Goal: Information Seeking & Learning: Find specific fact

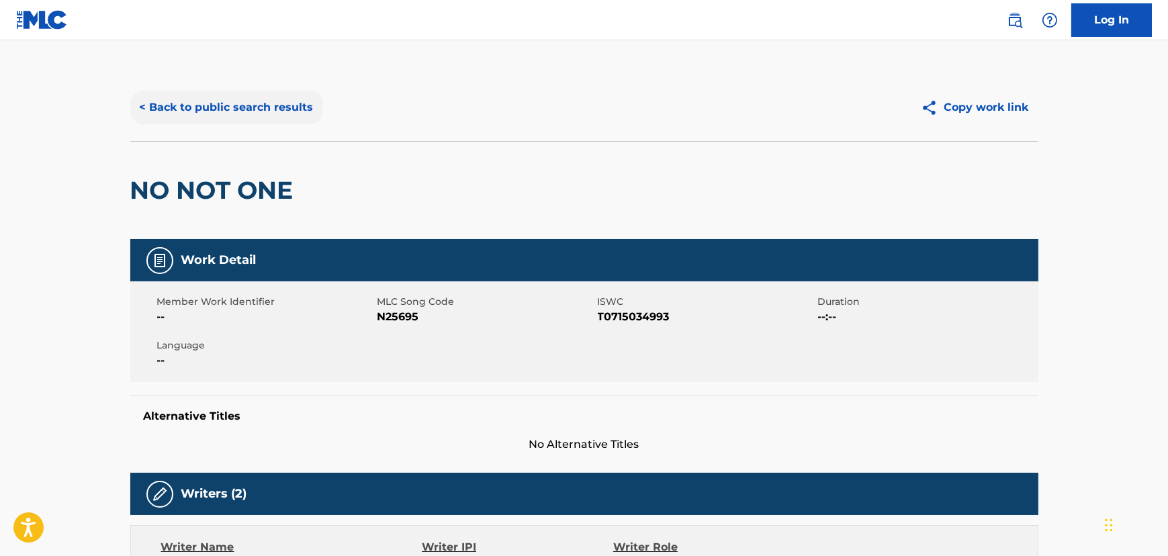
drag, startPoint x: 223, startPoint y: 134, endPoint x: 220, endPoint y: 108, distance: 26.4
click at [221, 119] on div "< Back to public search results Copy work link" at bounding box center [584, 107] width 908 height 67
click at [220, 108] on button "< Back to public search results" at bounding box center [226, 108] width 193 height 34
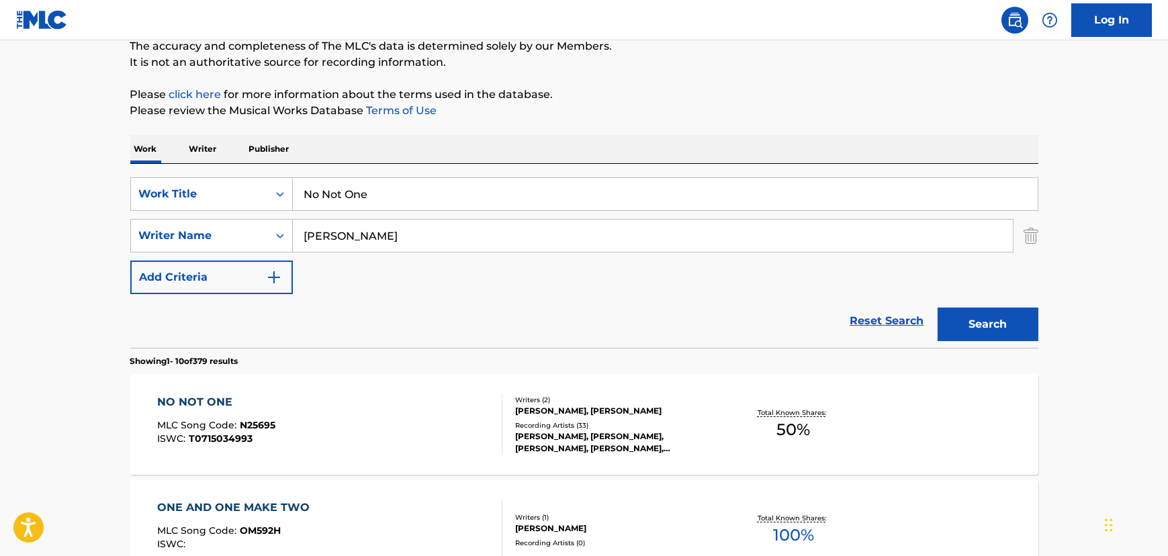
click at [329, 204] on input "No Not One" at bounding box center [665, 194] width 745 height 32
click at [328, 204] on input "No Not One" at bounding box center [665, 194] width 745 height 32
type input "I Bet"
click at [300, 234] on input "[PERSON_NAME]" at bounding box center [653, 236] width 720 height 32
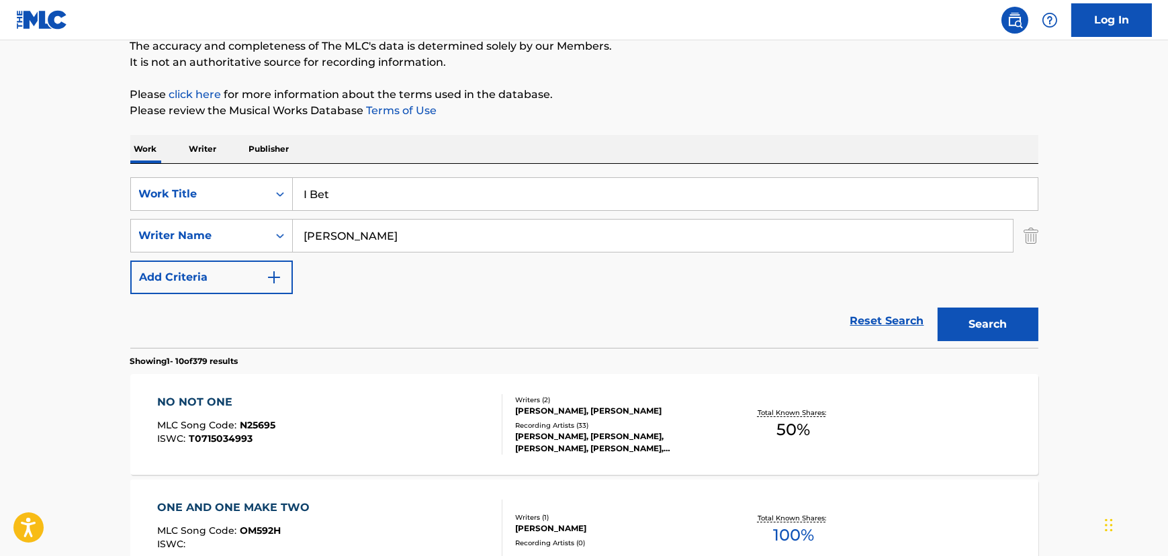
click at [300, 234] on input "[PERSON_NAME]" at bounding box center [653, 236] width 720 height 32
click at [304, 236] on input "[PERSON_NAME]" at bounding box center [653, 236] width 720 height 32
type input "[PERSON_NAME]"
click at [938, 308] on button "Search" at bounding box center [988, 325] width 101 height 34
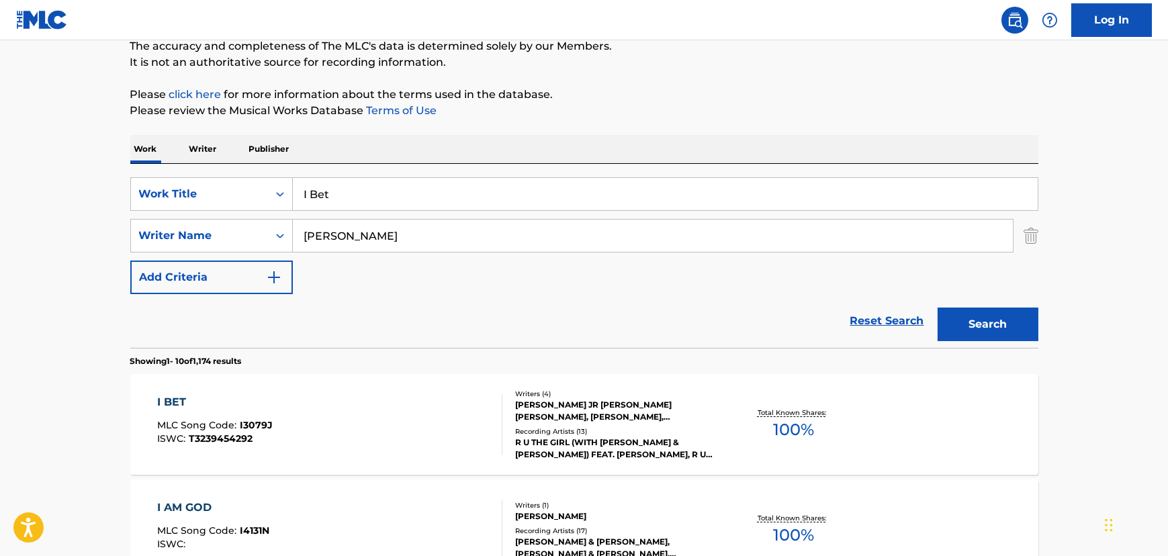
click at [323, 400] on div "I BET MLC Song Code : I3079J ISWC : T3239454292" at bounding box center [329, 424] width 345 height 60
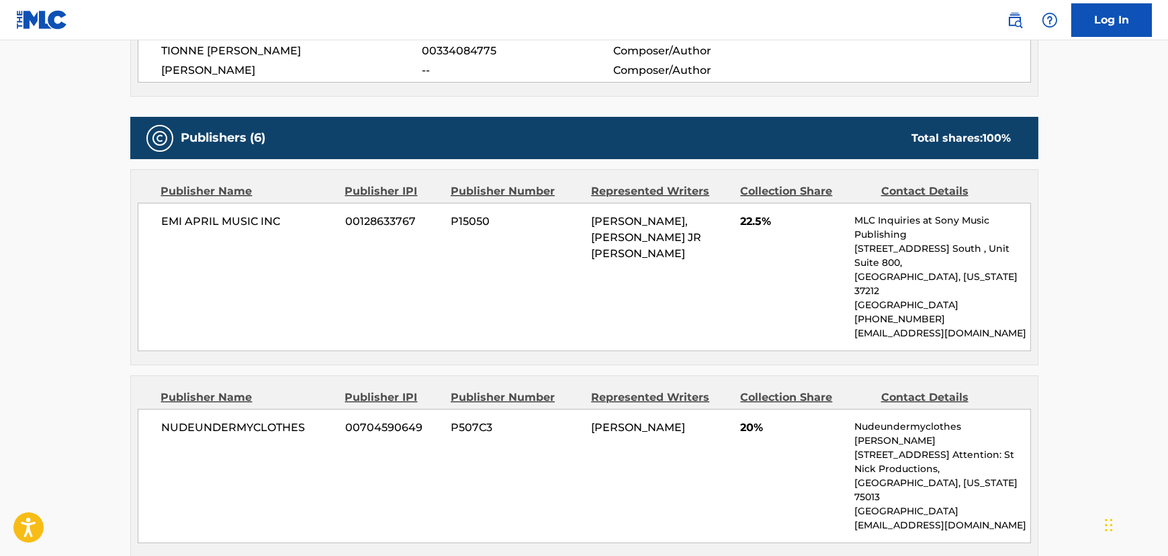
scroll to position [672, 0]
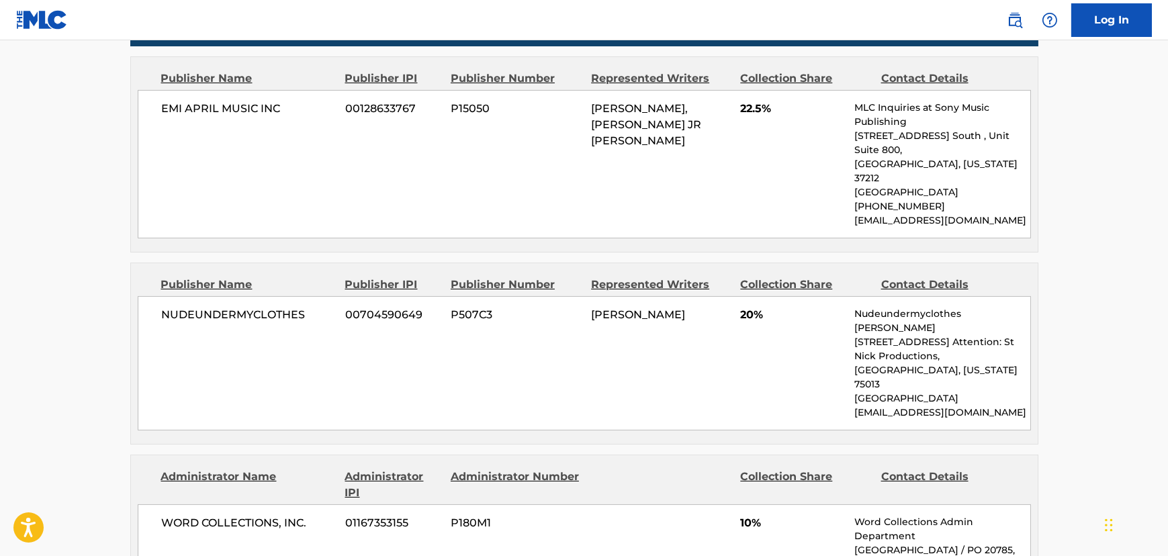
click at [921, 406] on p "[EMAIL_ADDRESS][DOMAIN_NAME]" at bounding box center [942, 413] width 175 height 14
copy p "[EMAIL_ADDRESS][DOMAIN_NAME]"
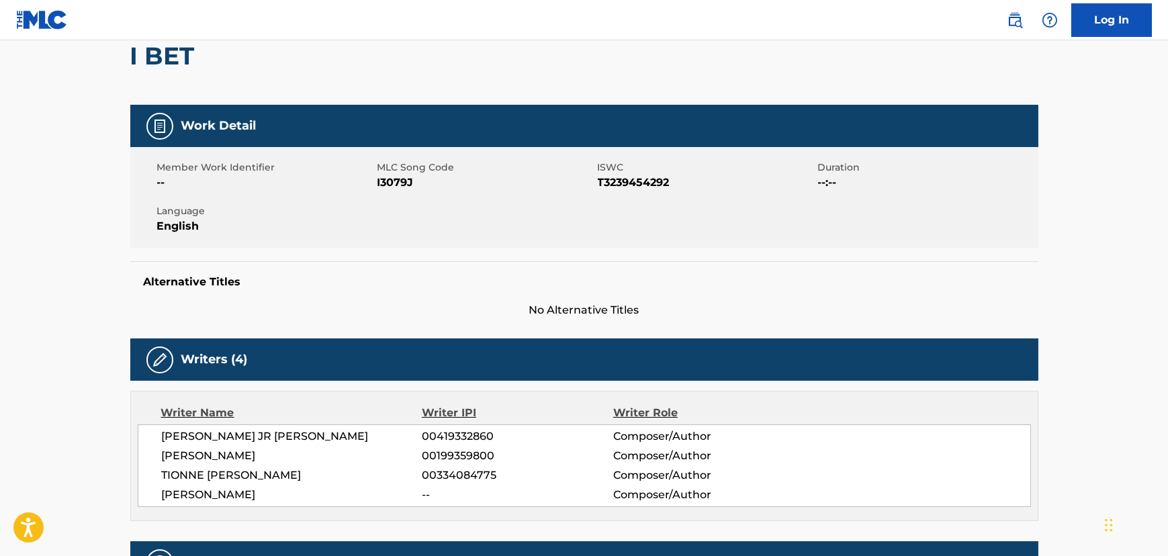
scroll to position [0, 0]
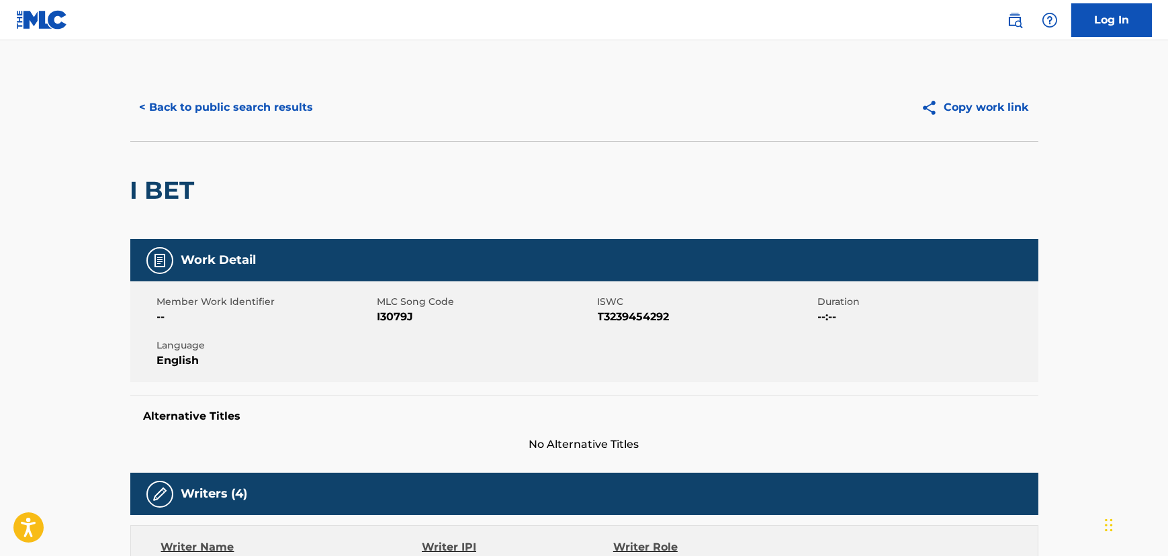
click at [210, 95] on button "< Back to public search results" at bounding box center [226, 108] width 193 height 34
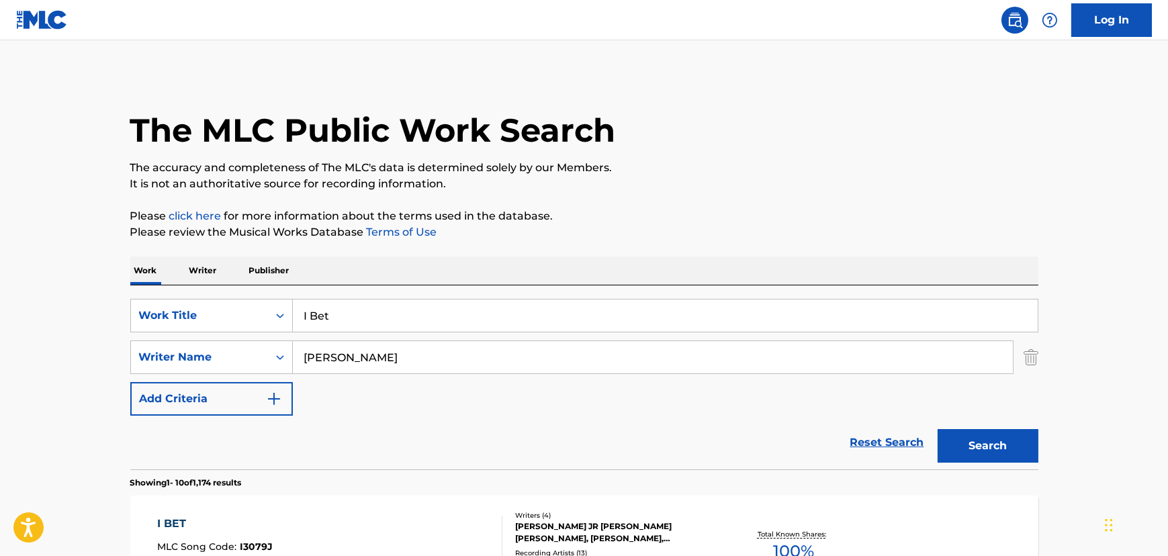
scroll to position [122, 0]
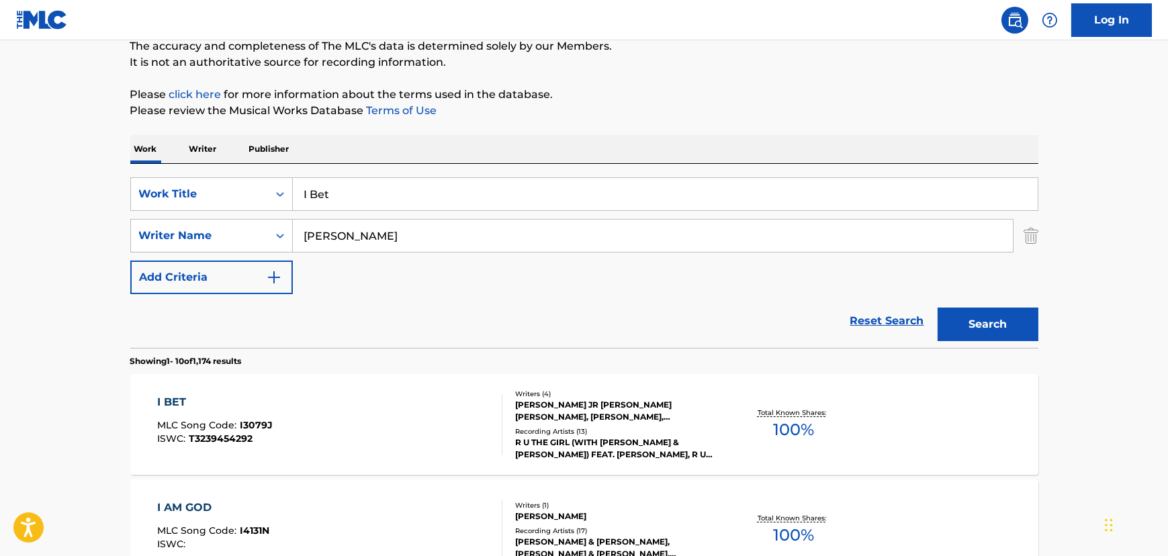
drag, startPoint x: 296, startPoint y: 175, endPoint x: 314, endPoint y: 186, distance: 22.0
click at [297, 176] on div "SearchWithCriteria9ebe2e34-9cec-43ce-a92e-3dd18e51410d Work Title I Bet SearchW…" at bounding box center [584, 256] width 908 height 184
click at [329, 194] on input "I Bet" at bounding box center [665, 194] width 745 height 32
paste input "You Send Me"
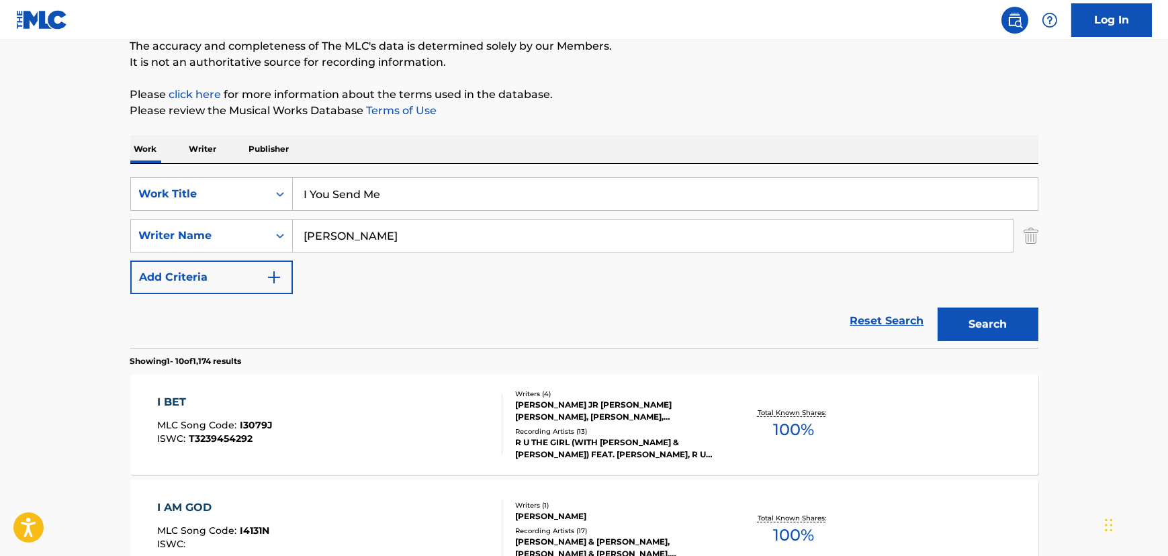
type input "I You Send Me"
click at [314, 252] on div "SearchWithCriteria9ebe2e34-9cec-43ce-a92e-3dd18e51410d Work Title I You Send Me…" at bounding box center [584, 235] width 908 height 117
click at [397, 241] on input "[PERSON_NAME]" at bounding box center [653, 236] width 720 height 32
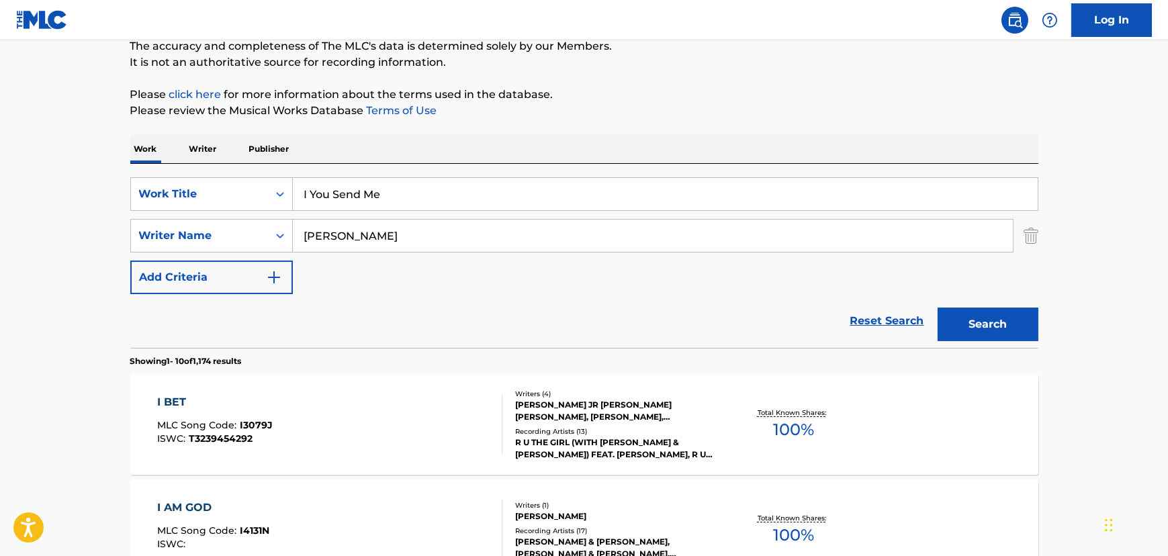
type input "[PERSON_NAME]"
click at [938, 308] on button "Search" at bounding box center [988, 325] width 101 height 34
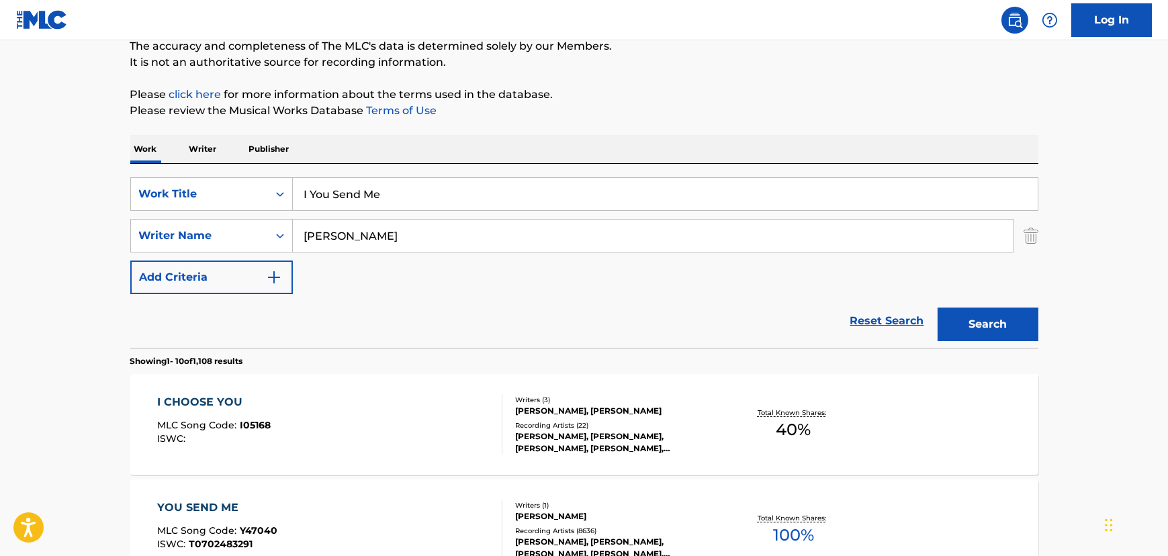
click at [303, 195] on input "I You Send Me" at bounding box center [665, 194] width 745 height 32
type input "You Send Me"
click at [938, 308] on button "Search" at bounding box center [988, 325] width 101 height 34
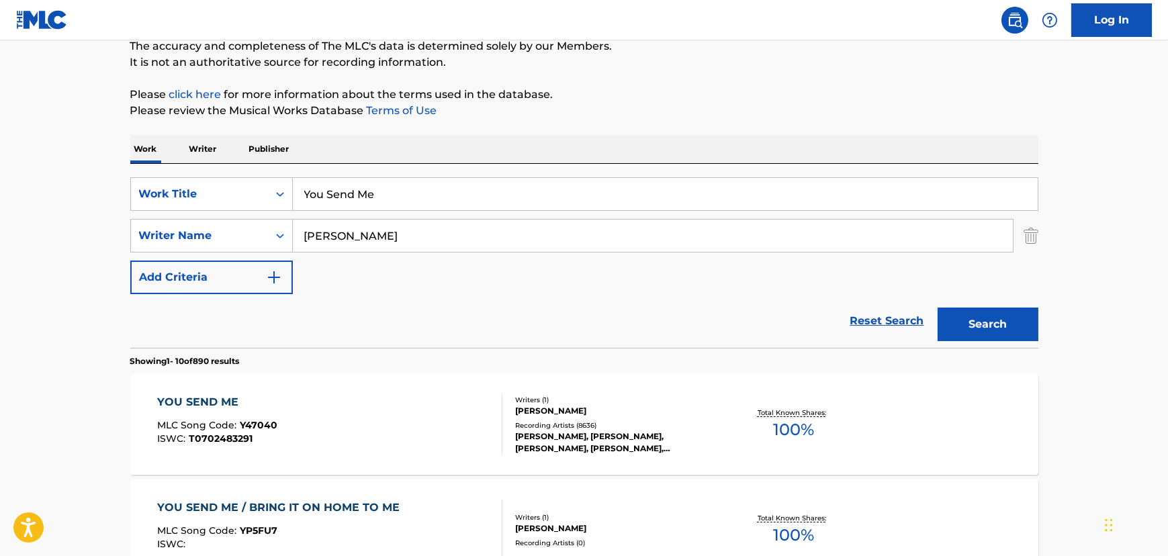
click at [380, 429] on div "YOU SEND ME MLC Song Code : Y47040 ISWC : T0702483291" at bounding box center [329, 424] width 345 height 60
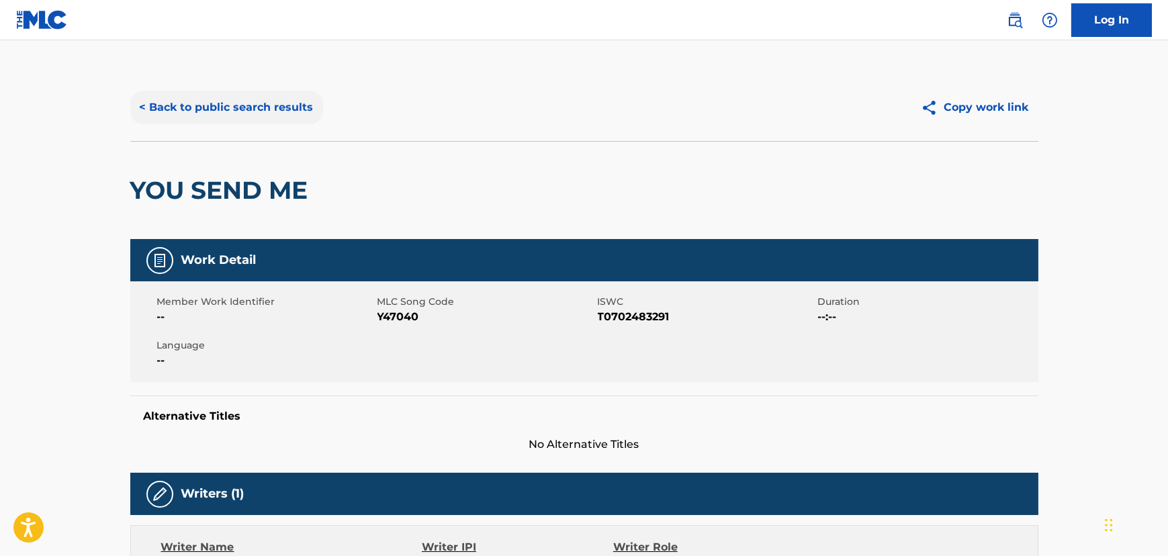
click at [295, 91] on button "< Back to public search results" at bounding box center [226, 108] width 193 height 34
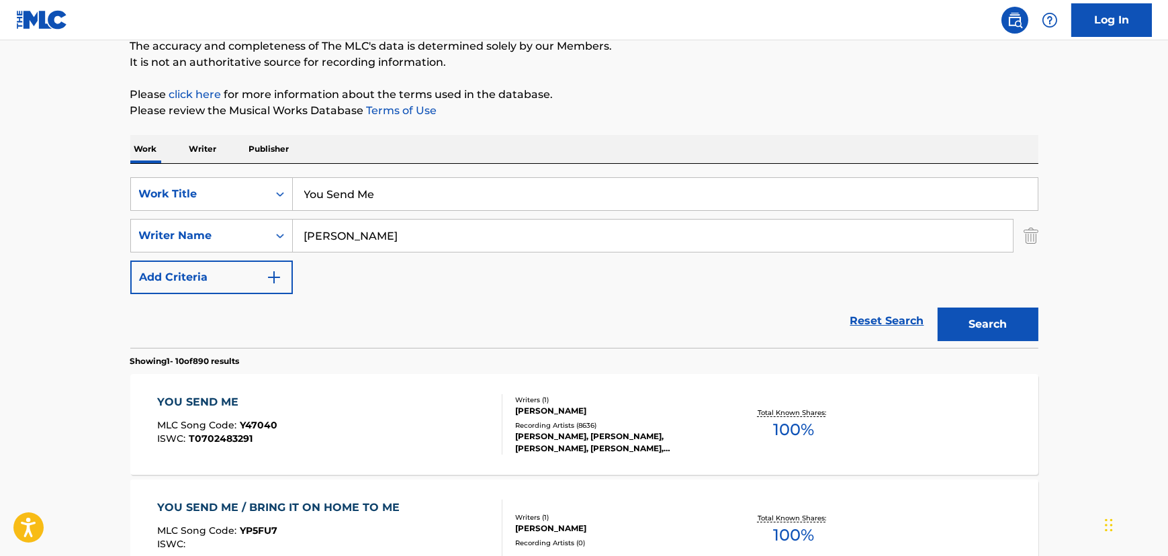
click at [349, 183] on input "You Send Me" at bounding box center [665, 194] width 745 height 32
paste input "Angel Of Lov"
type input "Angel Of Love"
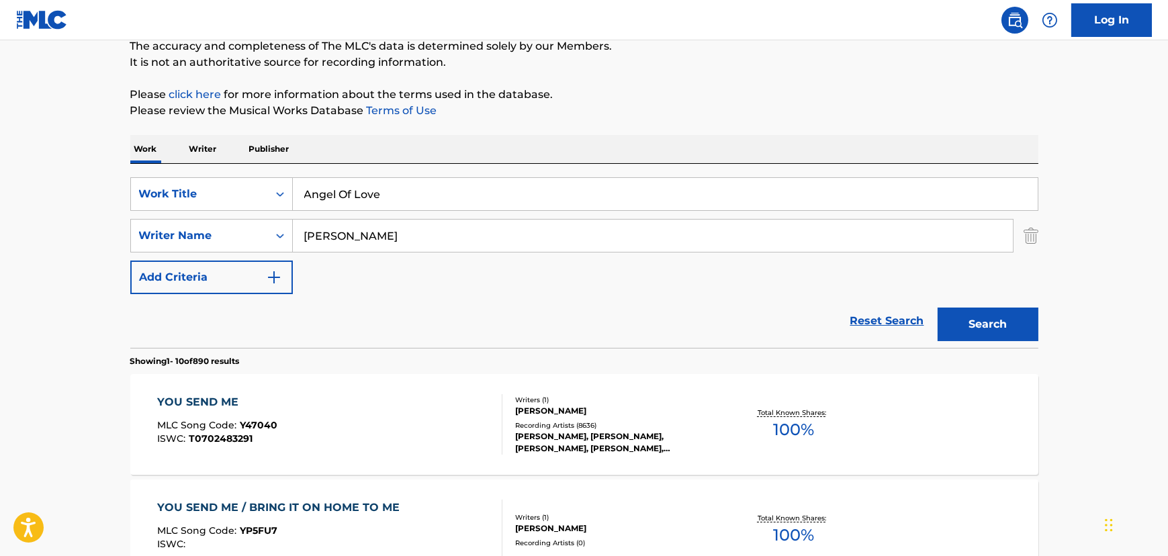
click at [339, 234] on input "[PERSON_NAME]" at bounding box center [653, 236] width 720 height 32
type input "V"
type input "Brown"
click at [938, 308] on button "Search" at bounding box center [988, 325] width 101 height 34
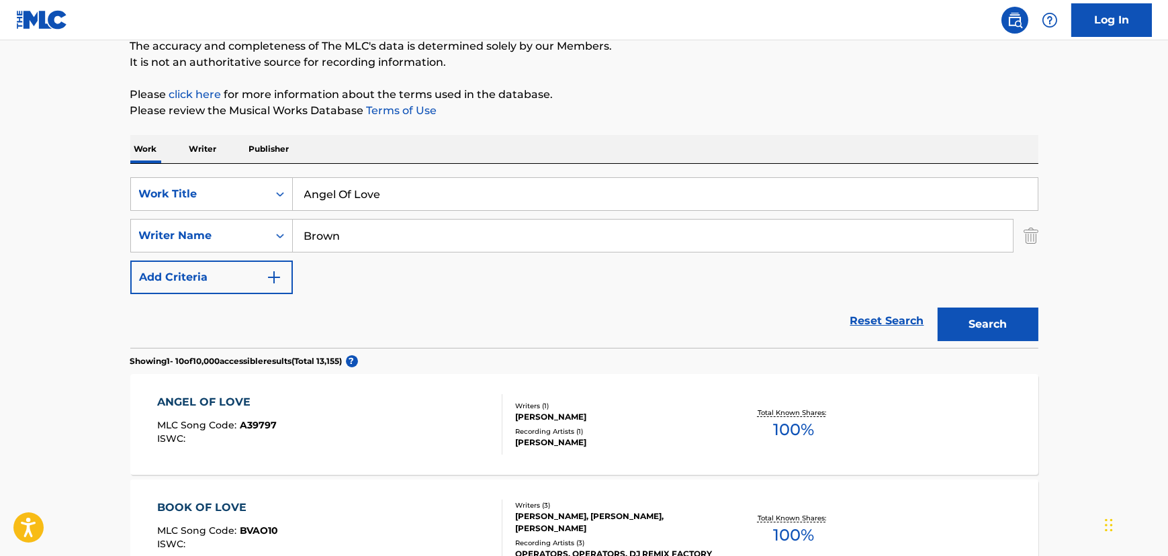
scroll to position [60, 0]
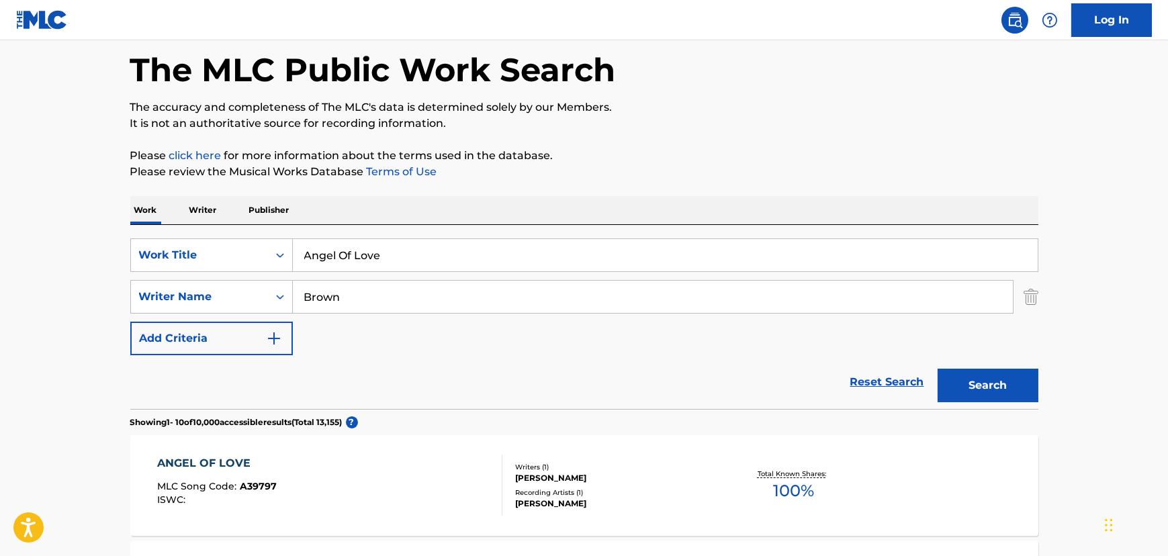
click at [360, 470] on div "ANGEL OF LOVE MLC Song Code : A39797 ISWC :" at bounding box center [329, 486] width 345 height 60
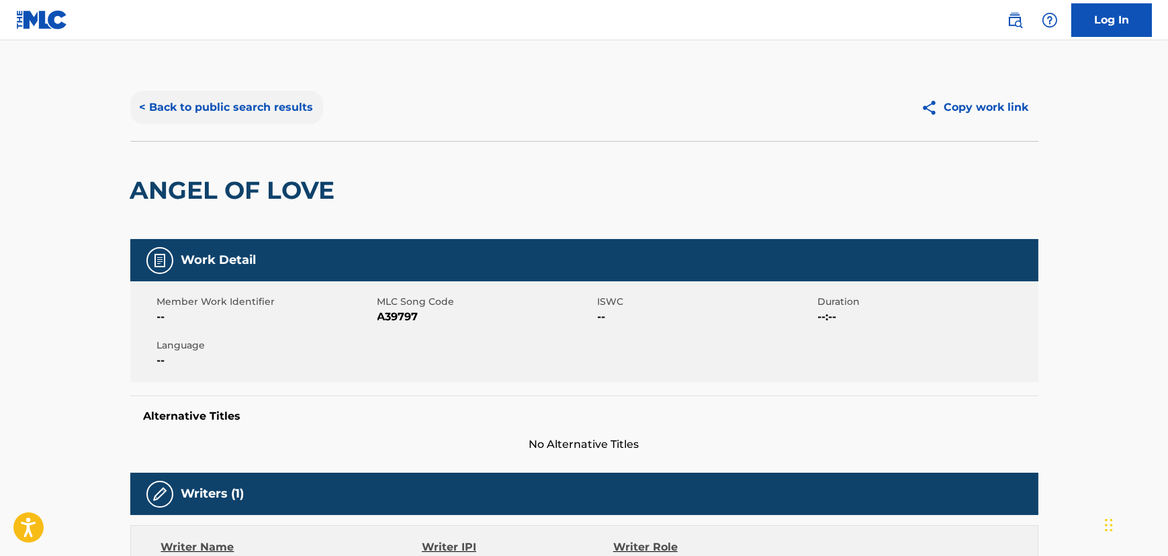
drag, startPoint x: 173, startPoint y: 97, endPoint x: 174, endPoint y: 112, distance: 14.2
click at [174, 112] on button "< Back to public search results" at bounding box center [226, 108] width 193 height 34
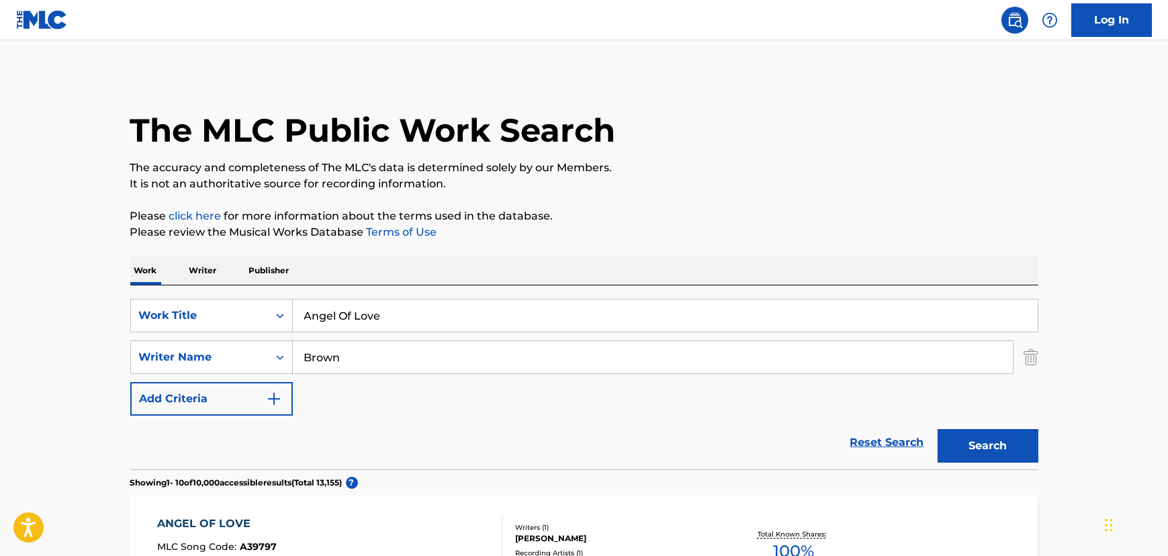
scroll to position [60, 0]
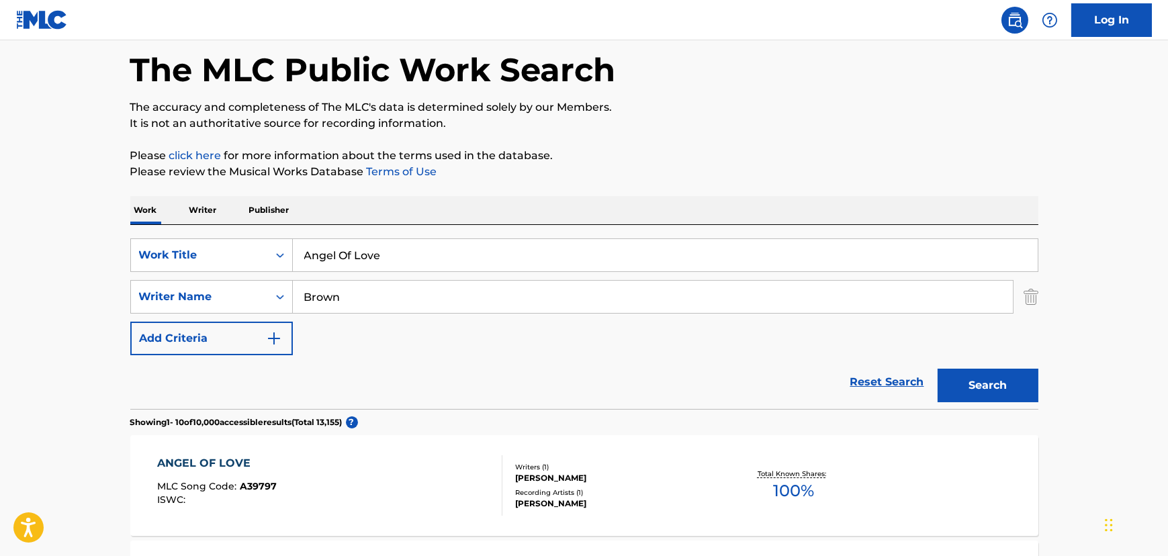
click at [362, 269] on input "Angel Of Love" at bounding box center [665, 255] width 745 height 32
click at [362, 267] on input "Angel Of Love" at bounding box center [665, 255] width 745 height 32
paste input "Slender Thread"
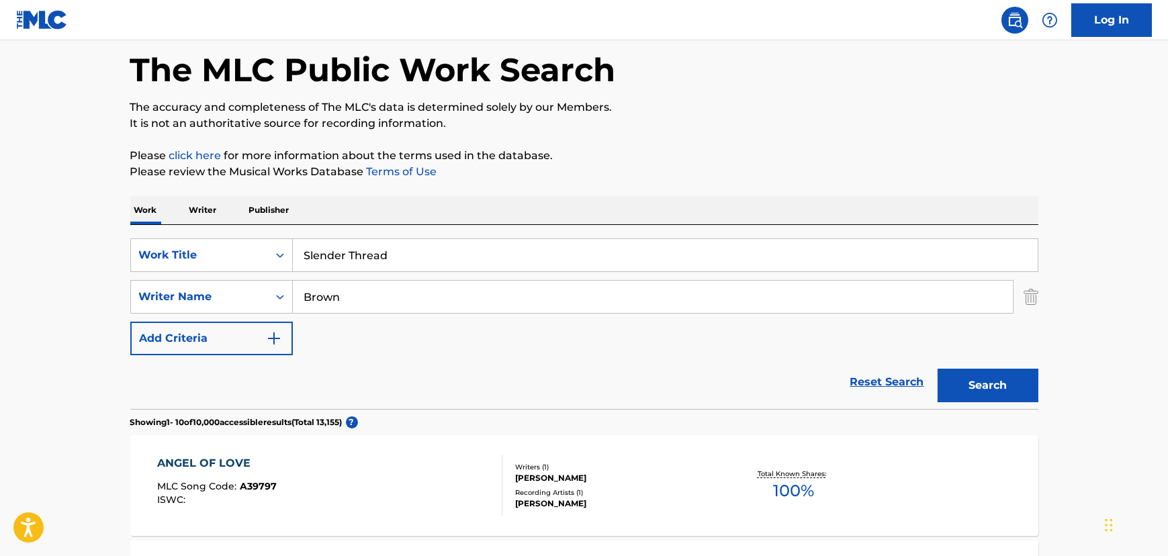
type input "Slender Thread"
click at [341, 290] on input "Brown" at bounding box center [653, 297] width 720 height 32
type input "[PERSON_NAME]"
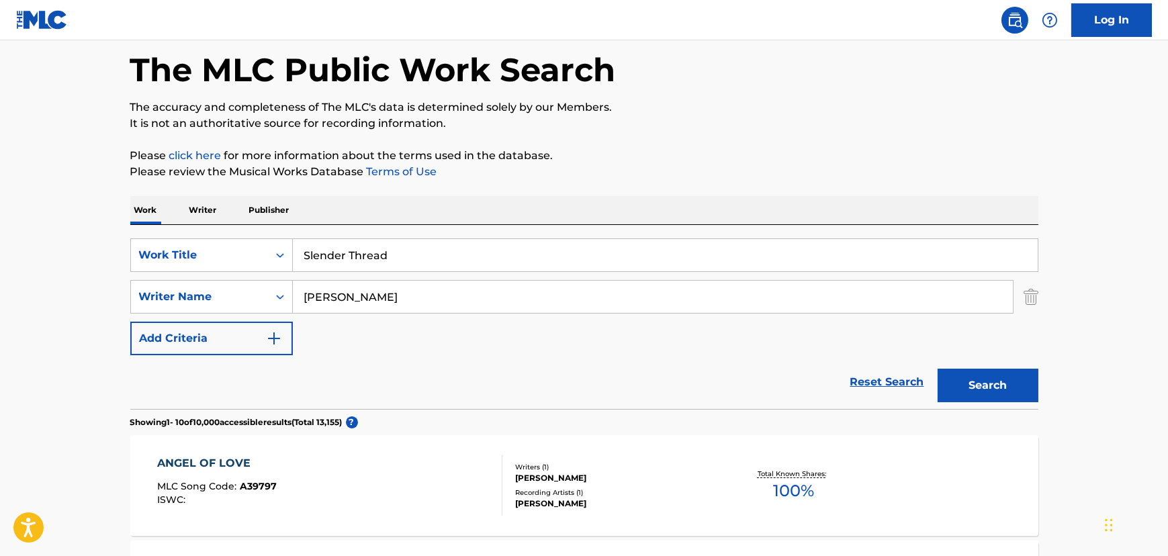
click at [938, 369] on button "Search" at bounding box center [988, 386] width 101 height 34
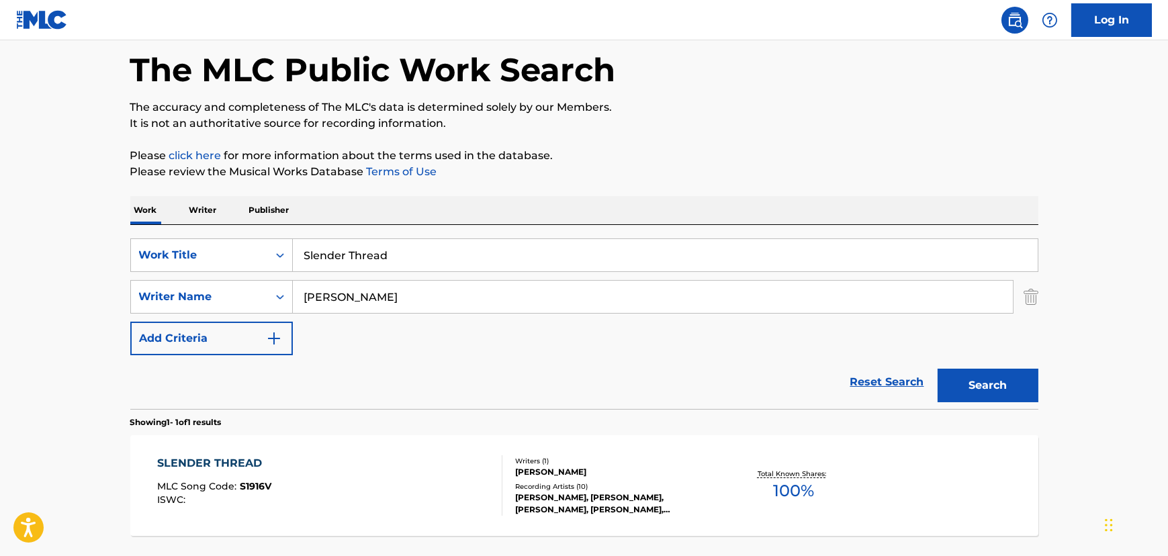
click at [396, 472] on div "SLENDER THREAD MLC Song Code : S1916V ISWC :" at bounding box center [329, 486] width 345 height 60
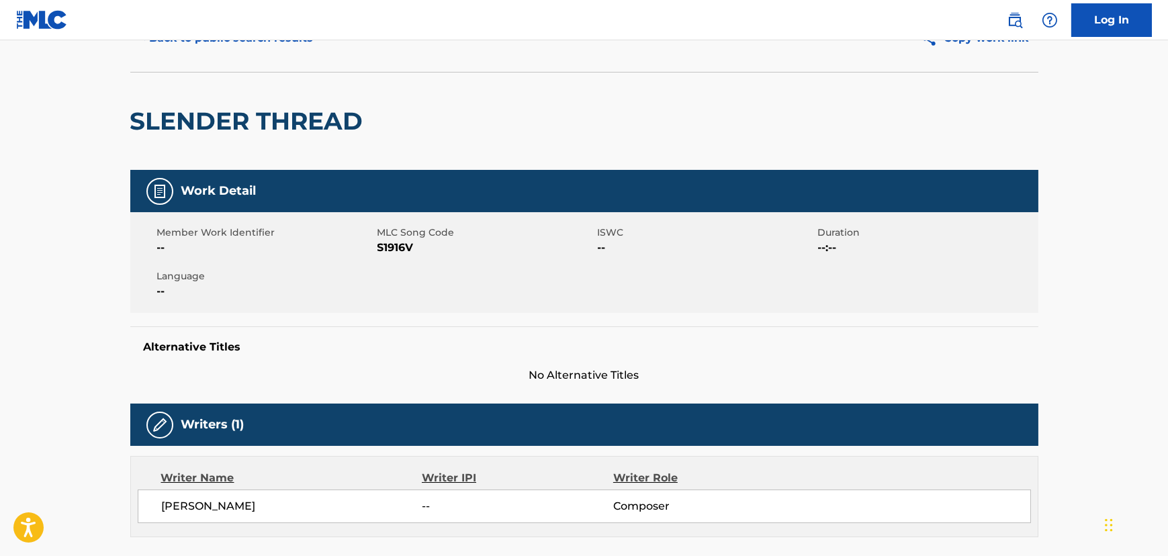
scroll to position [60, 0]
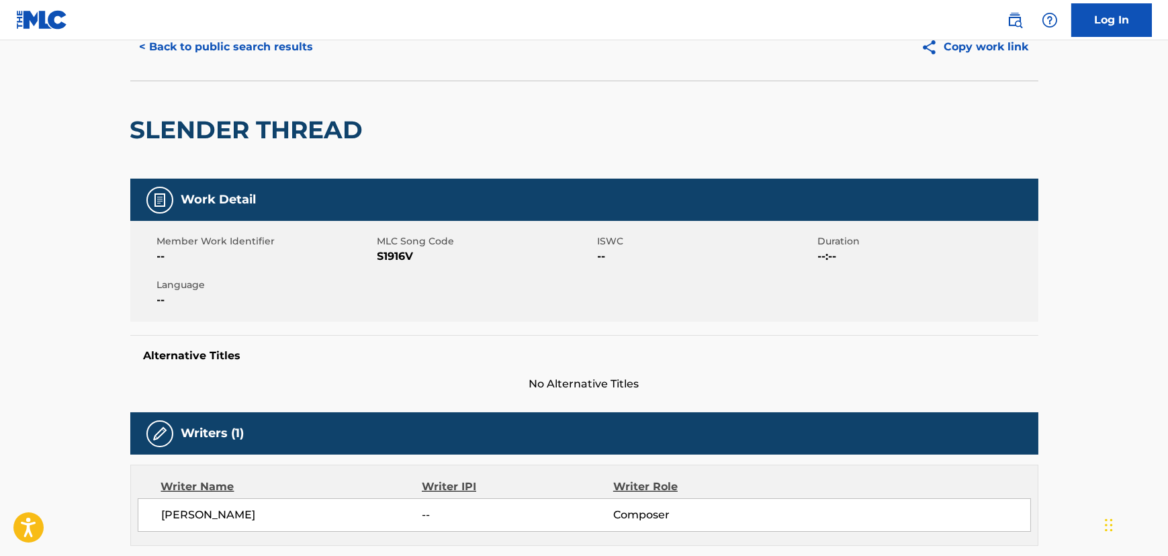
click at [401, 249] on span "S1916V" at bounding box center [486, 257] width 217 height 16
drag, startPoint x: 401, startPoint y: 248, endPoint x: 396, endPoint y: 262, distance: 14.9
click at [401, 249] on span "S1916V" at bounding box center [486, 257] width 217 height 16
copy span "S1916V"
click at [177, 52] on button "< Back to public search results" at bounding box center [226, 47] width 193 height 34
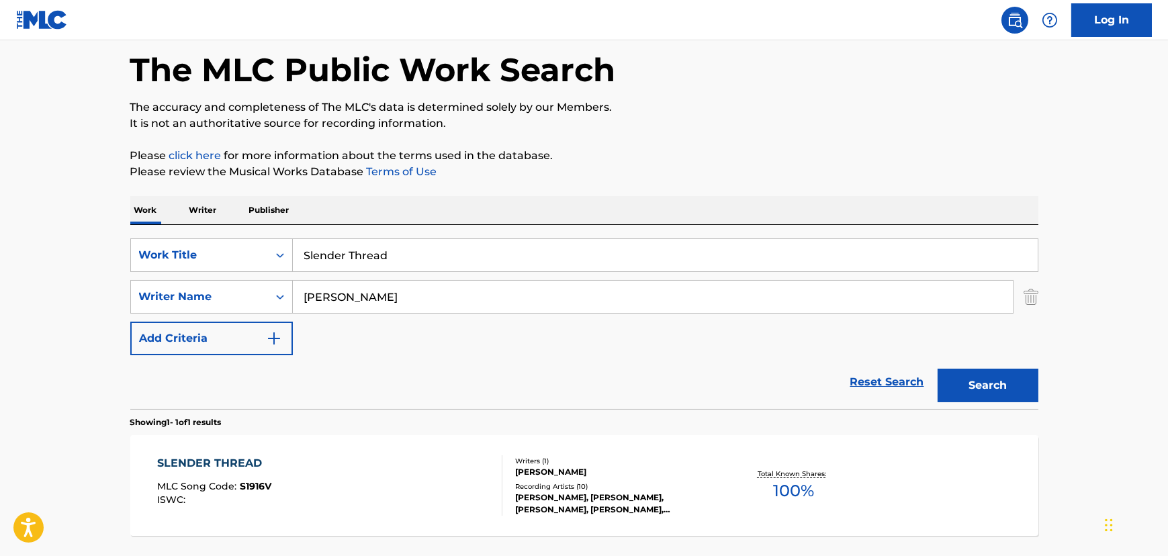
click at [329, 255] on input "Slender Thread" at bounding box center [665, 255] width 745 height 32
paste input "Robbin's Nest"
type input "Robbin's Nest"
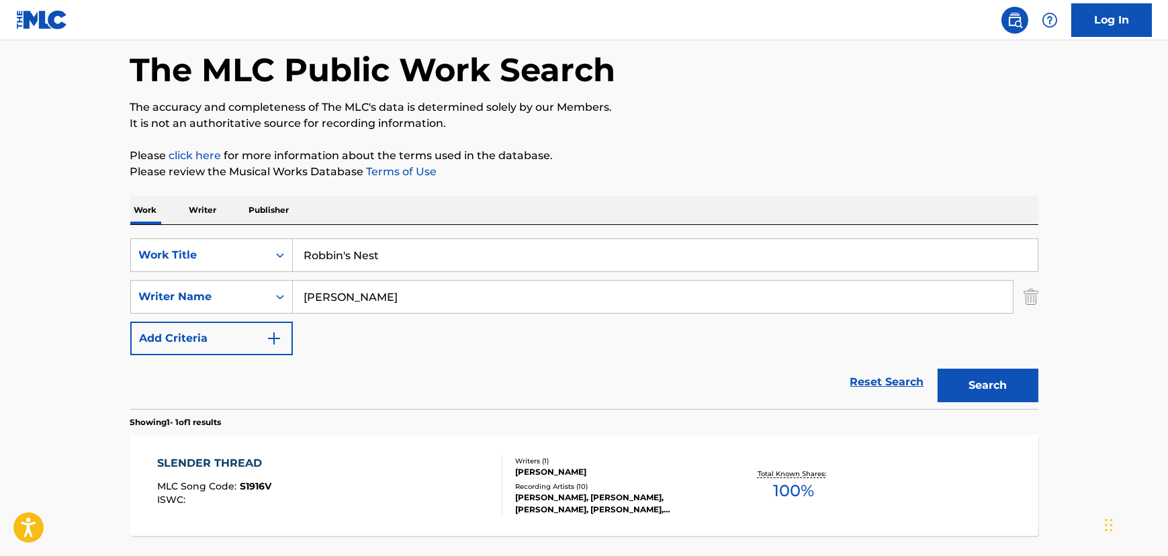
click at [329, 286] on input "[PERSON_NAME]" at bounding box center [653, 297] width 720 height 32
type input "[PERSON_NAME]"
click at [938, 369] on button "Search" at bounding box center [988, 386] width 101 height 34
click at [331, 490] on div "[PERSON_NAME] NEST MLC Song Code : R57200 ISWC :" at bounding box center [329, 486] width 345 height 60
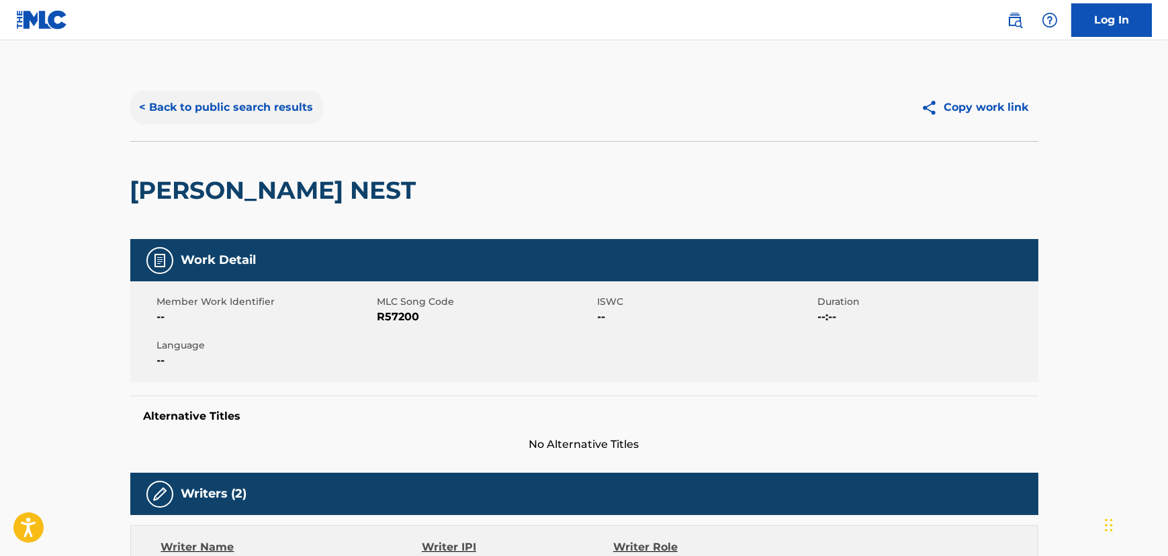
click at [265, 112] on button "< Back to public search results" at bounding box center [226, 108] width 193 height 34
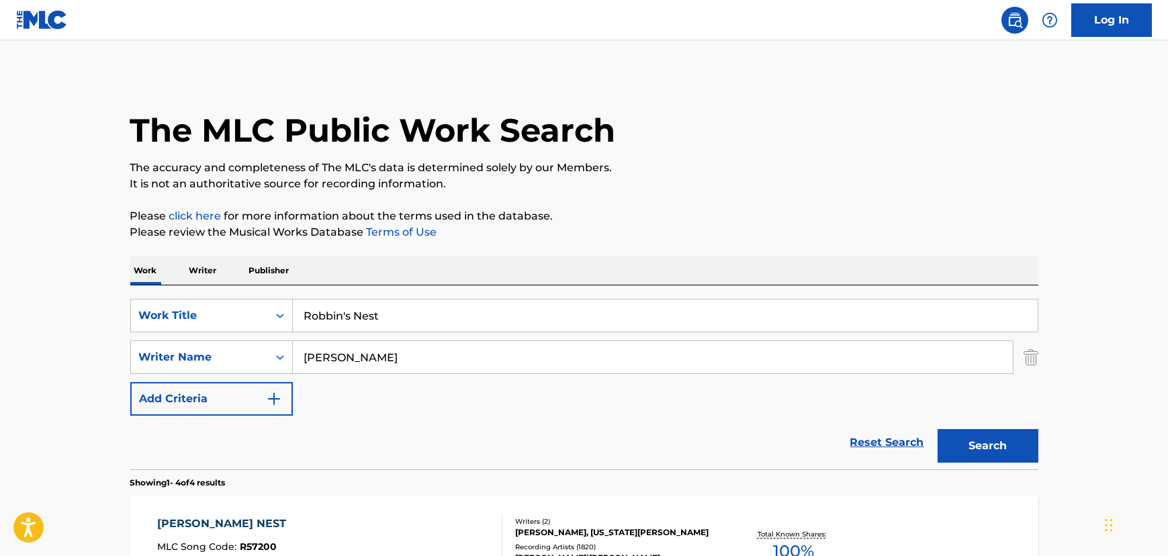
scroll to position [60, 0]
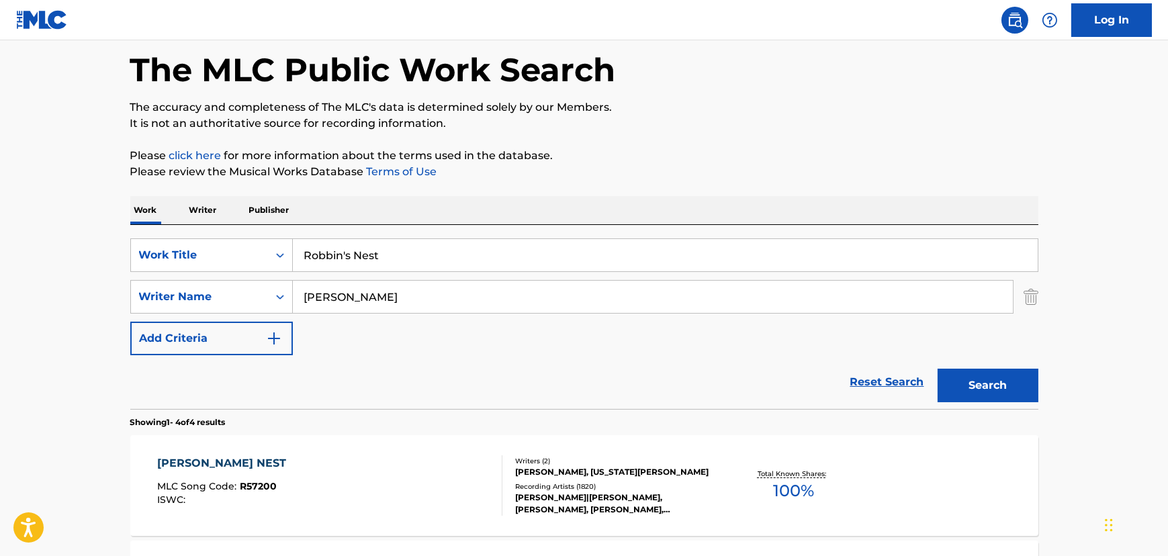
click at [337, 259] on input "Robbin's Nest" at bounding box center [665, 255] width 745 height 32
paste input "Movin' In The Nigh"
type input "Movin' In The Night"
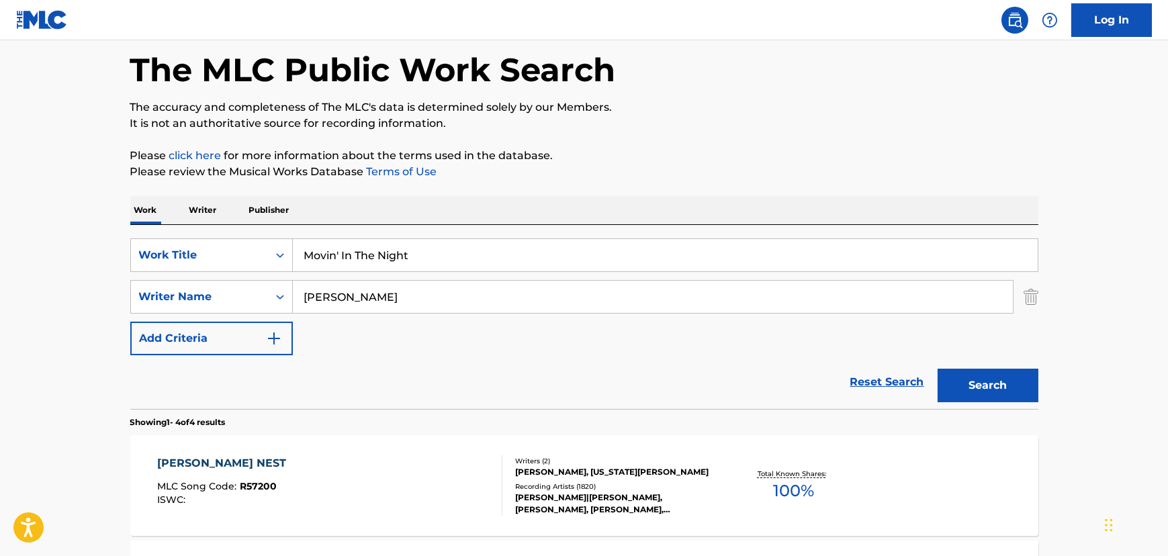
click at [323, 295] on input "[PERSON_NAME]" at bounding box center [653, 297] width 720 height 32
click at [938, 369] on button "Search" at bounding box center [988, 386] width 101 height 34
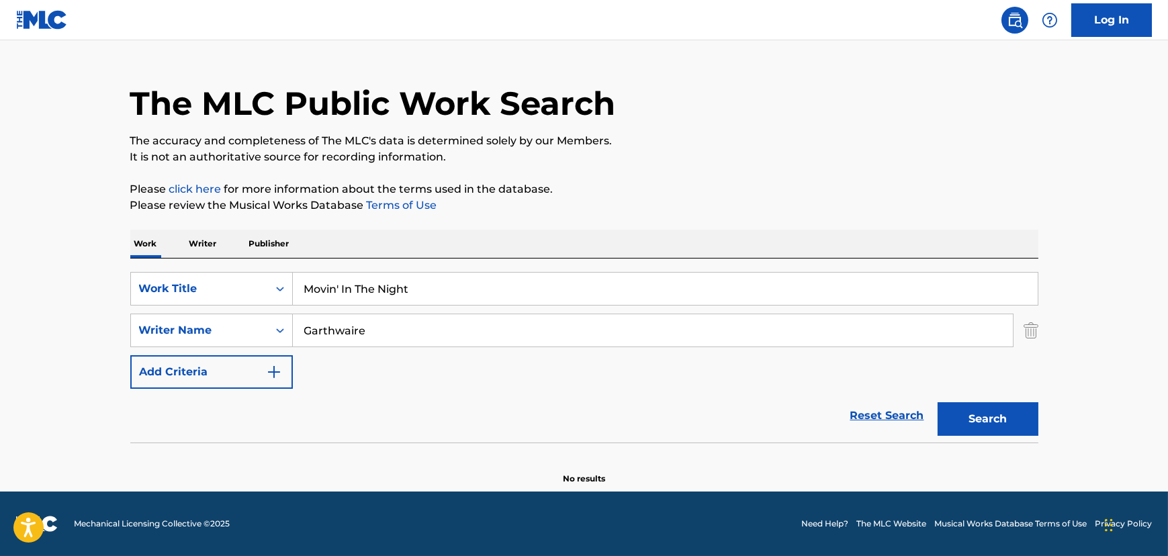
scroll to position [26, 0]
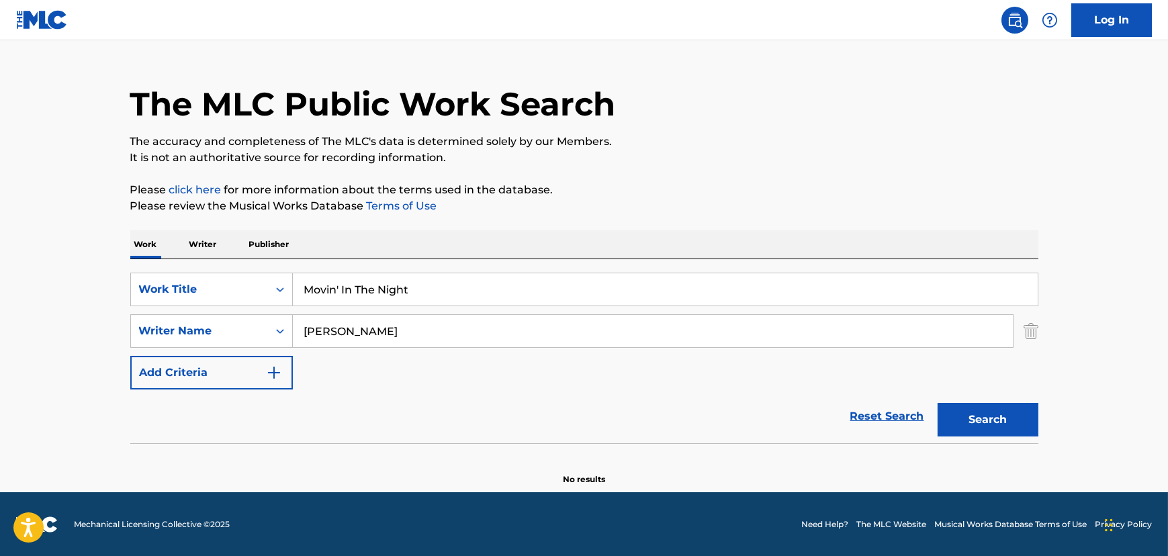
type input "[PERSON_NAME]"
click at [938, 403] on button "Search" at bounding box center [988, 420] width 101 height 34
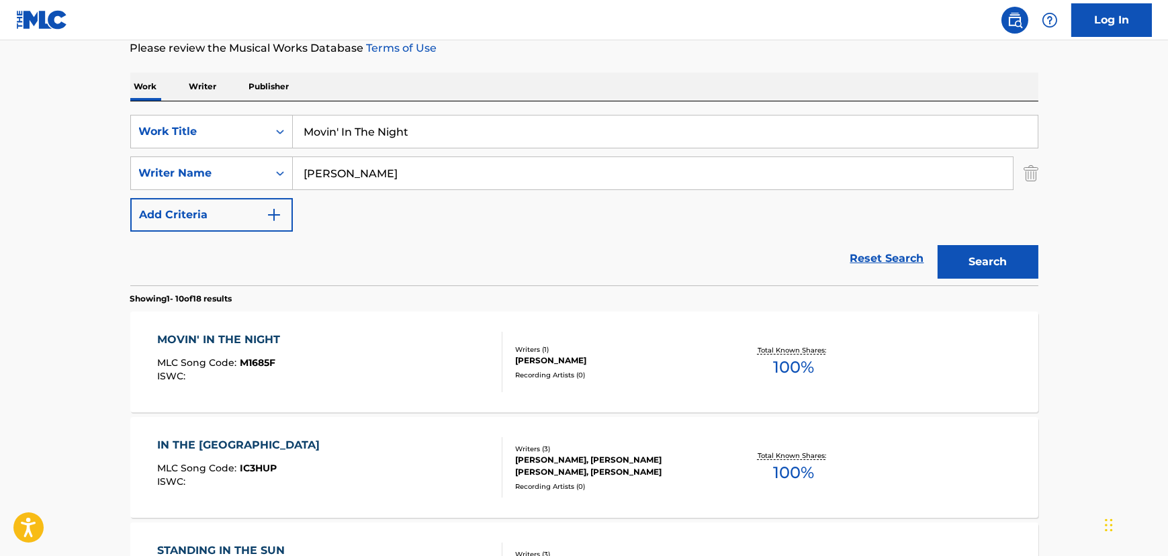
scroll to position [366, 0]
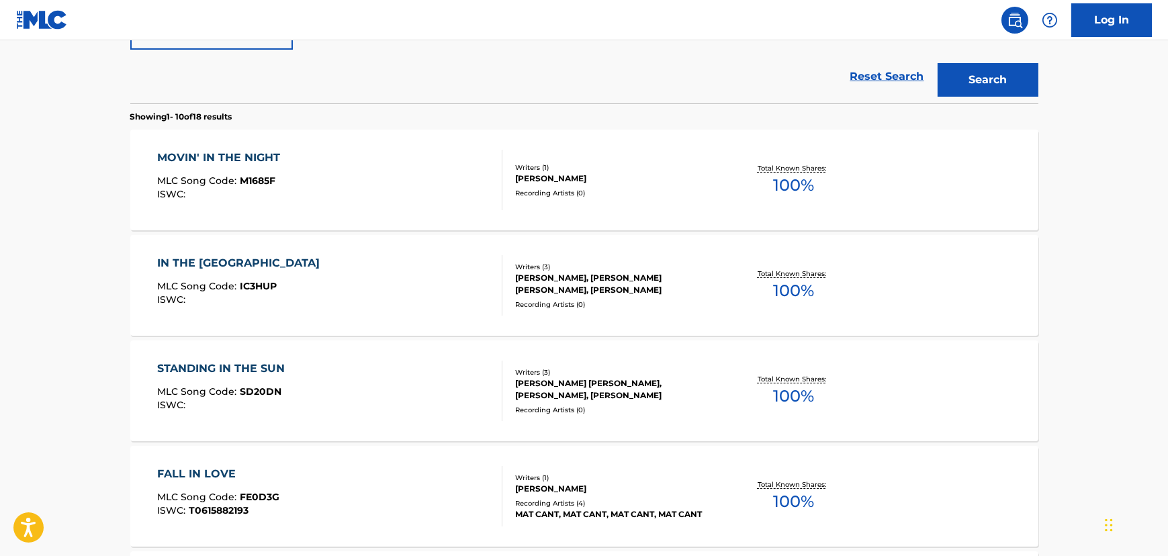
click at [318, 189] on div "MOVIN' IN THE NIGHT MLC Song Code : M1685F ISWC :" at bounding box center [329, 180] width 345 height 60
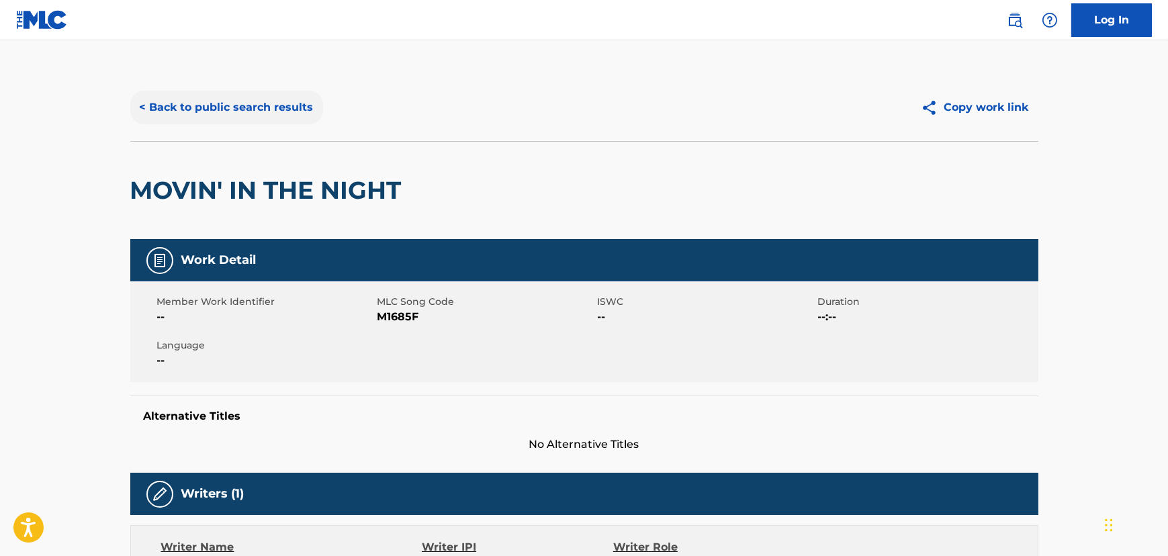
click at [234, 93] on button "< Back to public search results" at bounding box center [226, 108] width 193 height 34
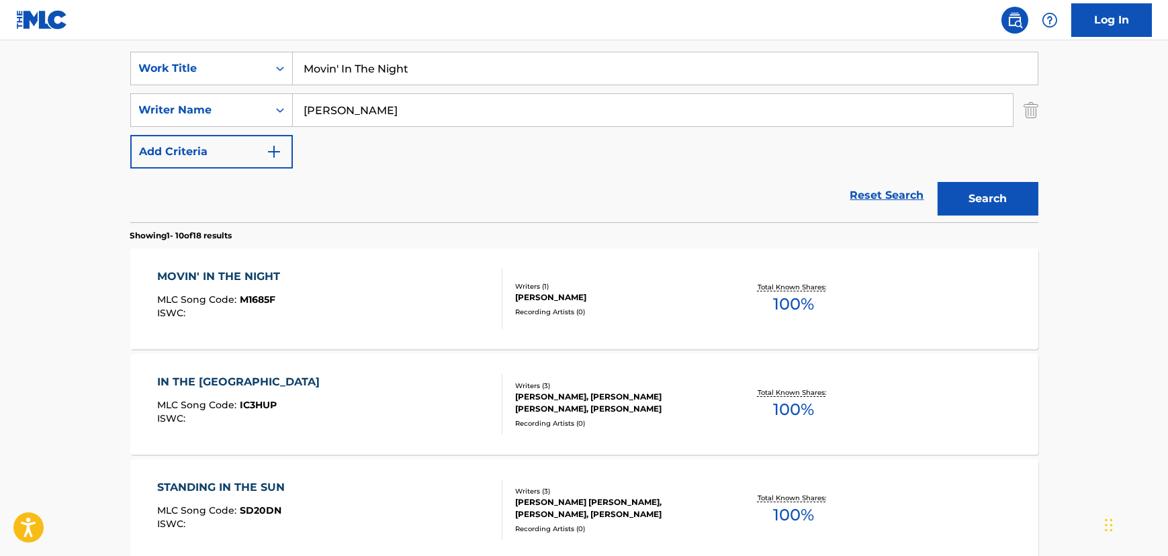
scroll to position [198, 0]
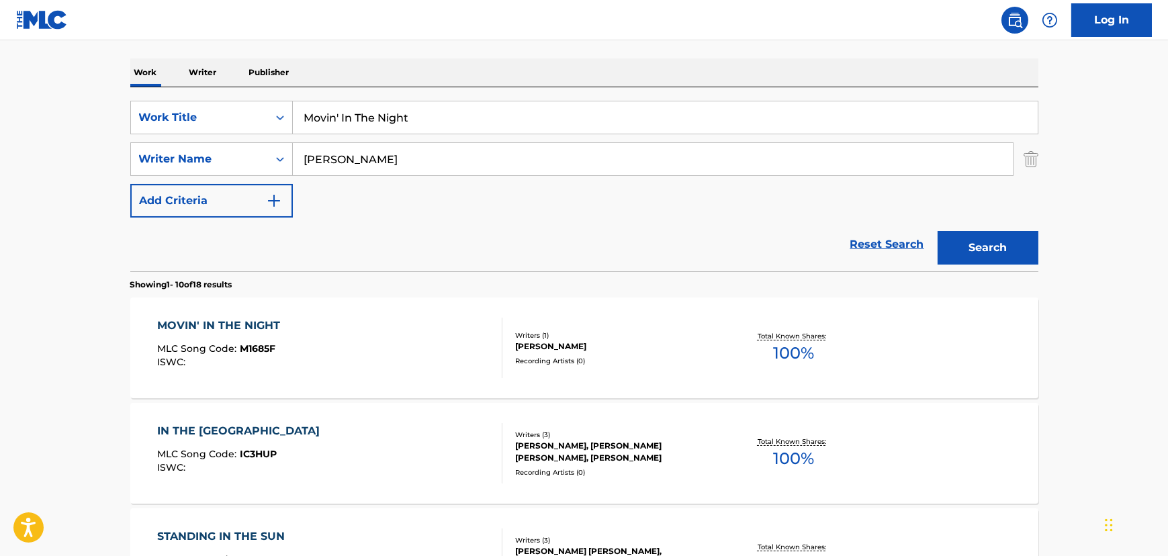
click at [426, 118] on input "Movin' In The Night" at bounding box center [665, 117] width 745 height 32
paste input "Pass On By"
type input "Pass On By"
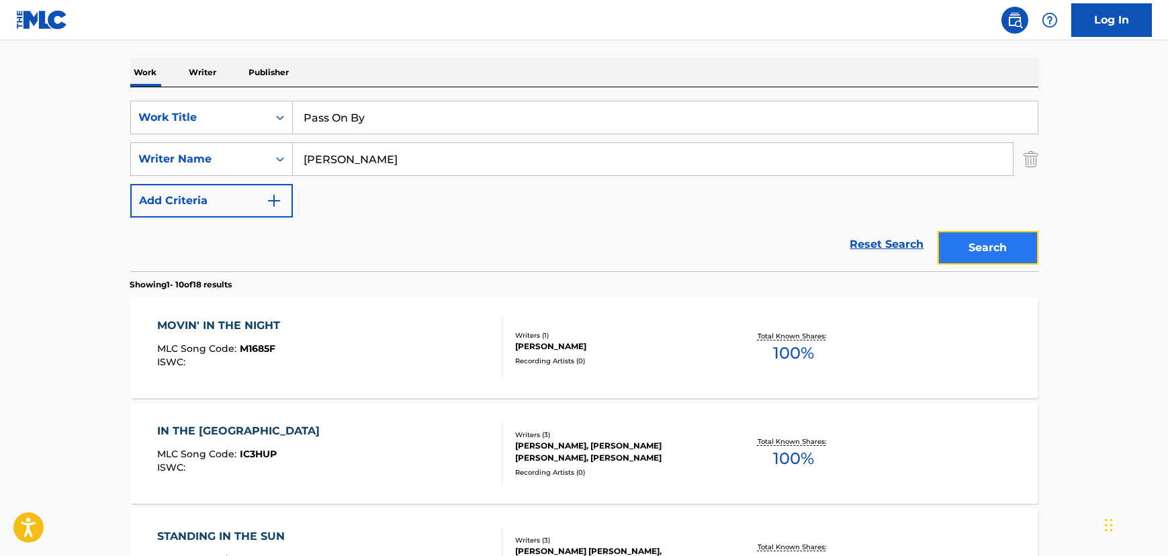
click at [970, 253] on button "Search" at bounding box center [988, 248] width 101 height 34
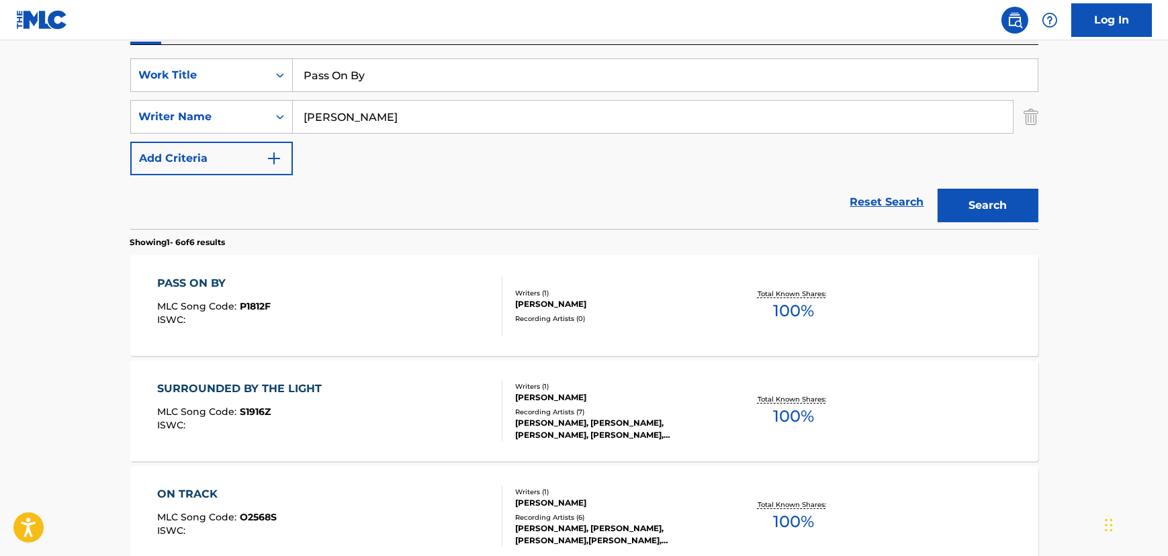
scroll to position [244, 0]
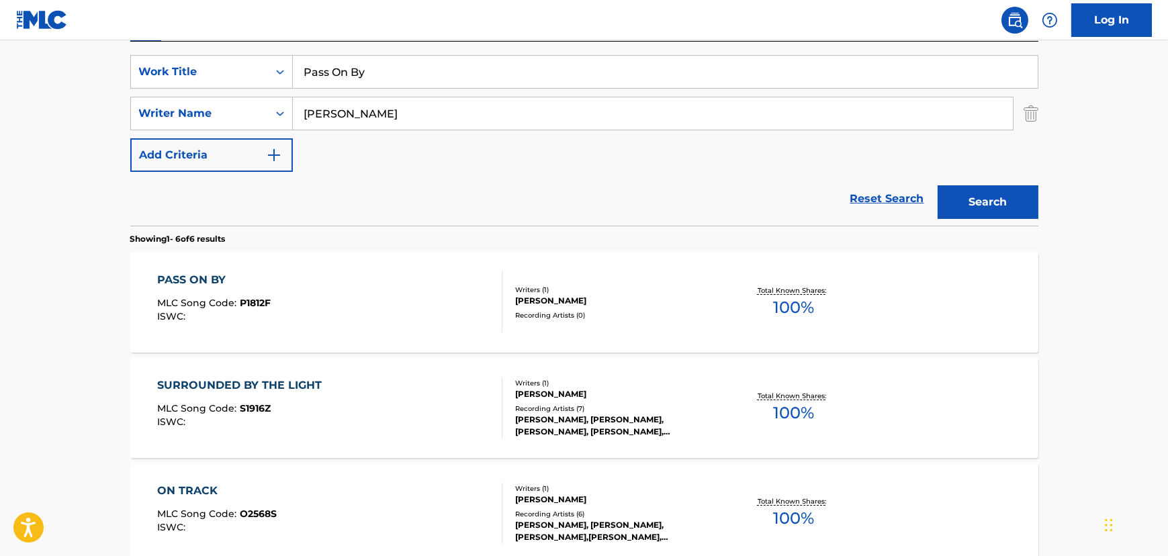
click at [357, 307] on div "PASS ON BY MLC Song Code : P1812F ISWC :" at bounding box center [329, 302] width 345 height 60
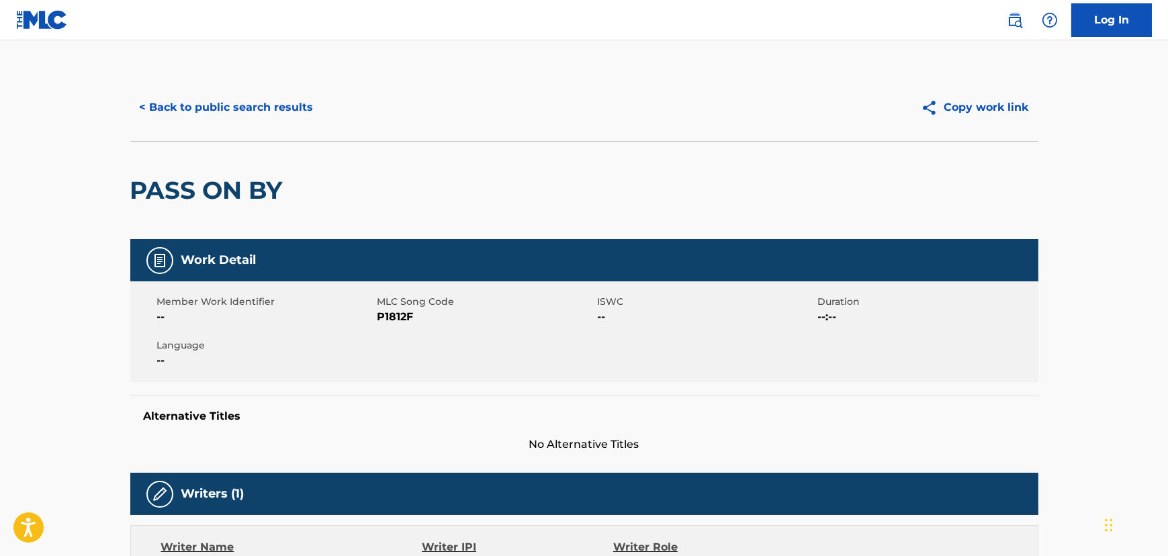
click at [267, 78] on div "< Back to public search results Copy work link" at bounding box center [584, 107] width 908 height 67
click at [266, 114] on button "< Back to public search results" at bounding box center [226, 108] width 193 height 34
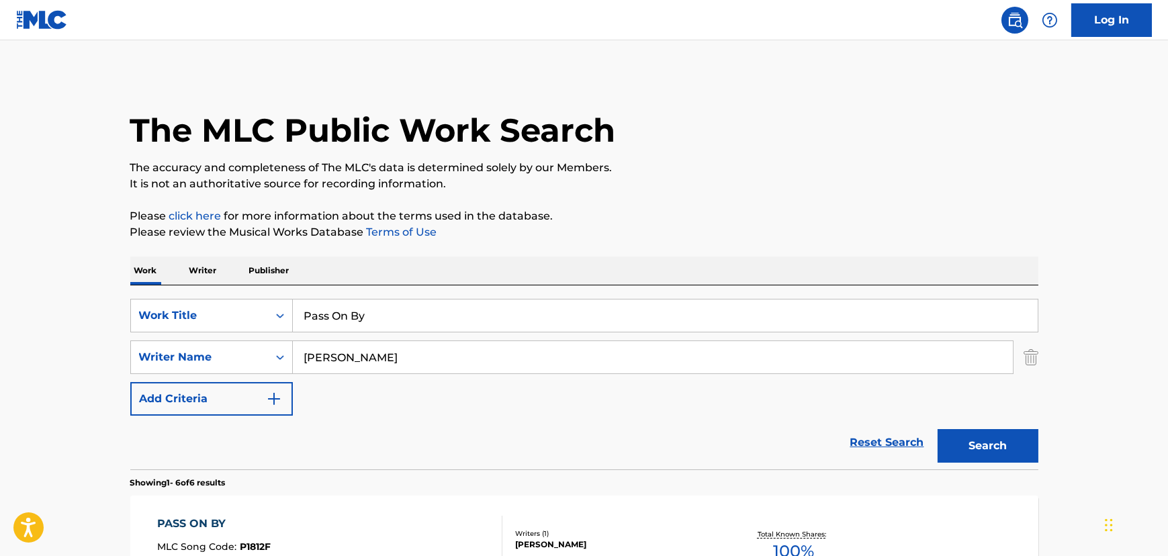
click at [329, 329] on input "Pass On By" at bounding box center [665, 316] width 745 height 32
paste input "Changing Colors"
type input "Changing Colors"
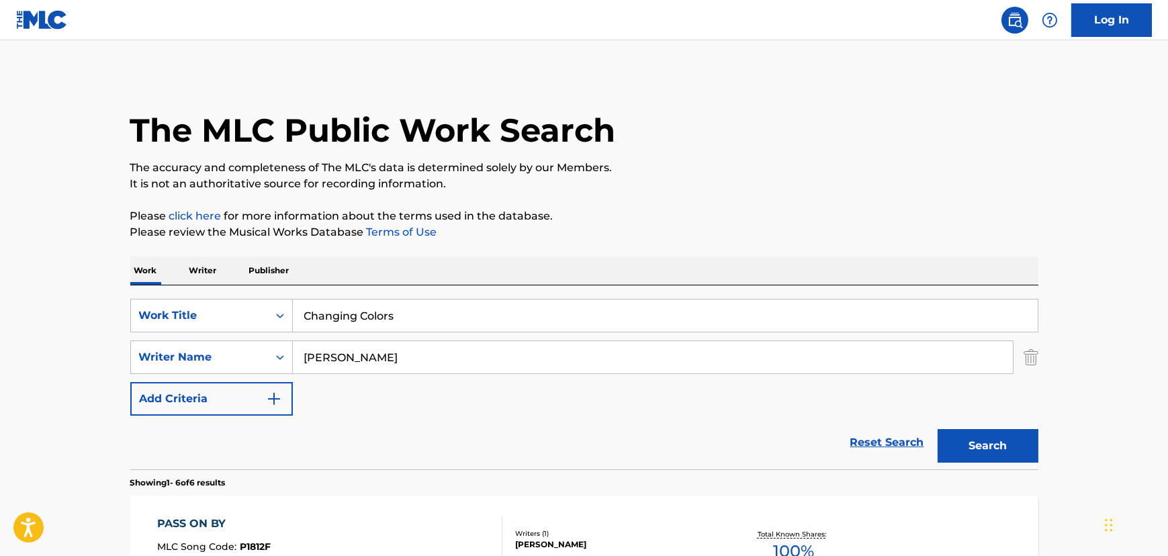
click at [325, 349] on input "[PERSON_NAME]" at bounding box center [653, 357] width 720 height 32
click at [938, 429] on button "Search" at bounding box center [988, 446] width 101 height 34
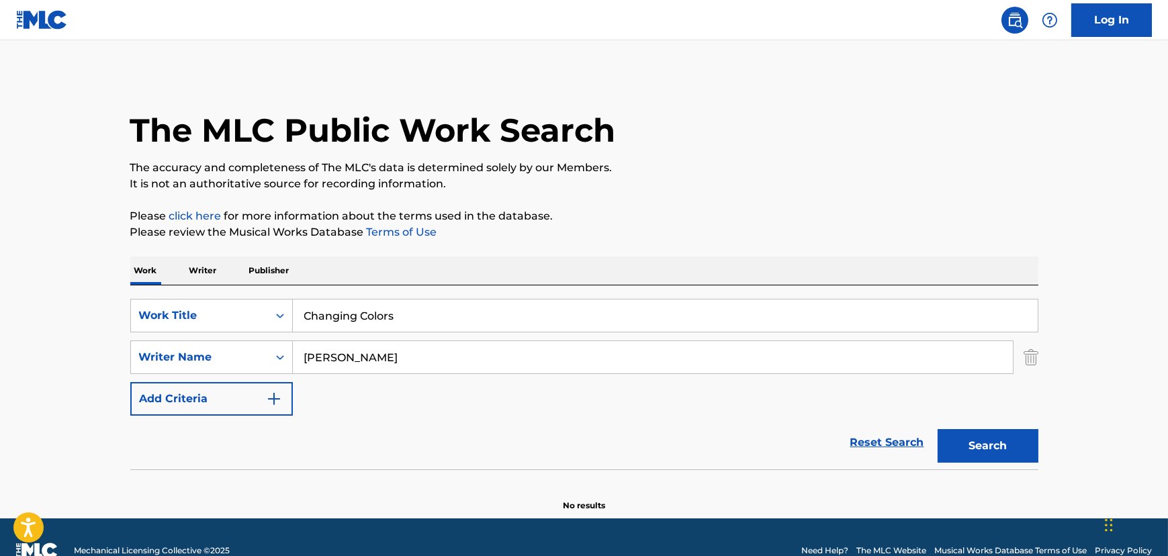
click at [324, 349] on input "[PERSON_NAME]" at bounding box center [653, 357] width 720 height 32
type input "Brown"
click at [938, 429] on button "Search" at bounding box center [988, 446] width 101 height 34
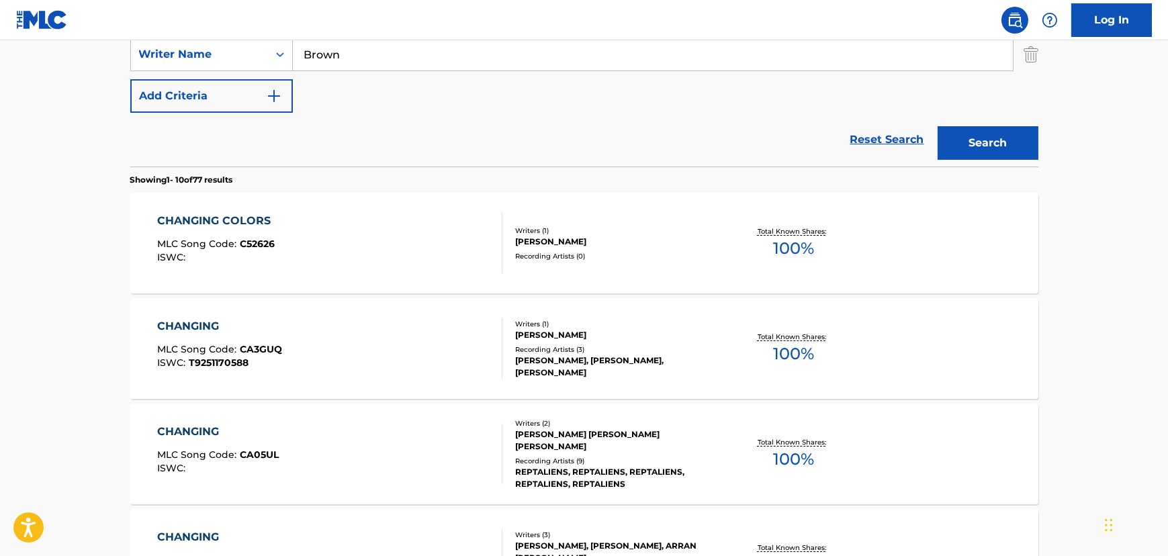
scroll to position [305, 0]
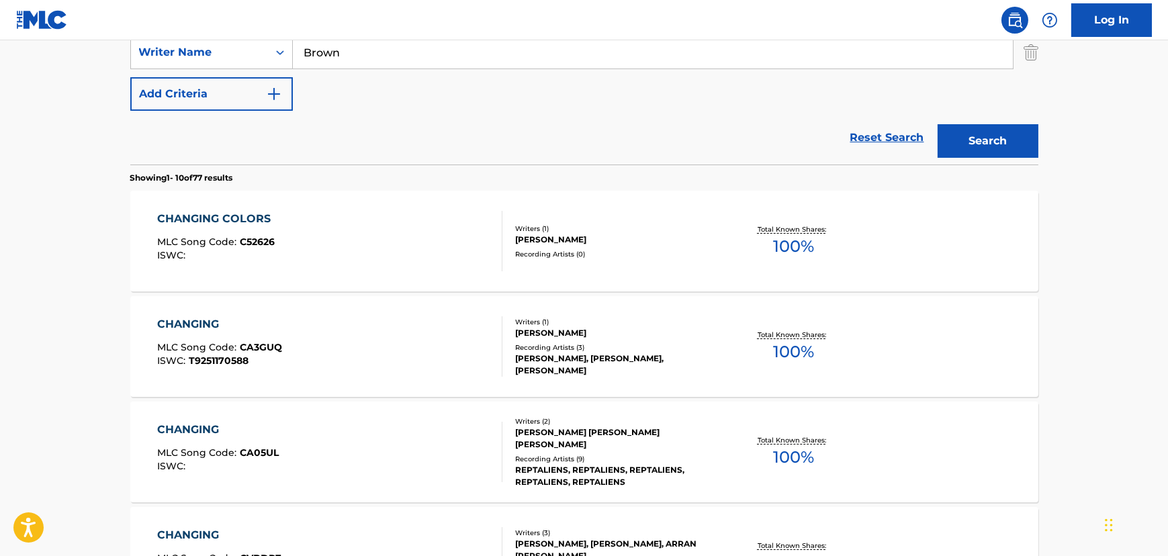
click at [328, 247] on div "CHANGING COLORS MLC Song Code : C52626 ISWC :" at bounding box center [329, 241] width 345 height 60
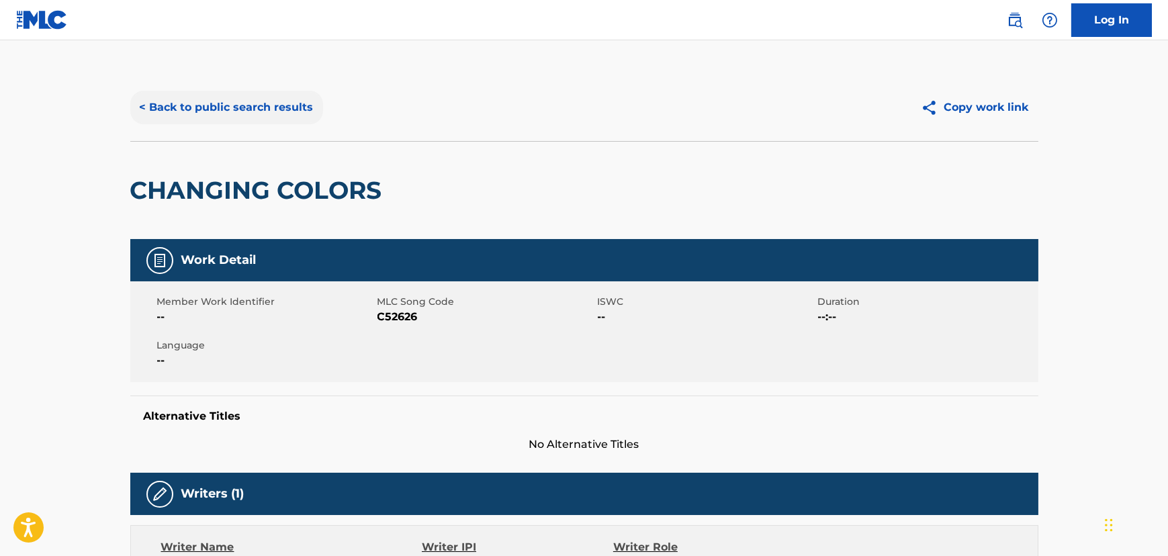
click at [231, 118] on button "< Back to public search results" at bounding box center [226, 108] width 193 height 34
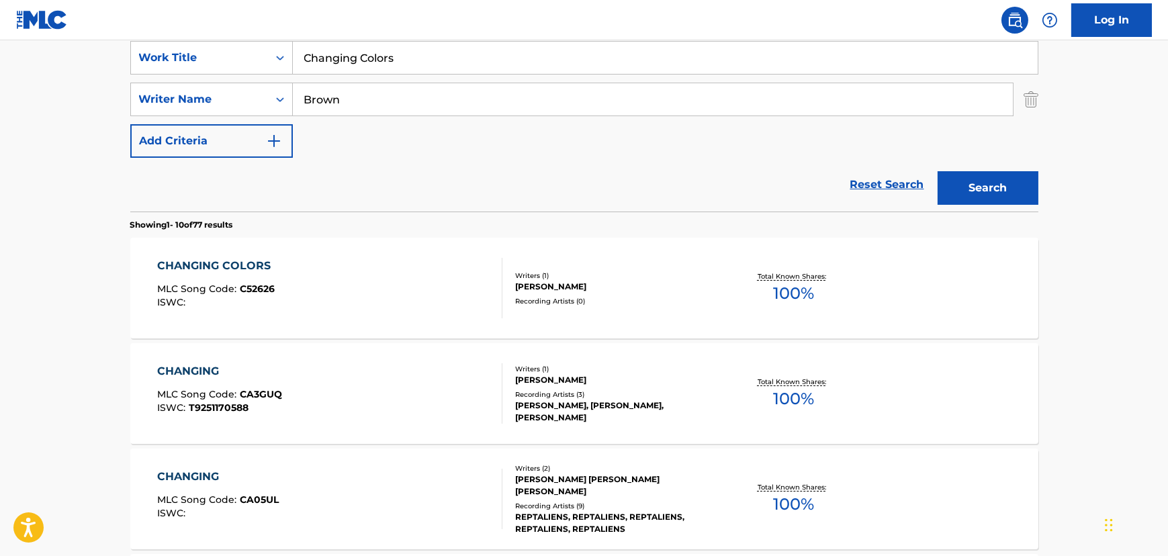
scroll to position [237, 0]
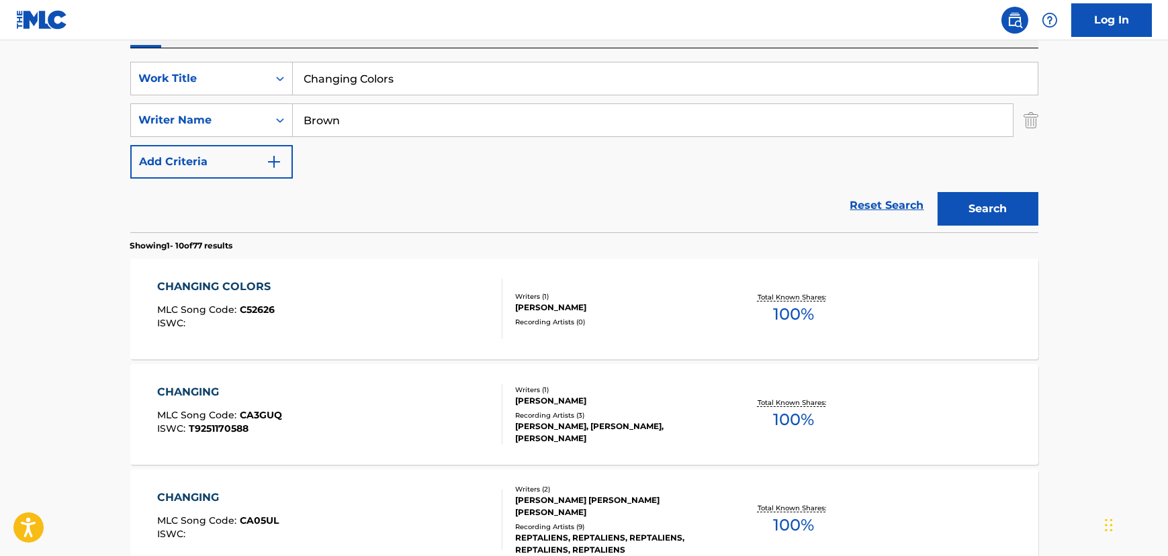
click at [320, 83] on input "Changing Colors" at bounding box center [665, 78] width 745 height 32
paste input "Rock & Roller"
type input "Rock & Roller"
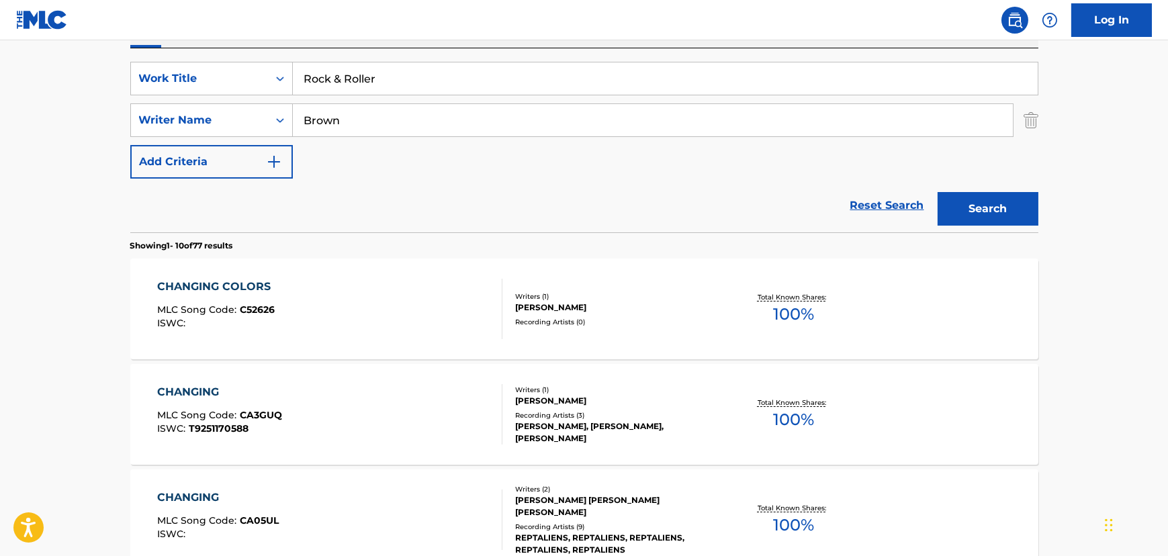
click at [314, 113] on input "Brown" at bounding box center [653, 120] width 720 height 32
type input "[PERSON_NAME]"
click at [938, 192] on button "Search" at bounding box center [988, 209] width 101 height 34
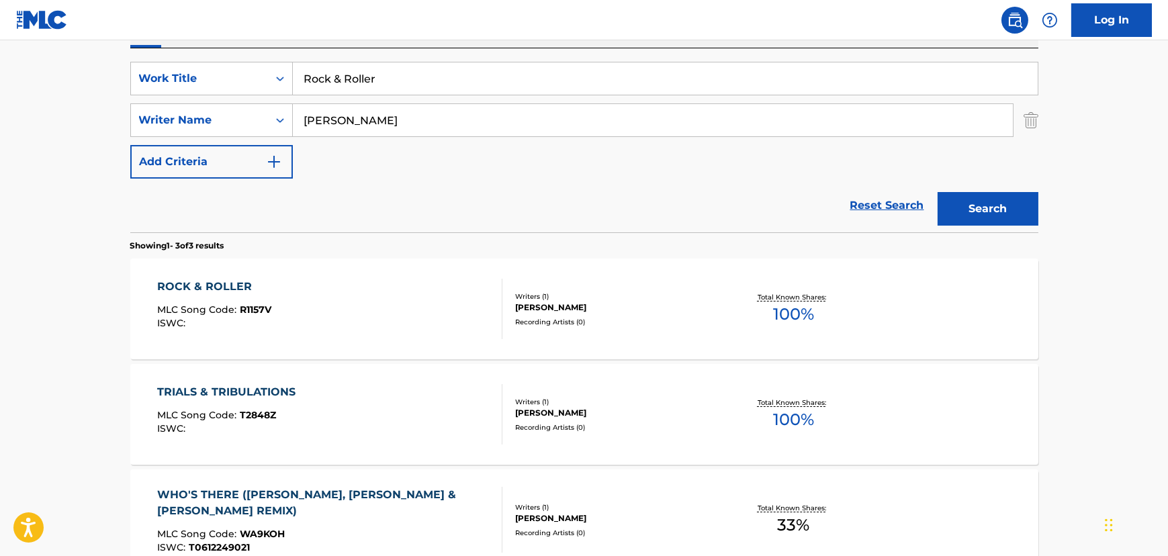
click at [341, 324] on div "ROCK & ROLLER MLC Song Code : R1157V ISWC :" at bounding box center [329, 309] width 345 height 60
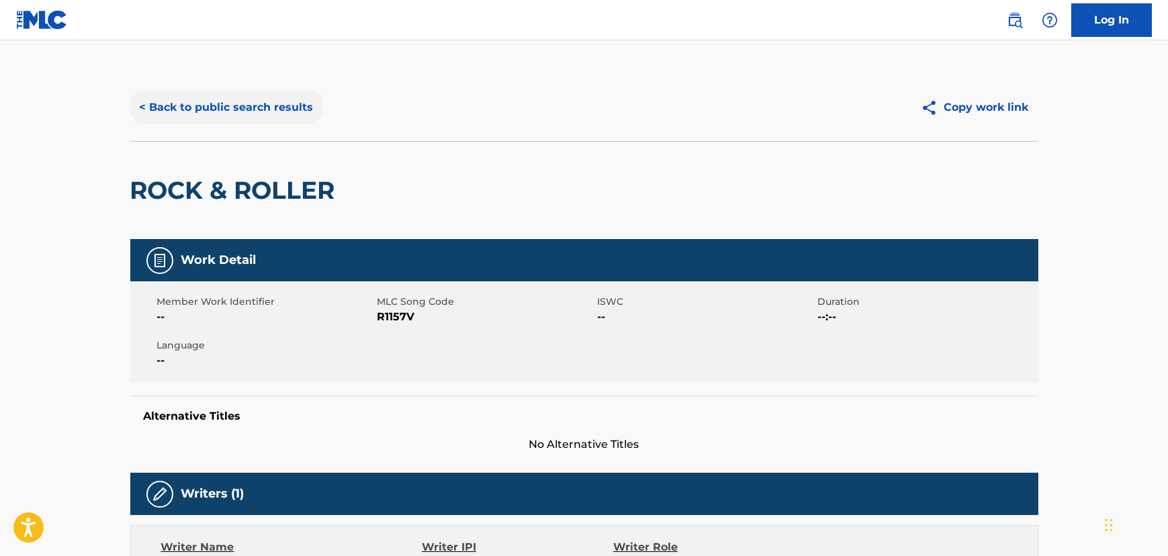
click at [201, 99] on button "< Back to public search results" at bounding box center [226, 108] width 193 height 34
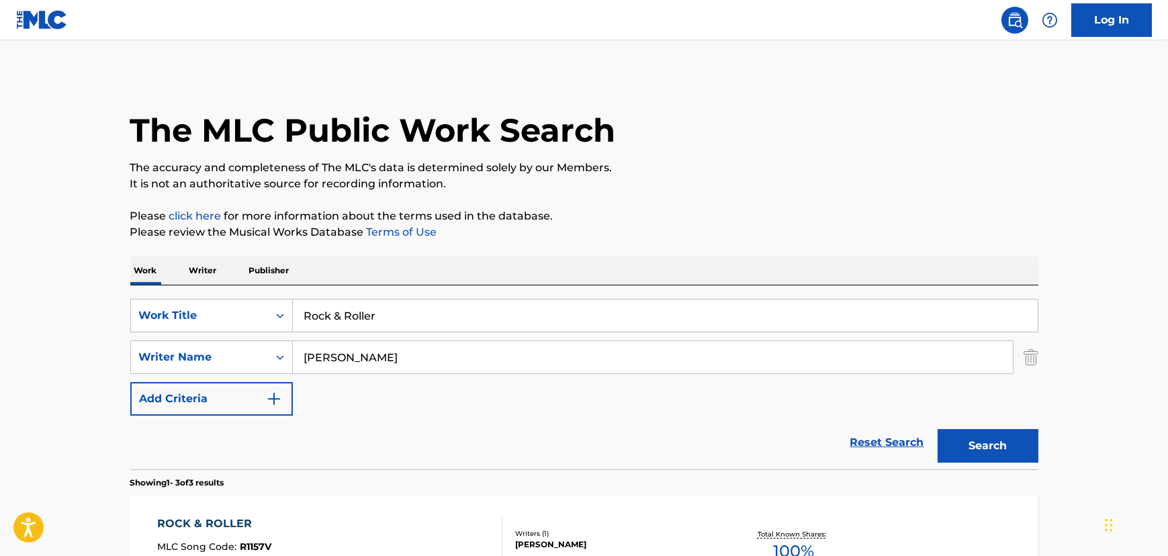
scroll to position [237, 0]
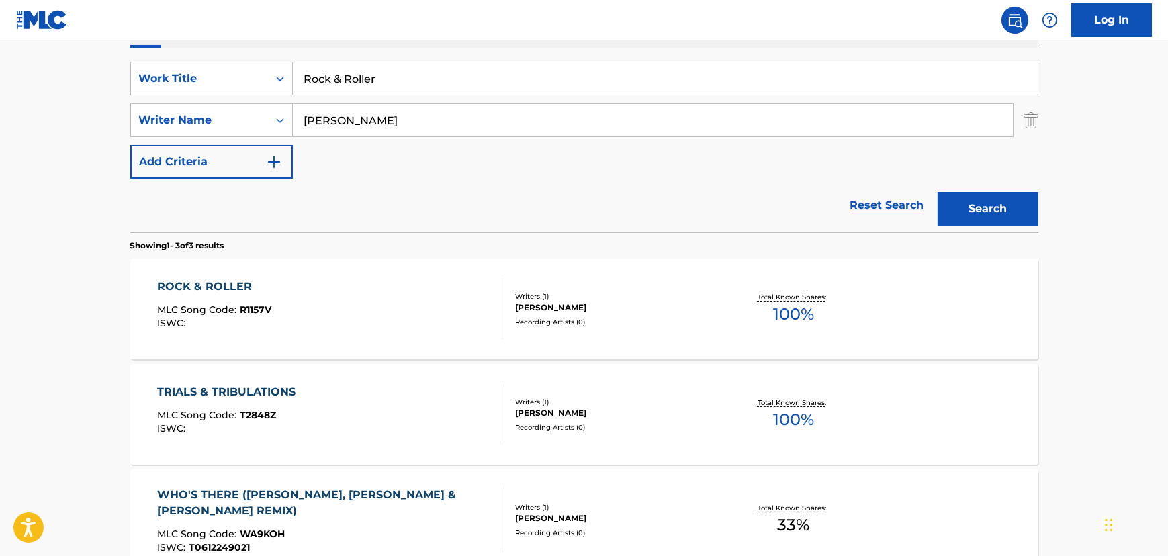
click at [325, 79] on input "Rock & Roller" at bounding box center [665, 78] width 745 height 32
paste input "What It'll Do"
type input "What It'll Do"
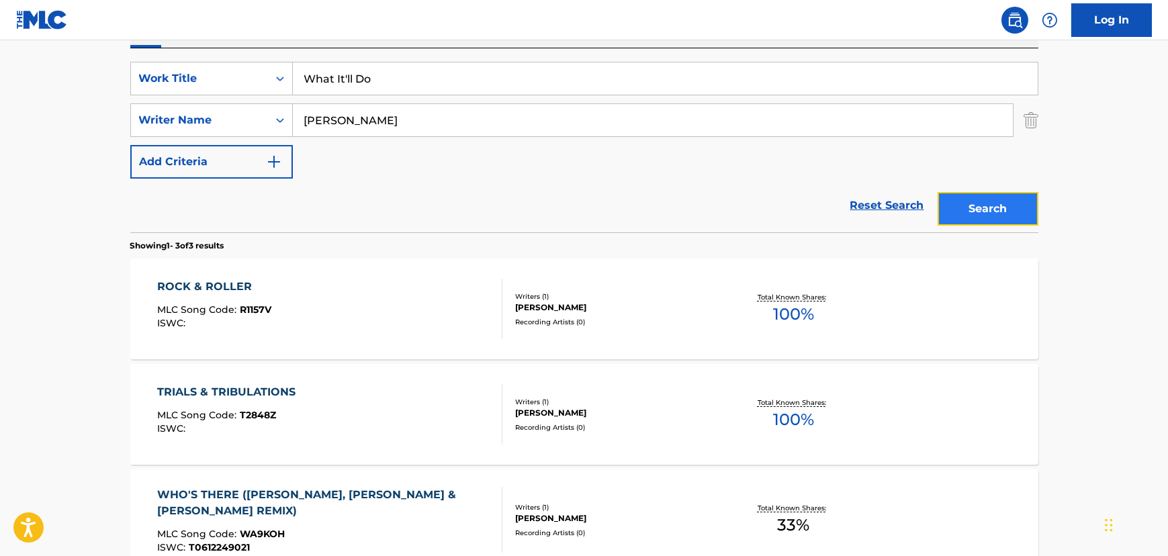
click at [1006, 219] on button "Search" at bounding box center [988, 209] width 101 height 34
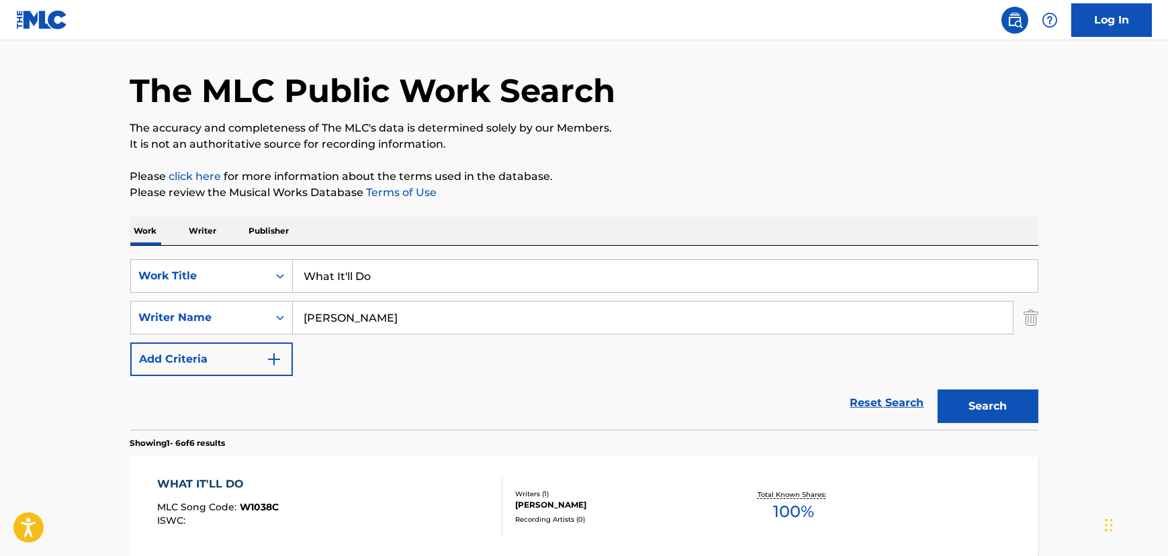
scroll to position [60, 0]
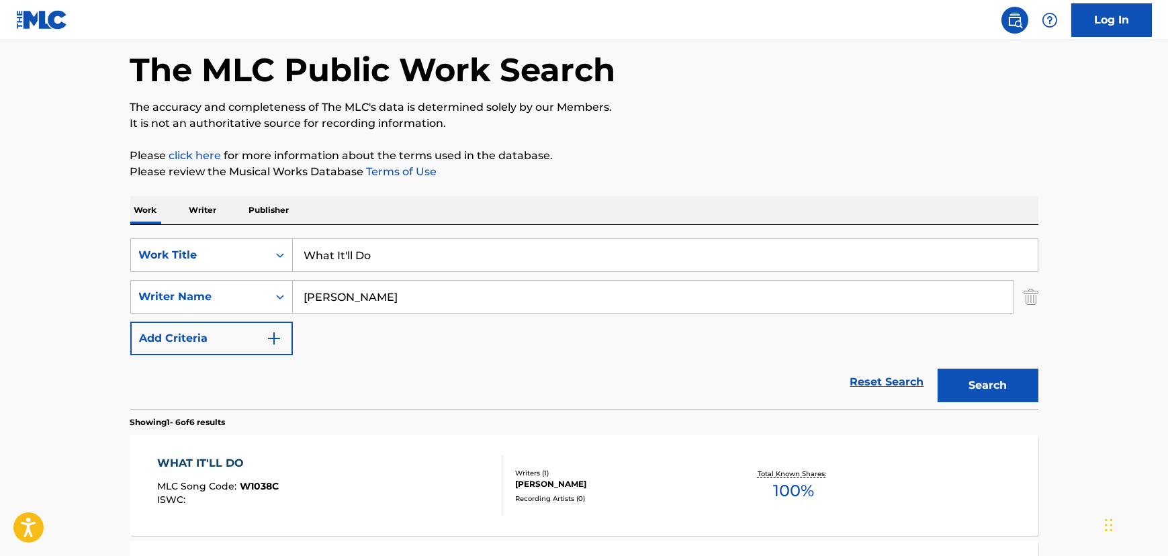
click at [357, 474] on div "WHAT IT'LL DO MLC Song Code : W1038C ISWC :" at bounding box center [329, 486] width 345 height 60
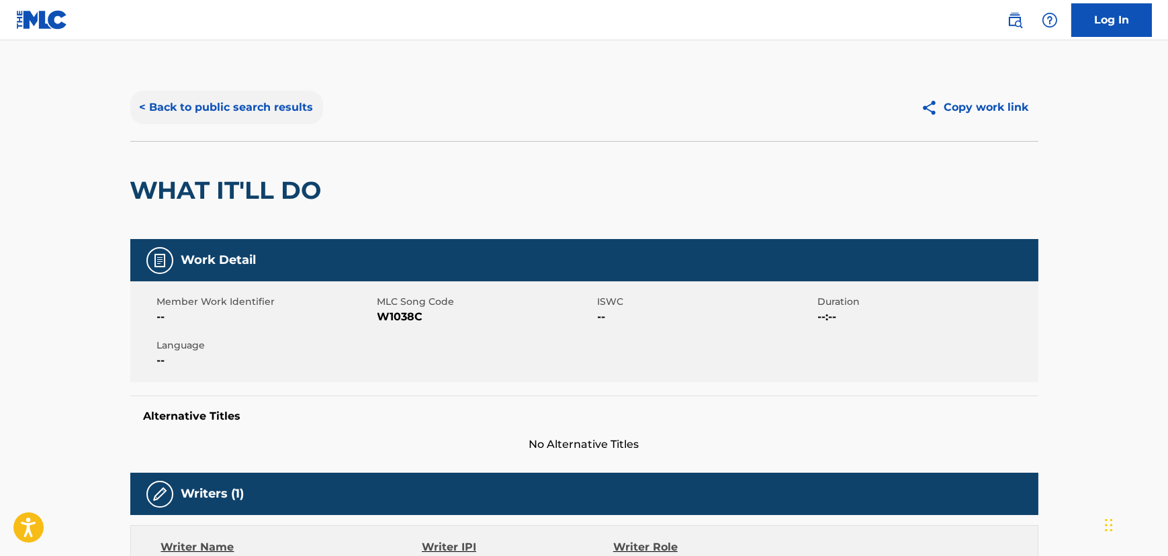
click at [191, 112] on button "< Back to public search results" at bounding box center [226, 108] width 193 height 34
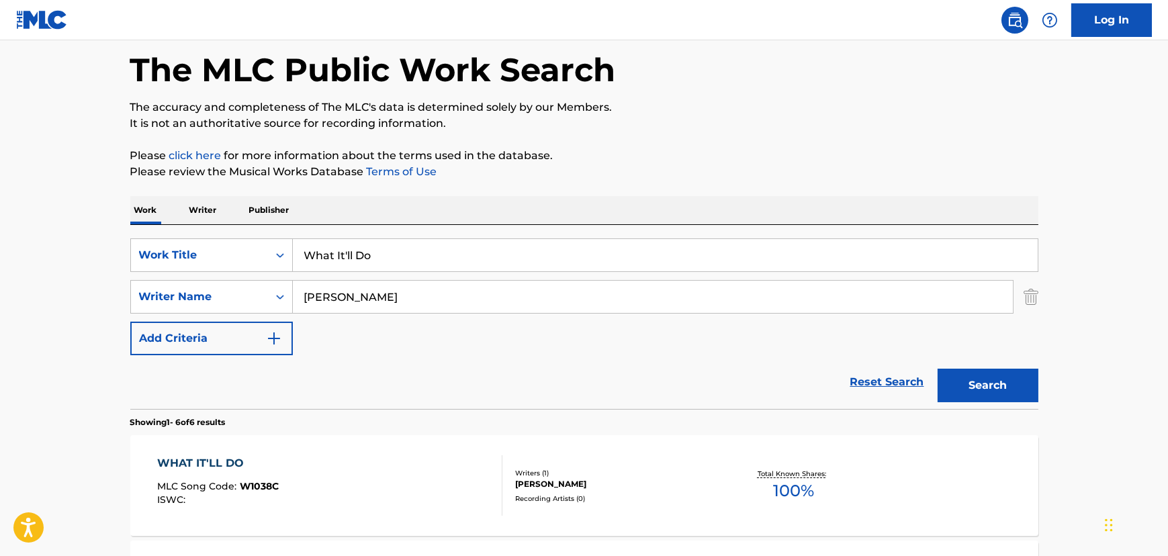
click at [363, 253] on input "What It'll Do" at bounding box center [665, 255] width 745 height 32
paste input "More"
type input "What More"
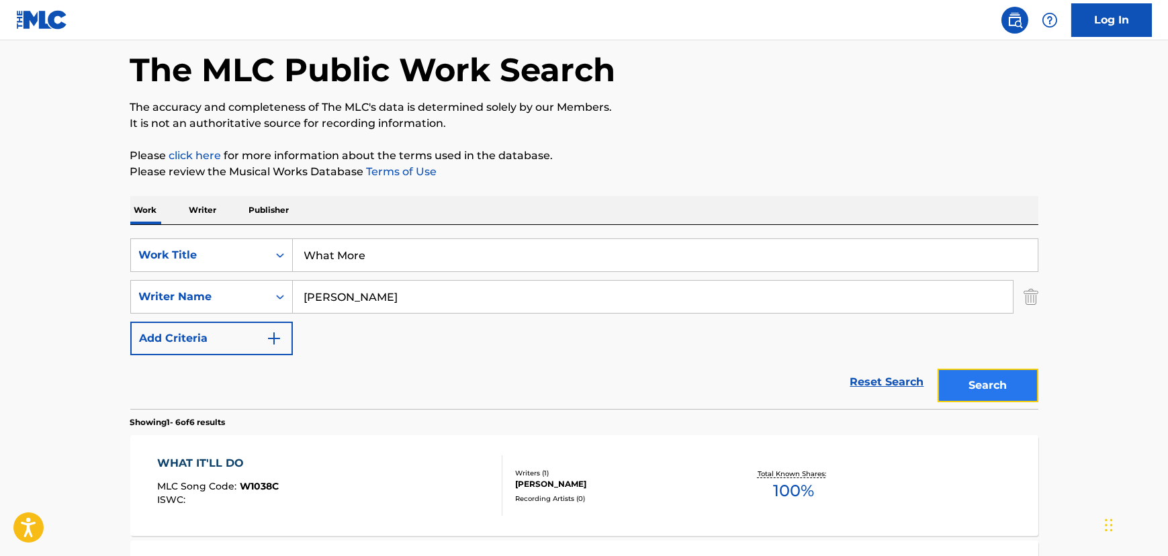
click at [972, 372] on button "Search" at bounding box center [988, 386] width 101 height 34
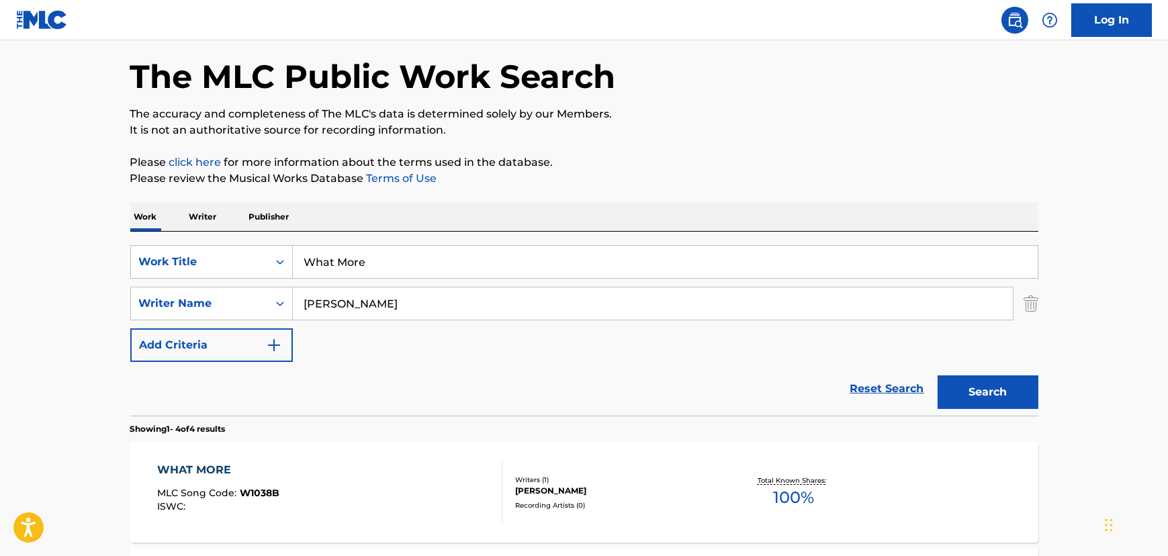
scroll to position [122, 0]
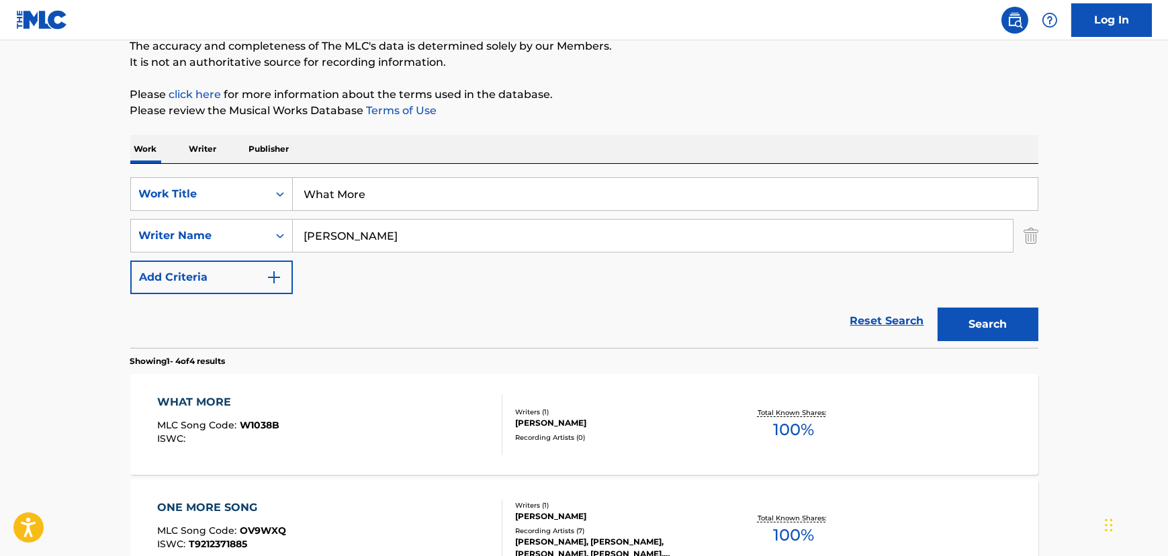
click at [407, 425] on div "WHAT MORE MLC Song Code : W1038B ISWC :" at bounding box center [329, 424] width 345 height 60
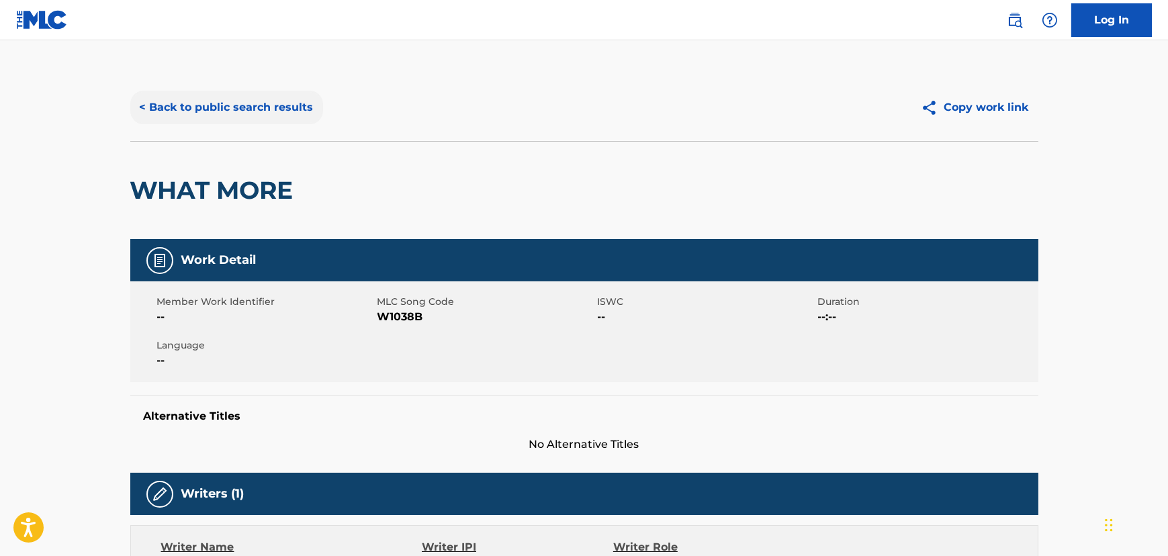
click at [282, 96] on button "< Back to public search results" at bounding box center [226, 108] width 193 height 34
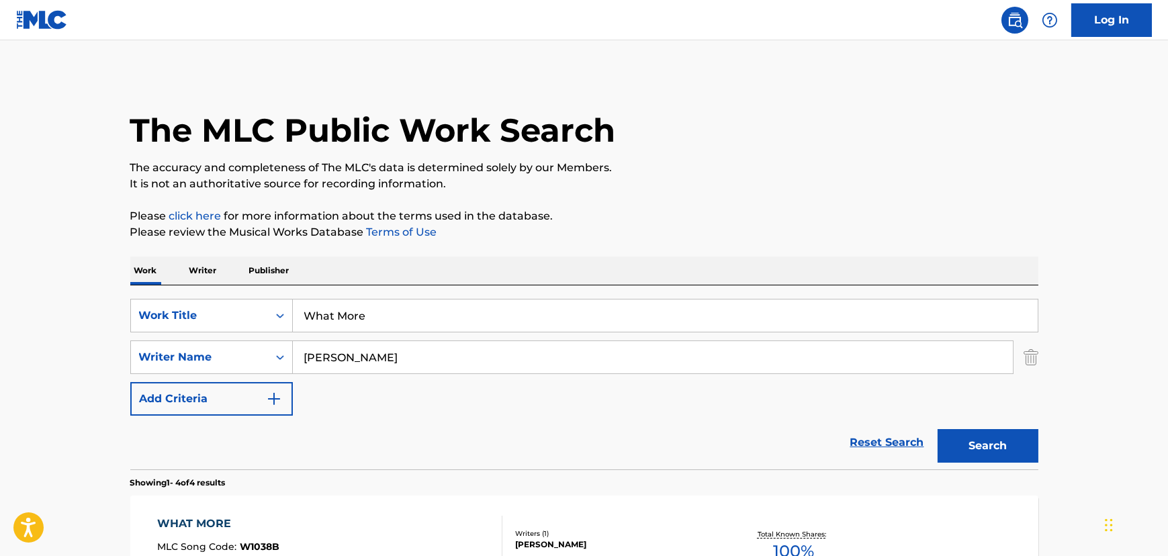
scroll to position [122, 0]
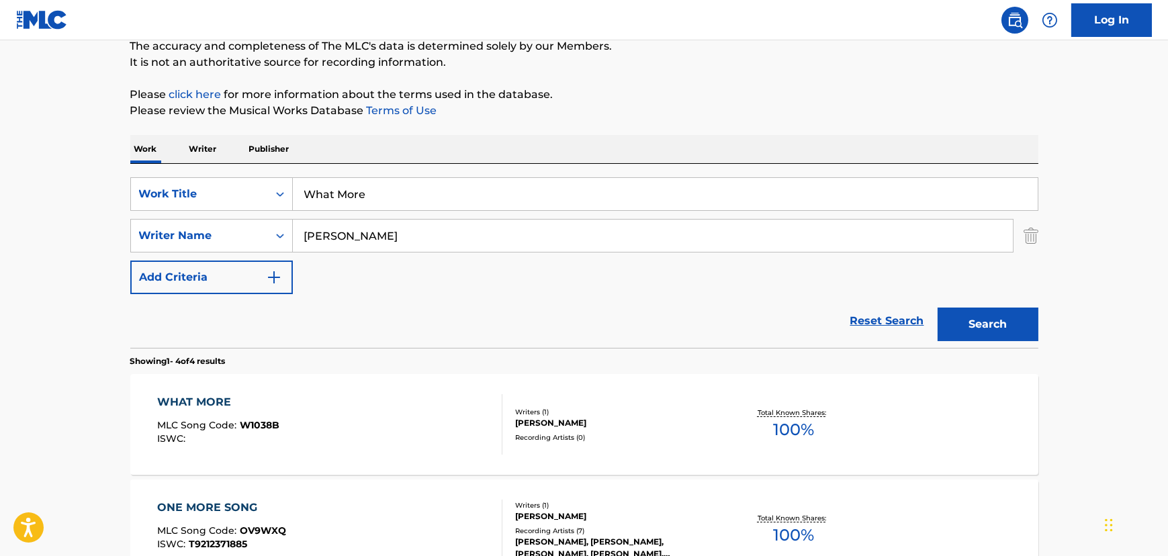
click at [591, 202] on input "What More" at bounding box center [665, 194] width 745 height 32
paste input "Behind Closed Doors"
type input "Behind Closed Doors"
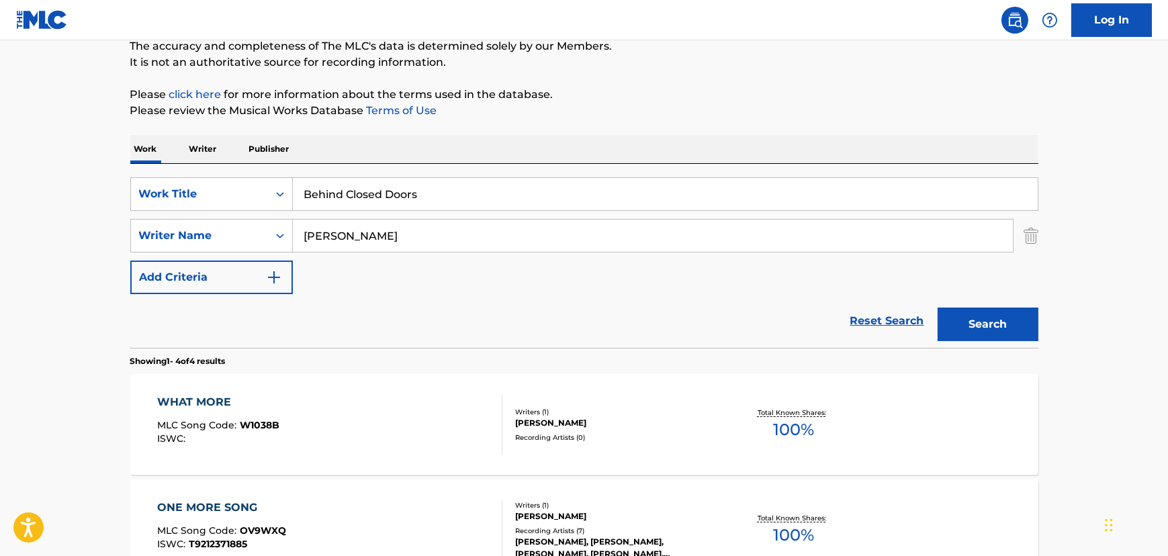
click at [449, 226] on input "[PERSON_NAME]" at bounding box center [653, 236] width 720 height 32
click at [938, 308] on button "Search" at bounding box center [988, 325] width 101 height 34
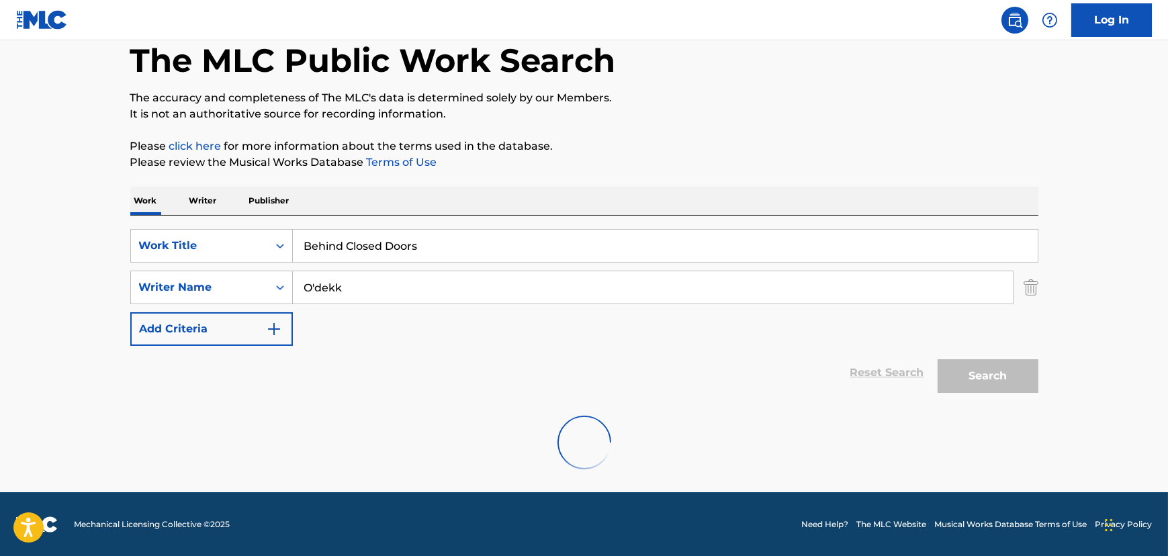
scroll to position [26, 0]
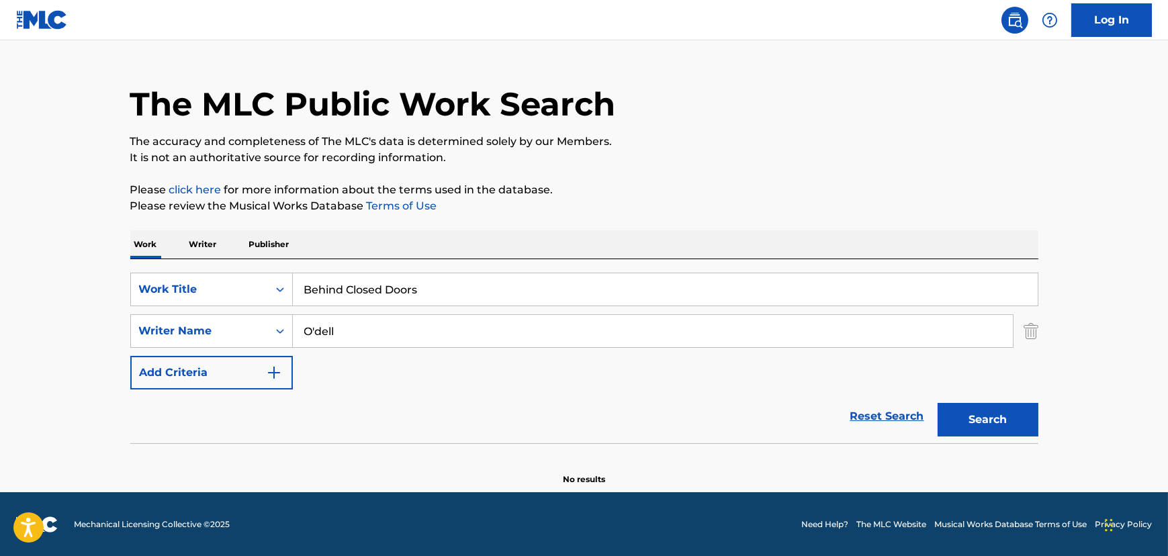
type input "O'dell"
click at [938, 403] on button "Search" at bounding box center [988, 420] width 101 height 34
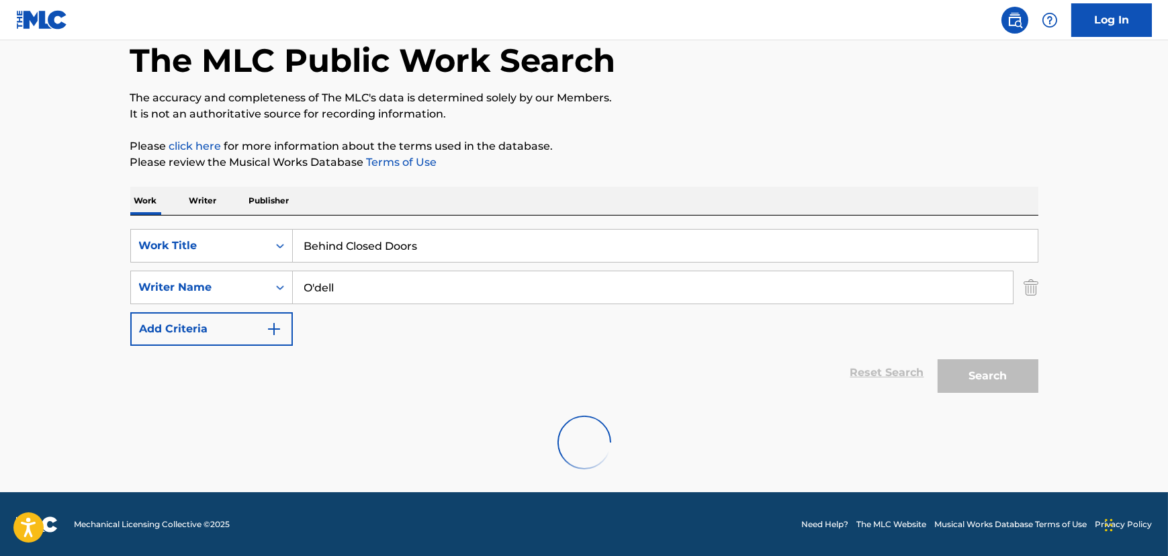
scroll to position [122, 0]
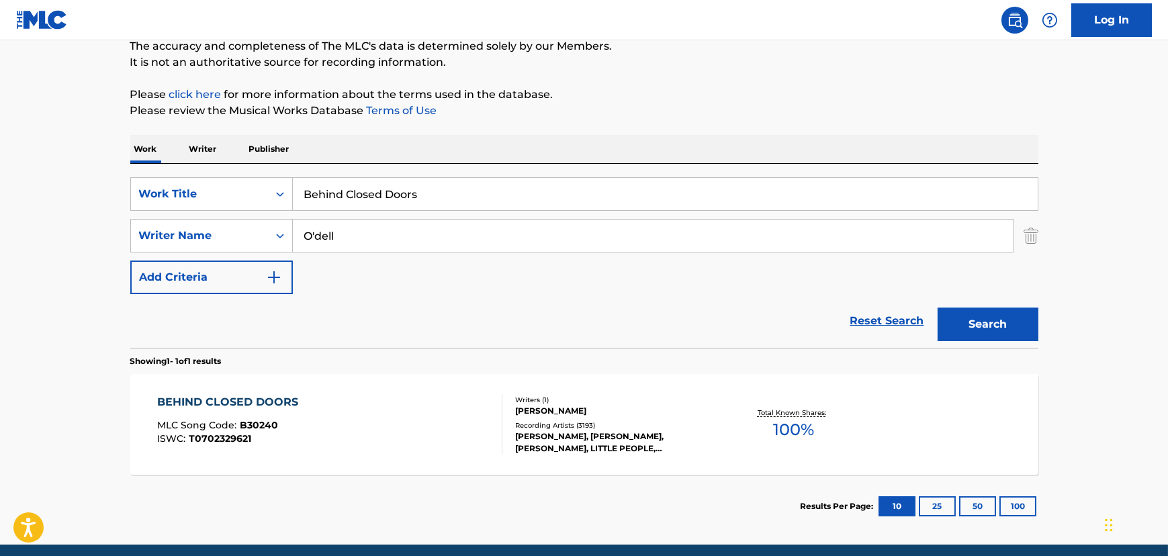
click at [358, 471] on div "BEHIND CLOSED DOORS MLC Song Code : B30240 ISWC : T0702329621 Writers ( 1 ) [PE…" at bounding box center [584, 424] width 908 height 101
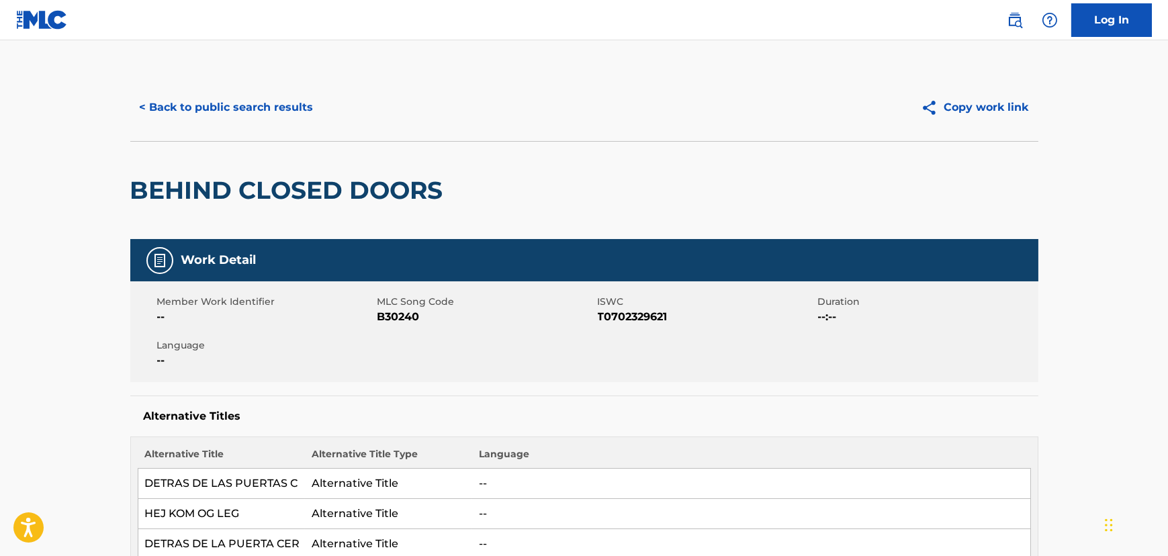
click at [372, 438] on div "Alternative Title Alternative Title Type Language DETRAS DE LAS PUERTAS C Alter…" at bounding box center [584, 505] width 908 height 137
click at [259, 107] on button "< Back to public search results" at bounding box center [226, 108] width 193 height 34
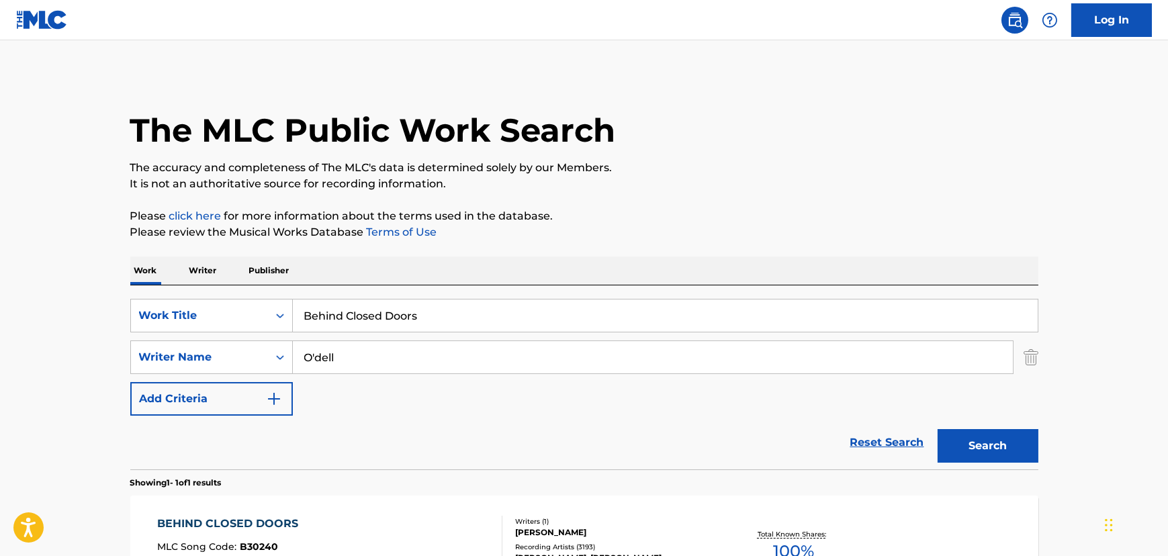
scroll to position [97, 0]
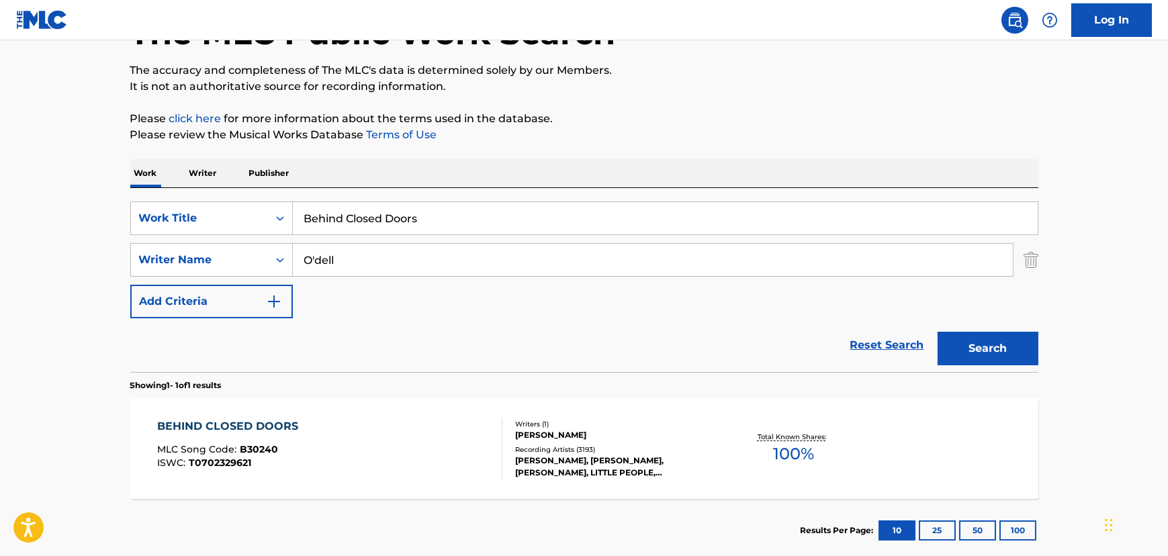
click at [457, 202] on input "Behind Closed Doors" at bounding box center [665, 218] width 745 height 32
click at [456, 205] on input "Behind Closed Doors" at bounding box center [665, 218] width 745 height 32
paste input "orn To Lose"
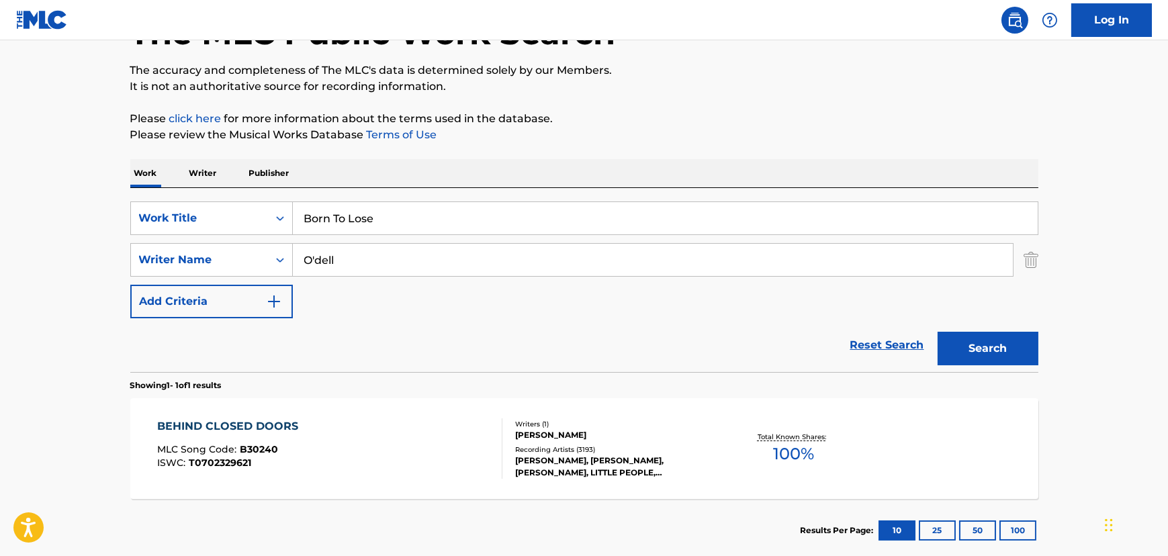
type input "Born To Lose"
click at [343, 256] on input "O'dell" at bounding box center [653, 260] width 720 height 32
type input "Brown"
click at [938, 332] on button "Search" at bounding box center [988, 349] width 101 height 34
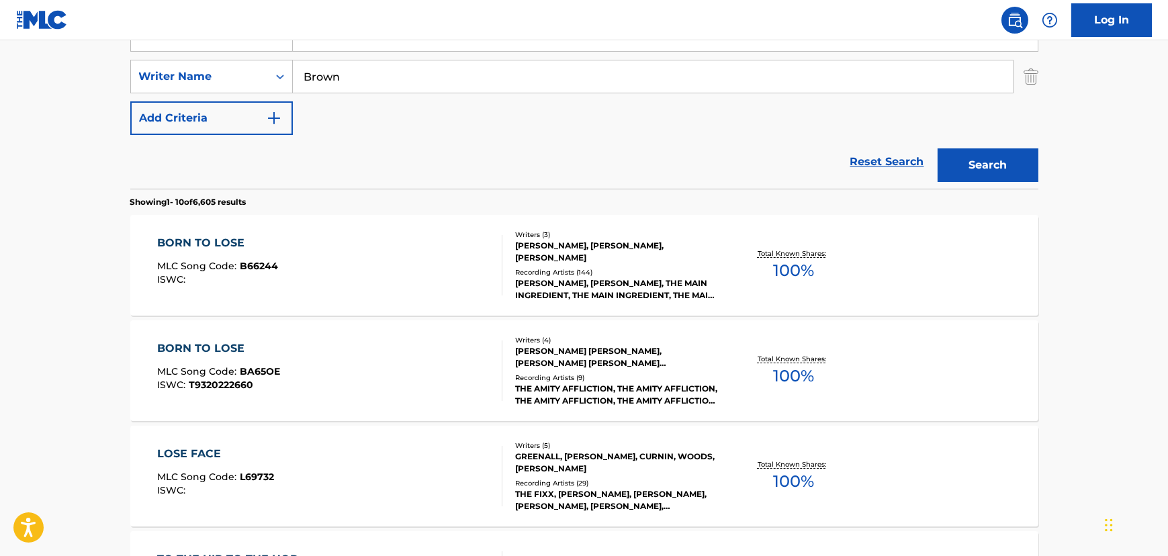
scroll to position [342, 0]
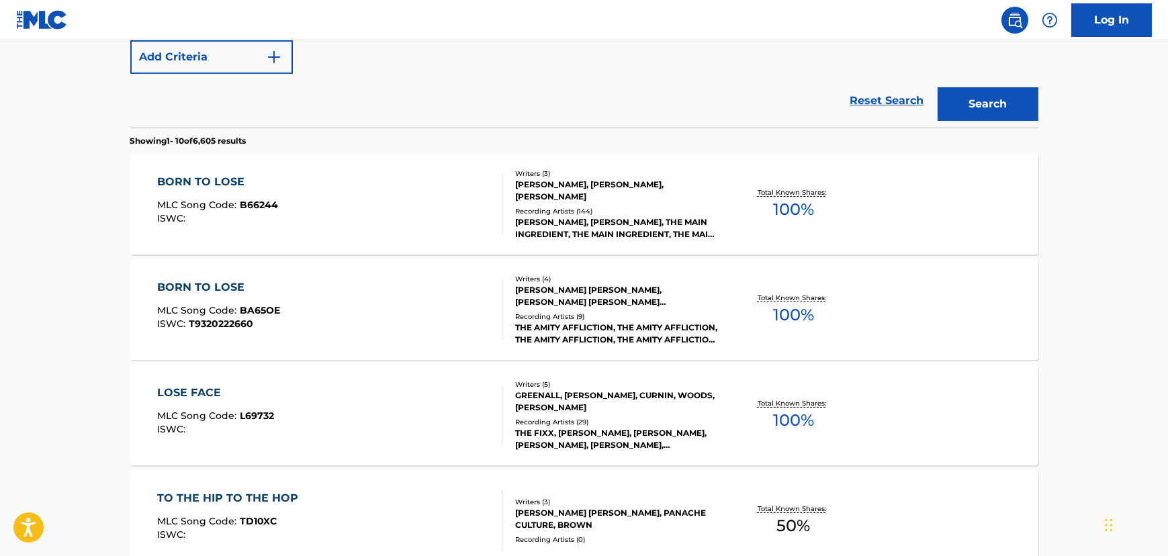
click at [399, 295] on div "BORN TO LOSE MLC Song Code : BA65OE ISWC : T9320222660" at bounding box center [329, 310] width 345 height 60
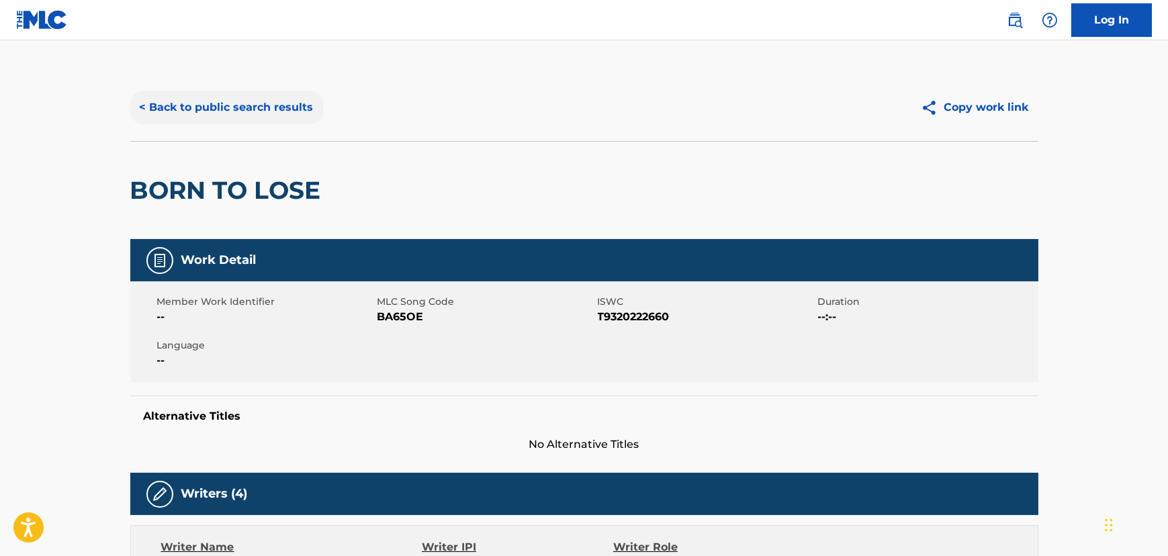
click at [192, 95] on button "< Back to public search results" at bounding box center [226, 108] width 193 height 34
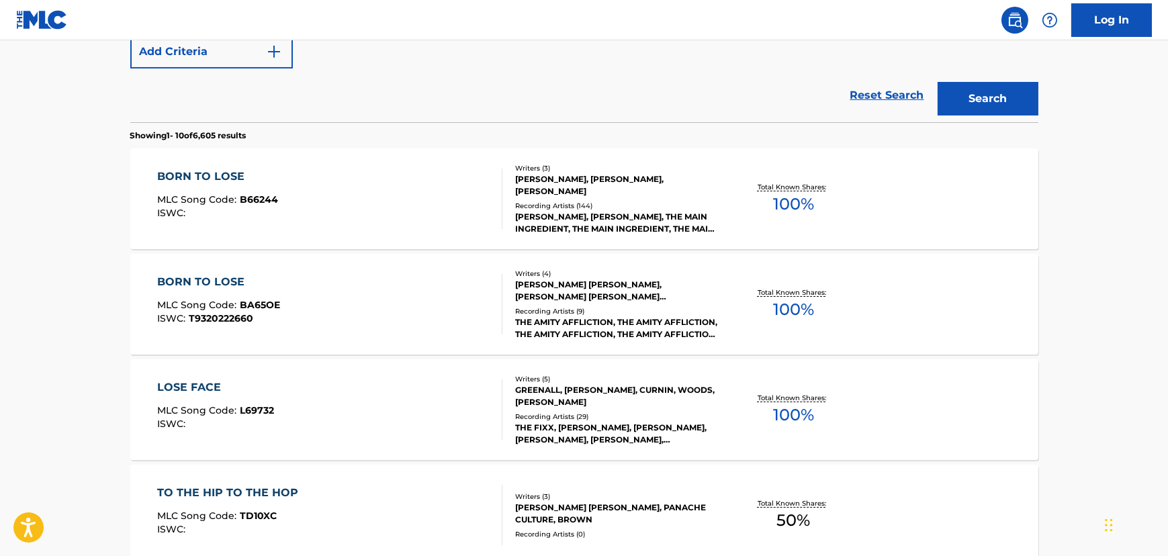
scroll to position [235, 0]
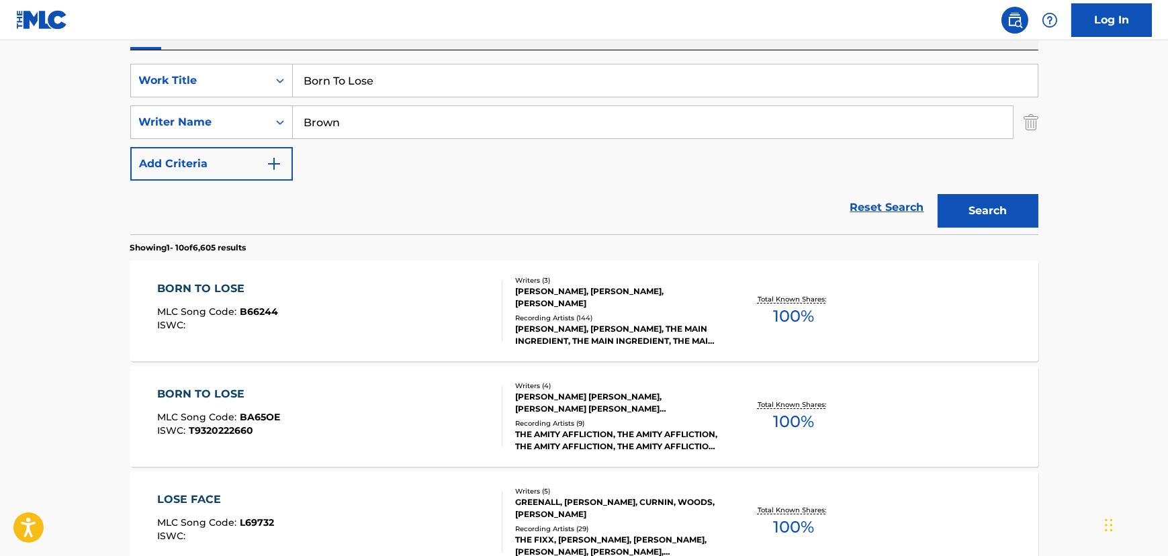
click at [440, 79] on input "Born To Lose" at bounding box center [665, 81] width 745 height 32
paste input "Come [DATE] Morning"
type input "Come [DATE] Morning"
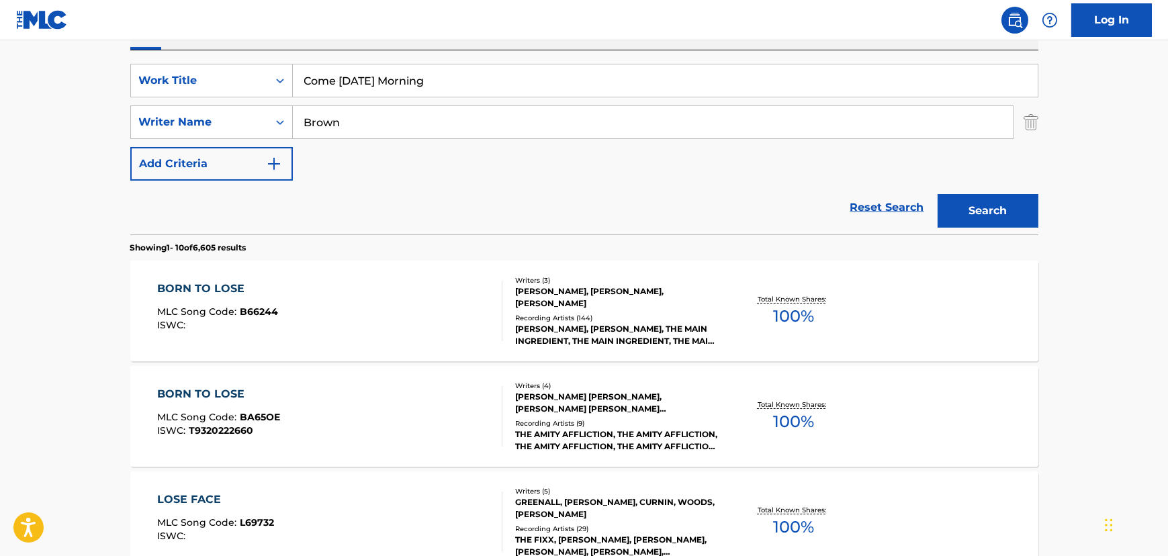
click at [342, 128] on input "Brown" at bounding box center [653, 122] width 720 height 32
type input "Andreone"
click at [938, 194] on button "Search" at bounding box center [988, 211] width 101 height 34
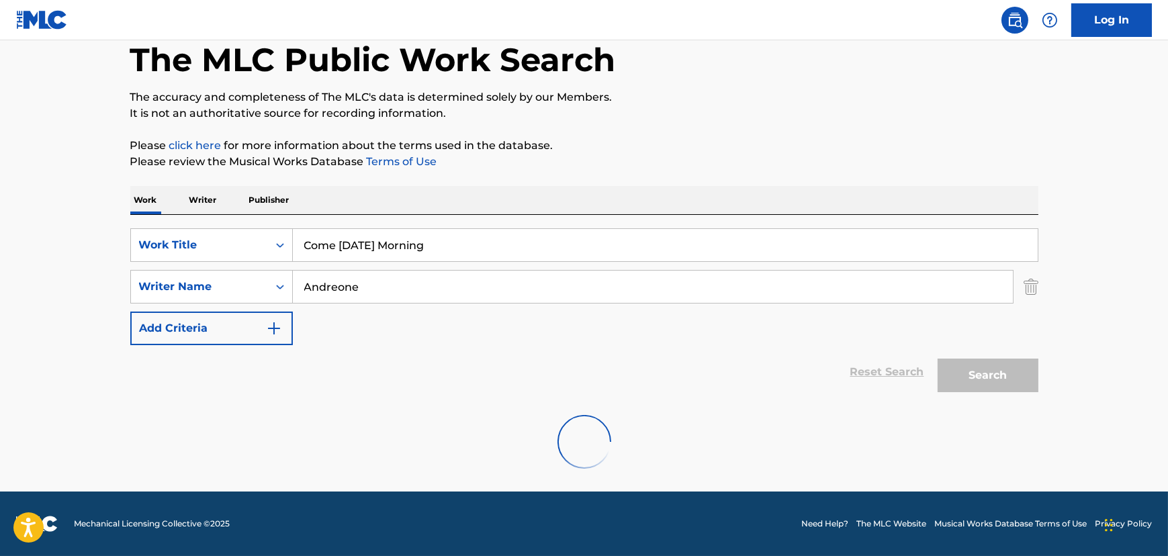
scroll to position [174, 0]
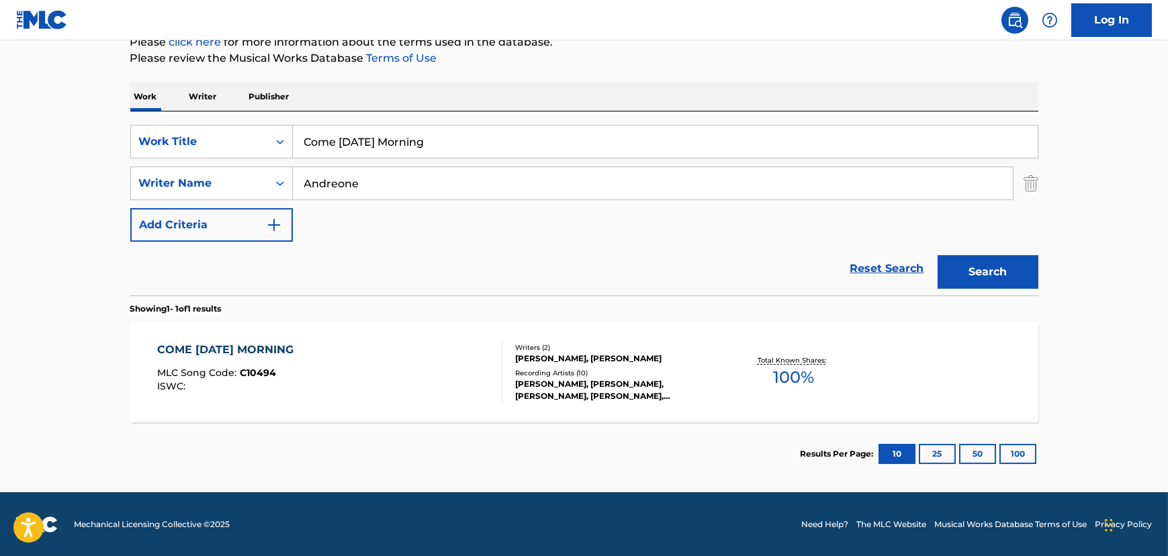
click at [334, 351] on div "COME [DATE] MORNING MLC Song Code : C10494 ISWC :" at bounding box center [329, 372] width 345 height 60
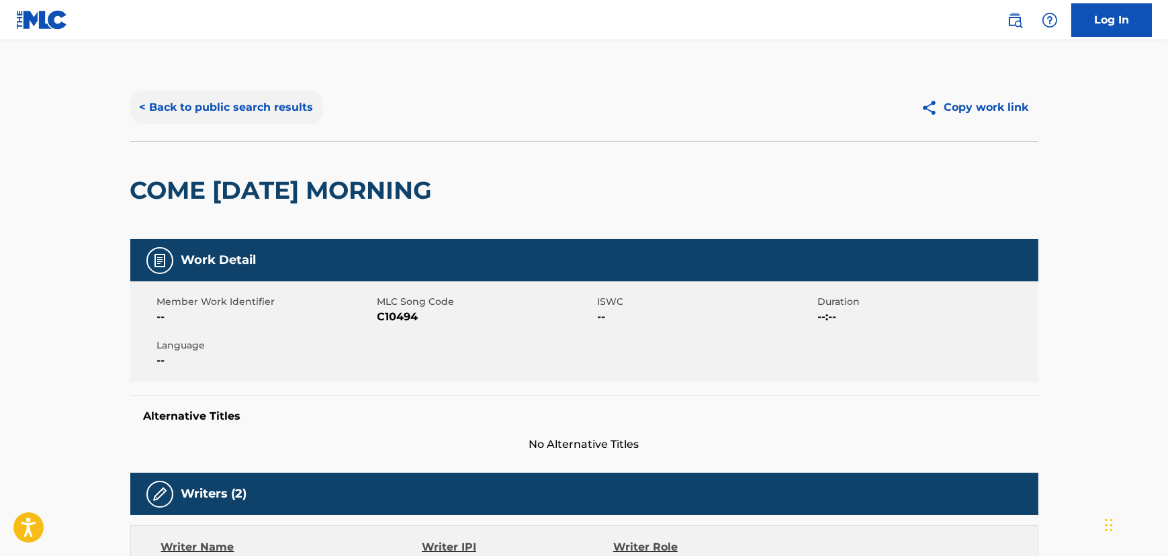
click at [284, 111] on button "< Back to public search results" at bounding box center [226, 108] width 193 height 34
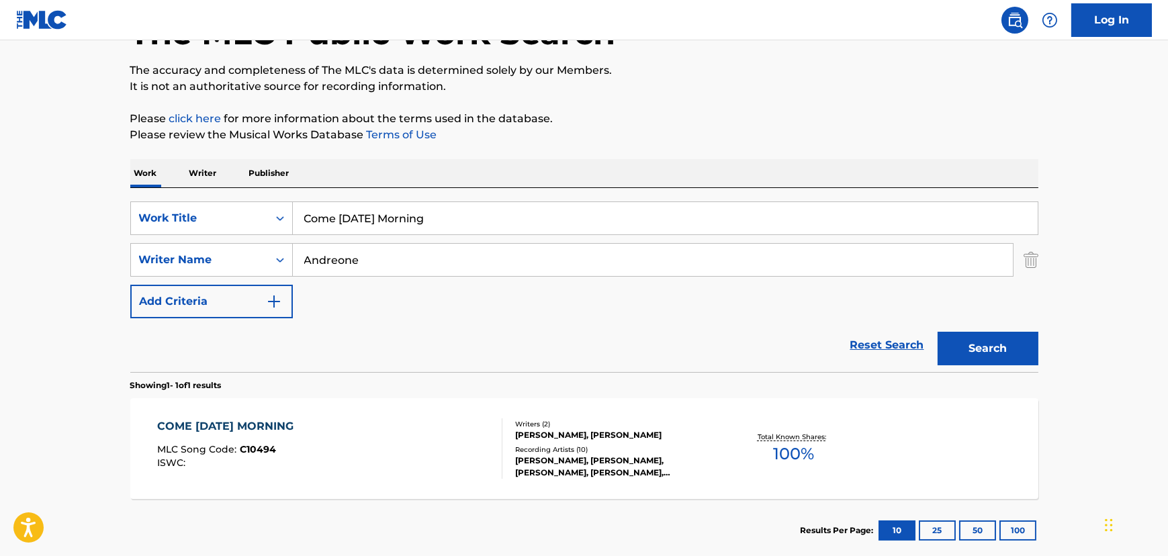
click at [355, 214] on input "Come [DATE] Morning" at bounding box center [665, 218] width 745 height 32
paste input "Happy Birthday"
type input "Happy Birthday"
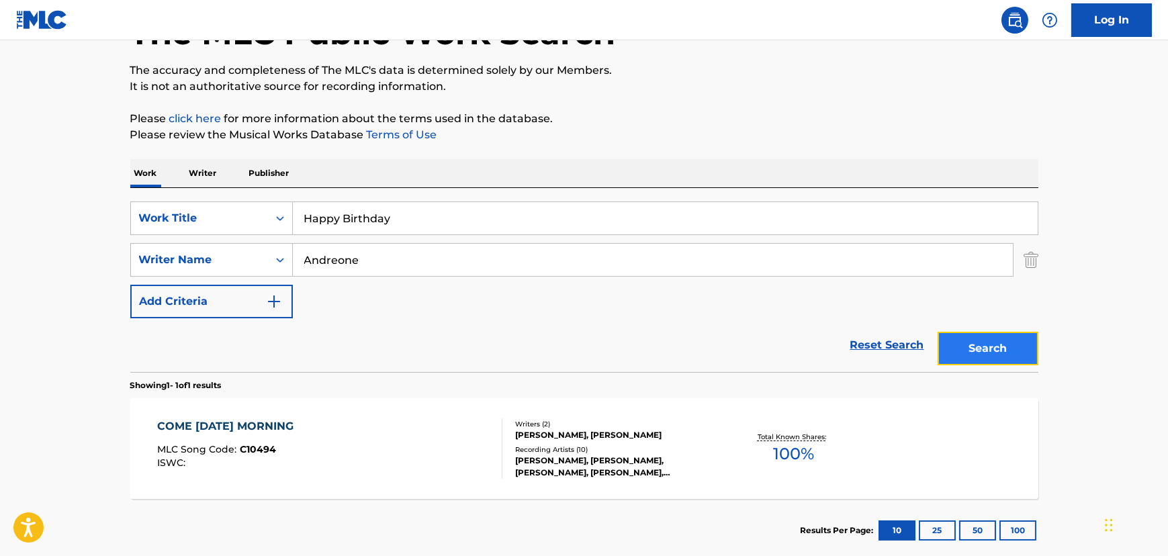
click at [1020, 336] on button "Search" at bounding box center [988, 349] width 101 height 34
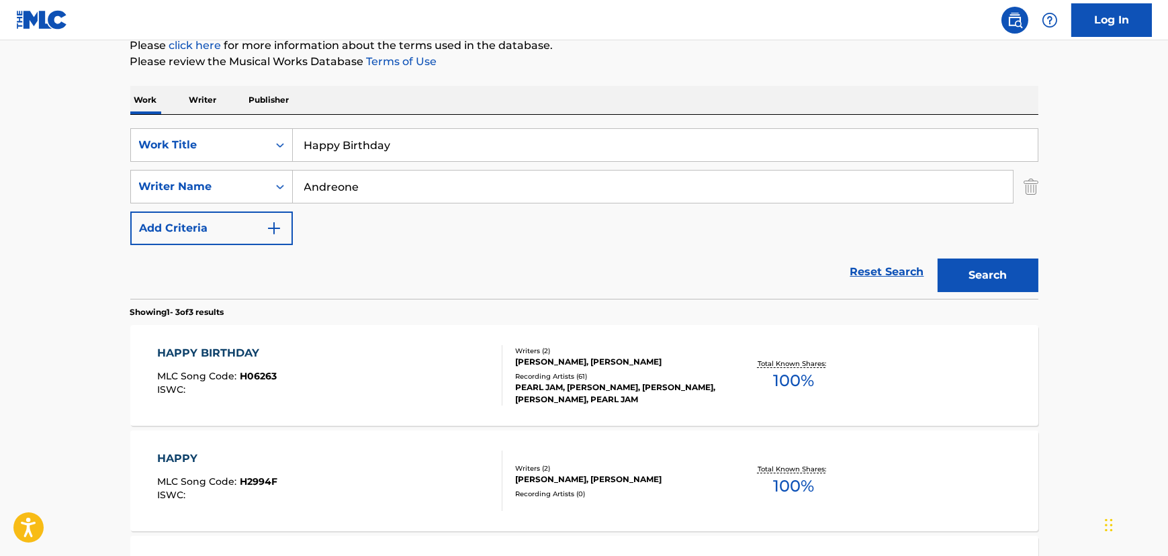
scroll to position [183, 0]
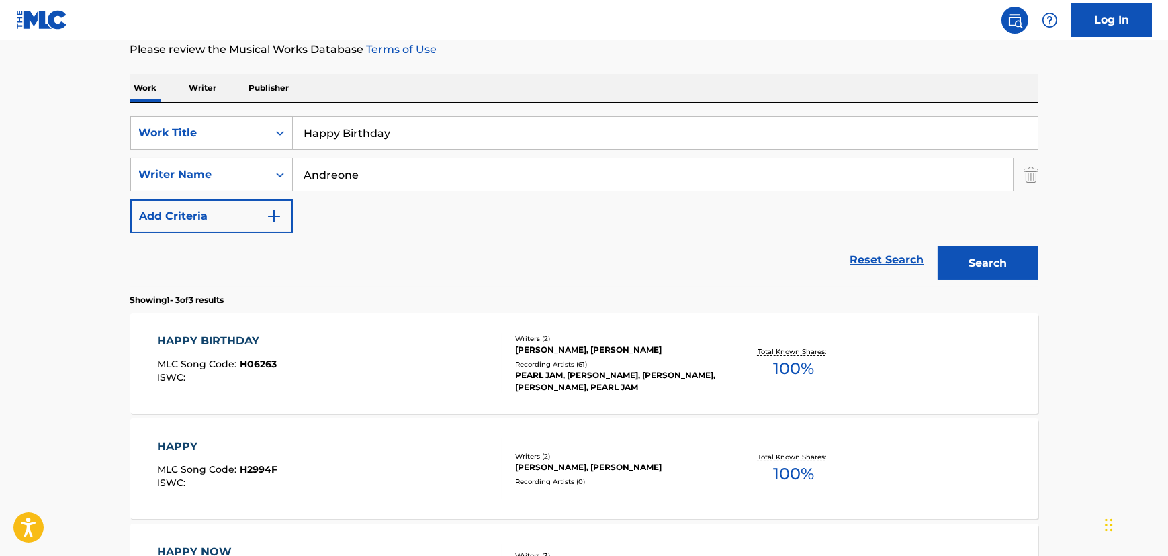
click at [365, 369] on div "HAPPY BIRTHDAY MLC Song Code : H06263 ISWC :" at bounding box center [329, 363] width 345 height 60
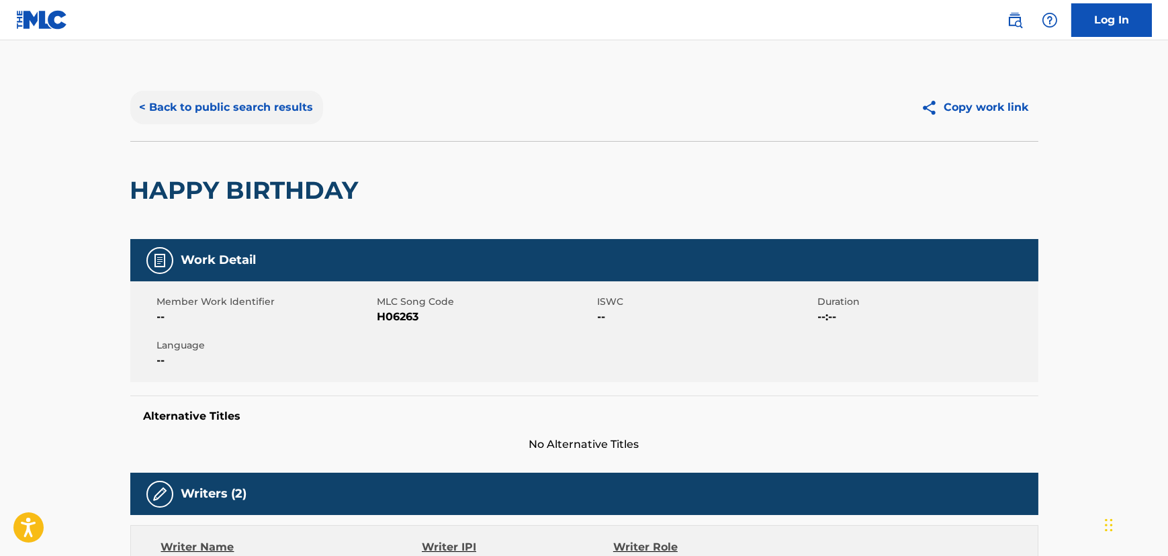
click at [292, 108] on button "< Back to public search results" at bounding box center [226, 108] width 193 height 34
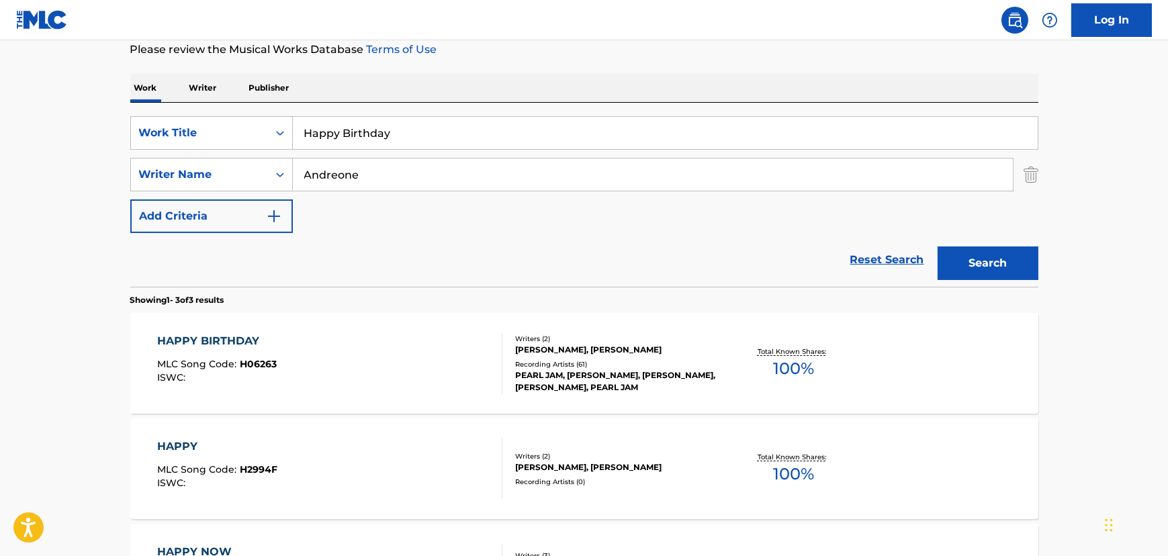
click at [343, 149] on div "SearchWithCriteria9ebe2e34-9cec-43ce-a92e-3dd18e51410d Work Title Happy Birthda…" at bounding box center [584, 174] width 908 height 117
click at [343, 132] on input "Happy Birthday" at bounding box center [665, 133] width 745 height 32
paste input "Imagining You"
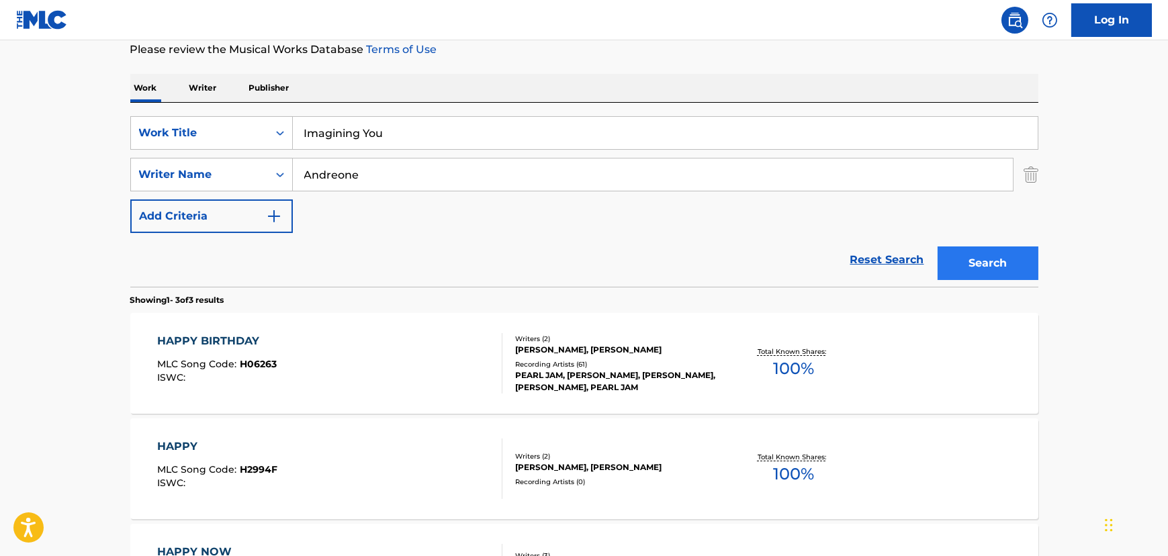
type input "Imagining You"
click at [1000, 255] on button "Search" at bounding box center [988, 264] width 101 height 34
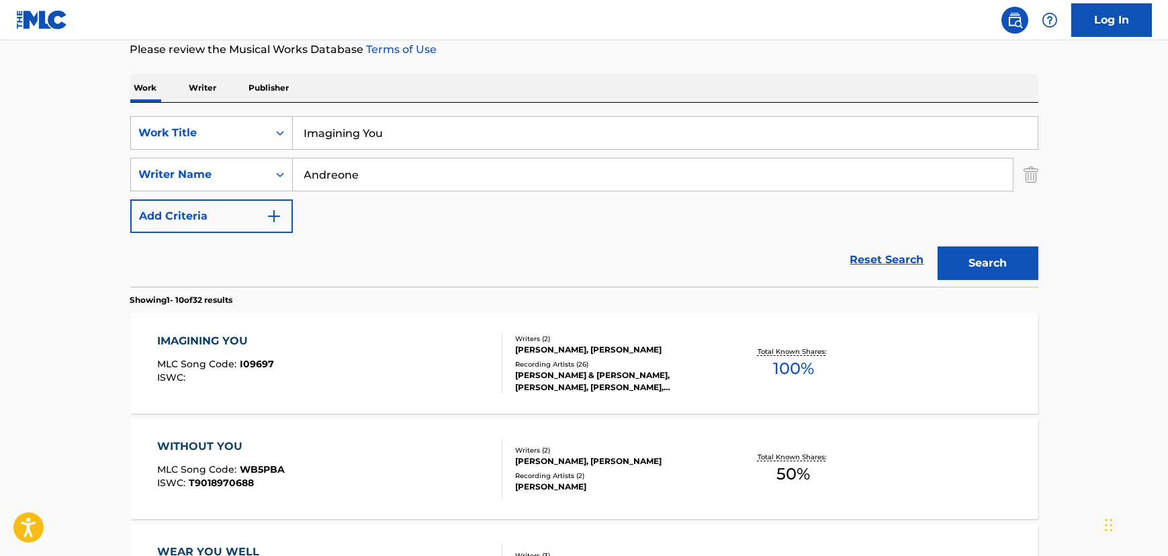
click at [398, 342] on div "IMAGINING YOU MLC Song Code : I09697 ISWC :" at bounding box center [329, 363] width 345 height 60
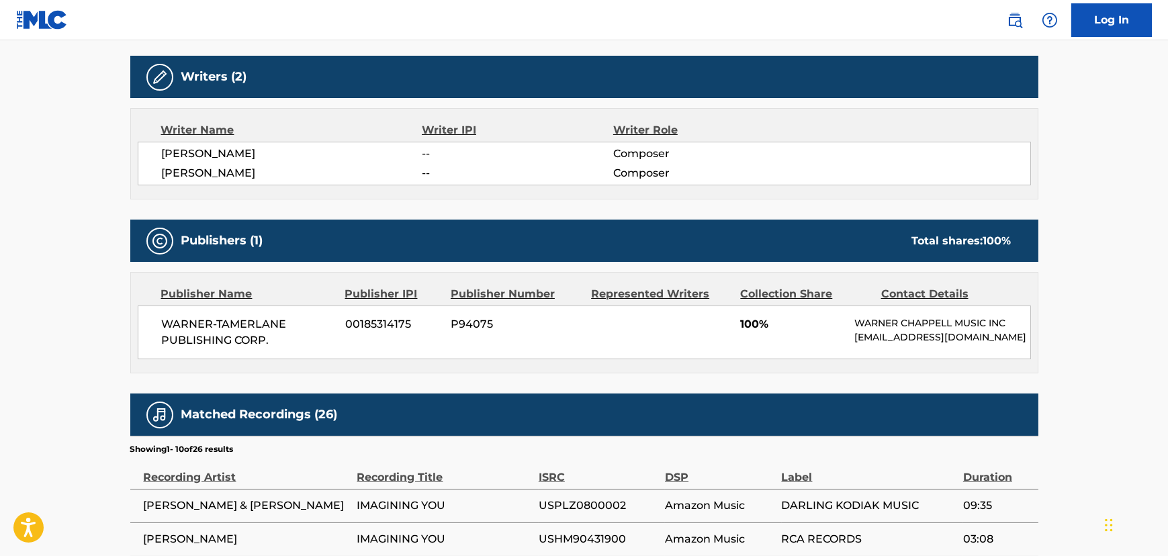
scroll to position [427, 0]
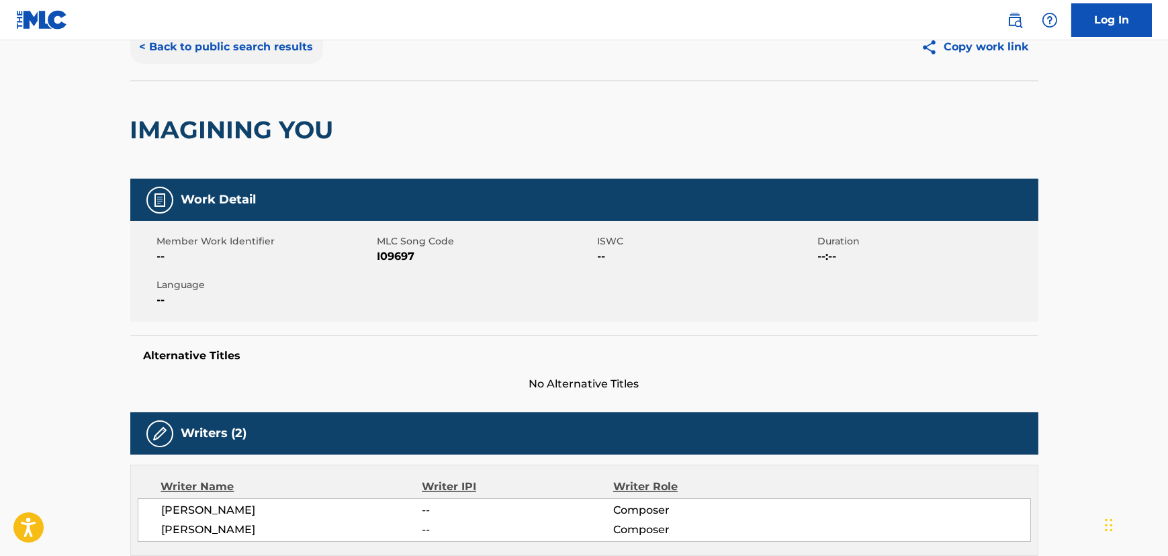
click at [220, 58] on button "< Back to public search results" at bounding box center [226, 47] width 193 height 34
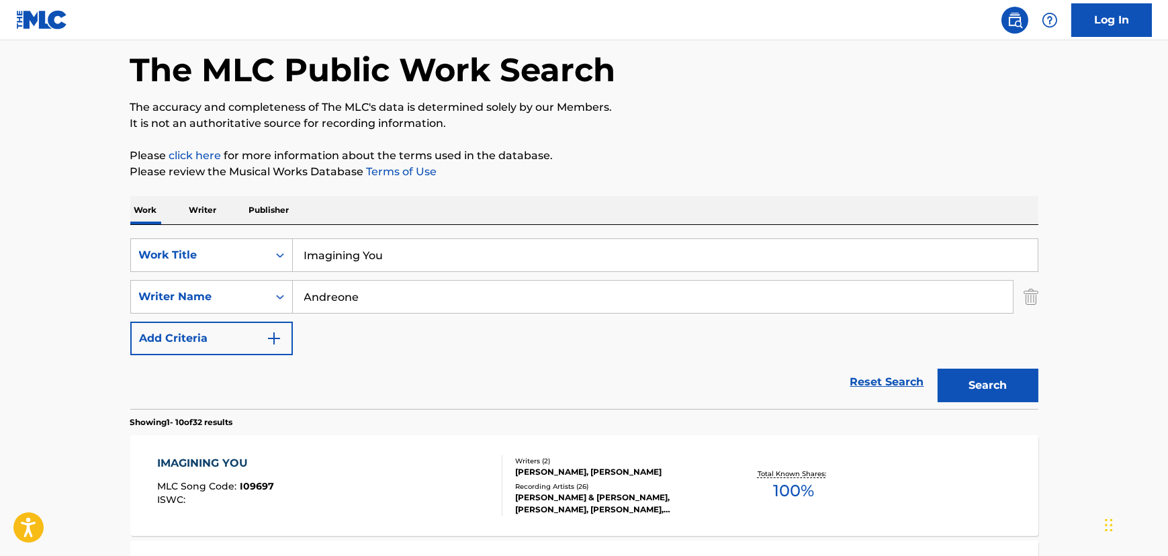
scroll to position [183, 0]
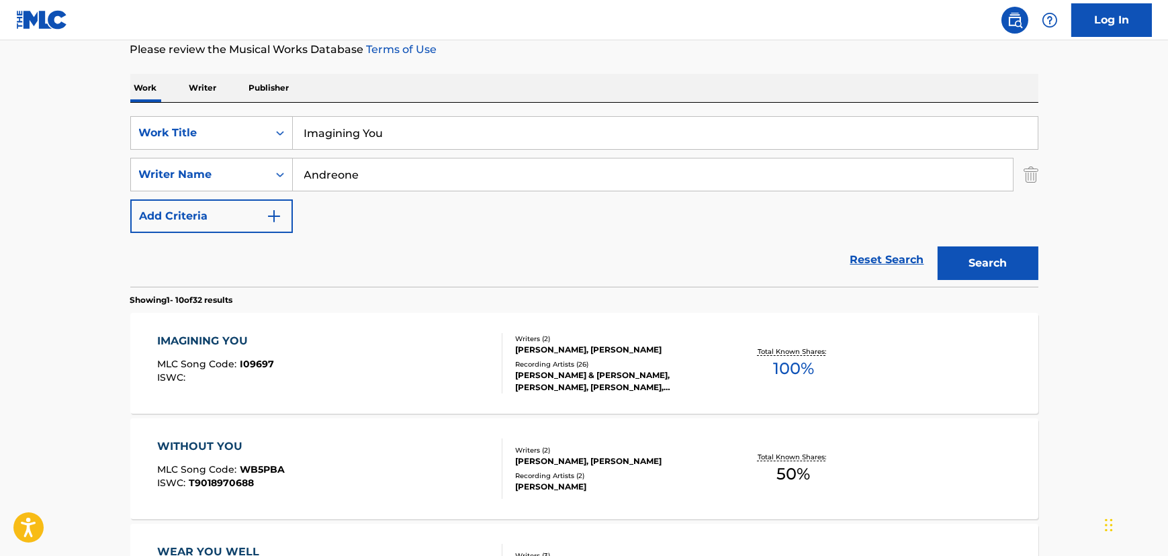
click at [356, 135] on input "Imagining You" at bounding box center [665, 133] width 745 height 32
paste input "t's Alright, It's OK"
type input "It's Alright, It's OK"
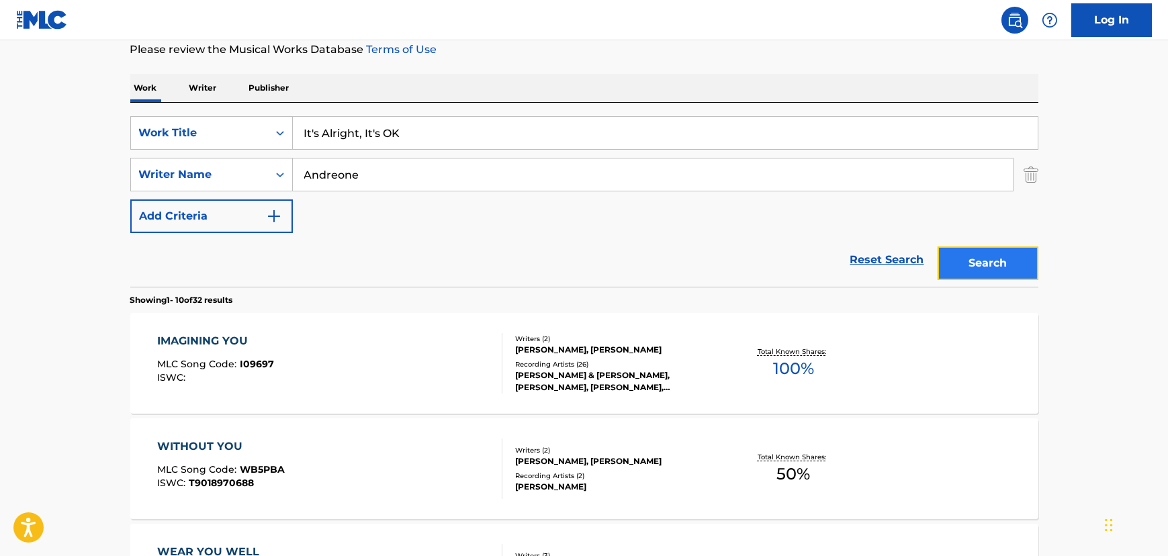
click at [1001, 262] on button "Search" at bounding box center [988, 264] width 101 height 34
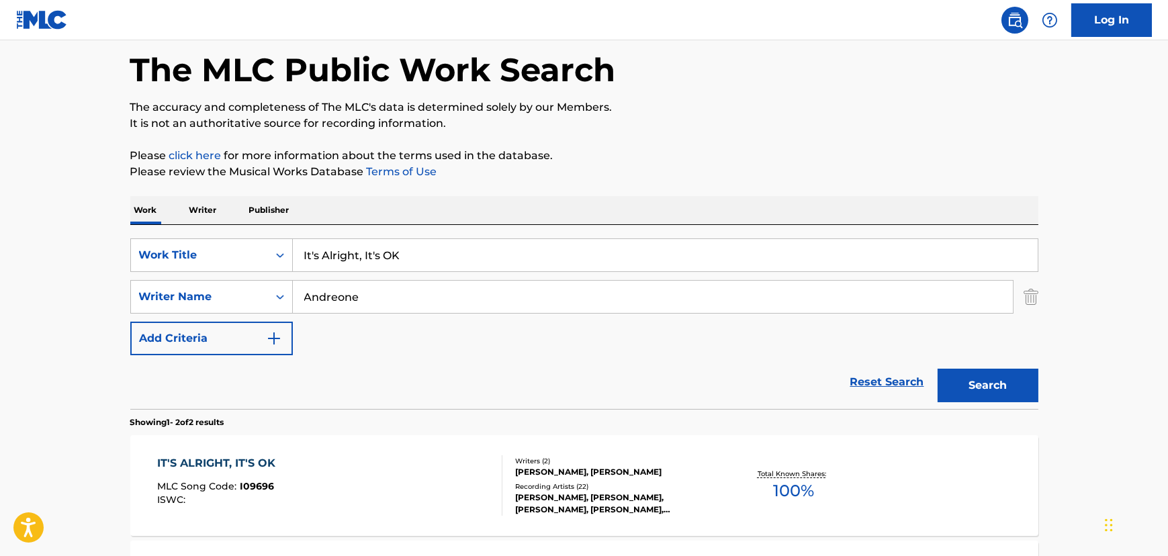
click at [339, 422] on section "Showing 1 - 2 of 2 results" at bounding box center [584, 418] width 908 height 19
click at [352, 468] on div "IT'S ALRIGHT, IT'S OK MLC Song Code : I09696 ISWC :" at bounding box center [329, 486] width 345 height 60
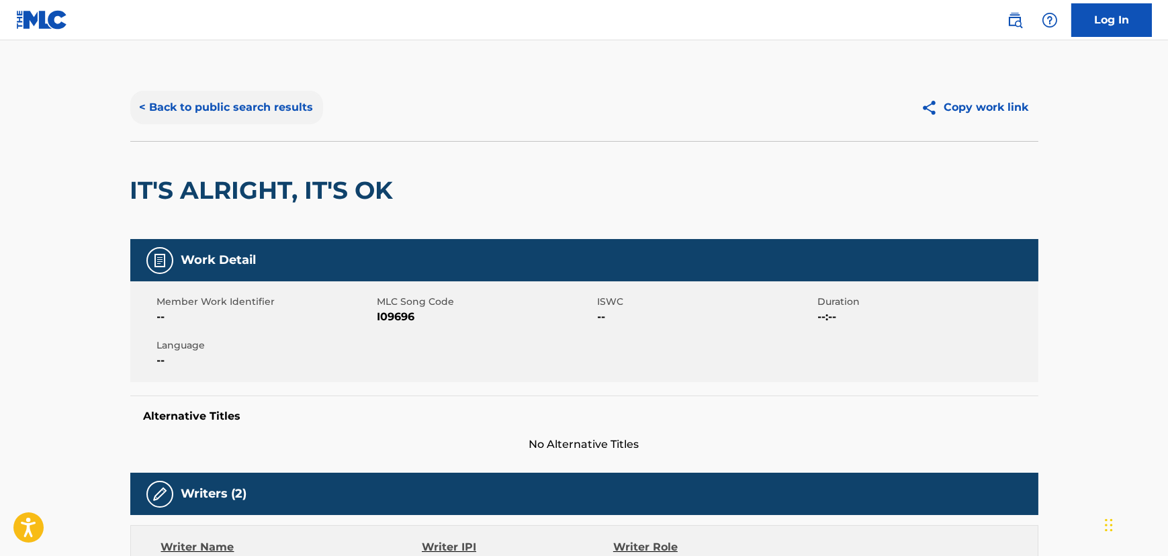
click at [253, 108] on button "< Back to public search results" at bounding box center [226, 108] width 193 height 34
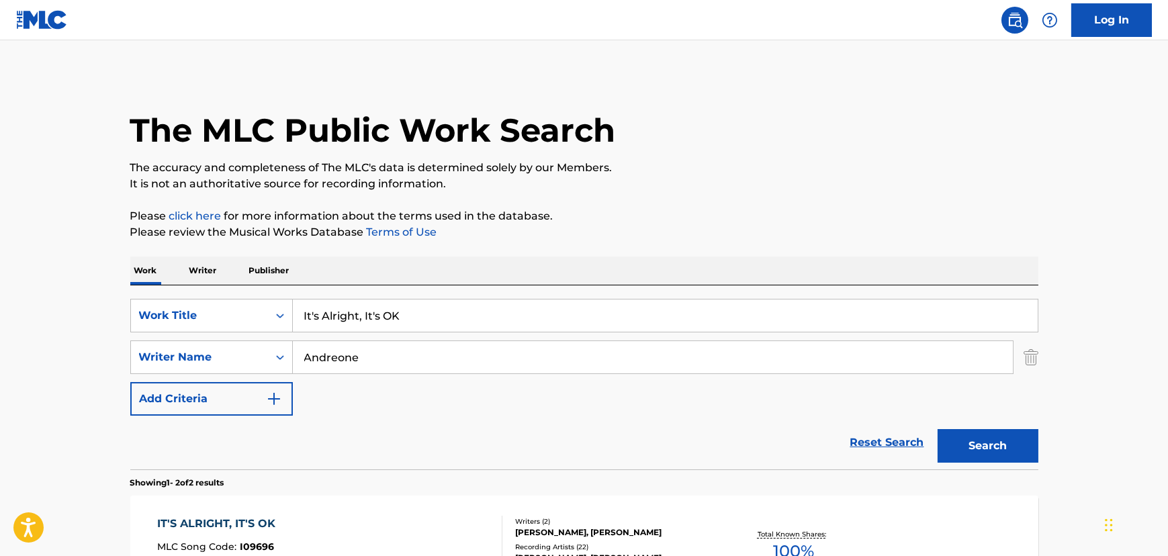
scroll to position [60, 0]
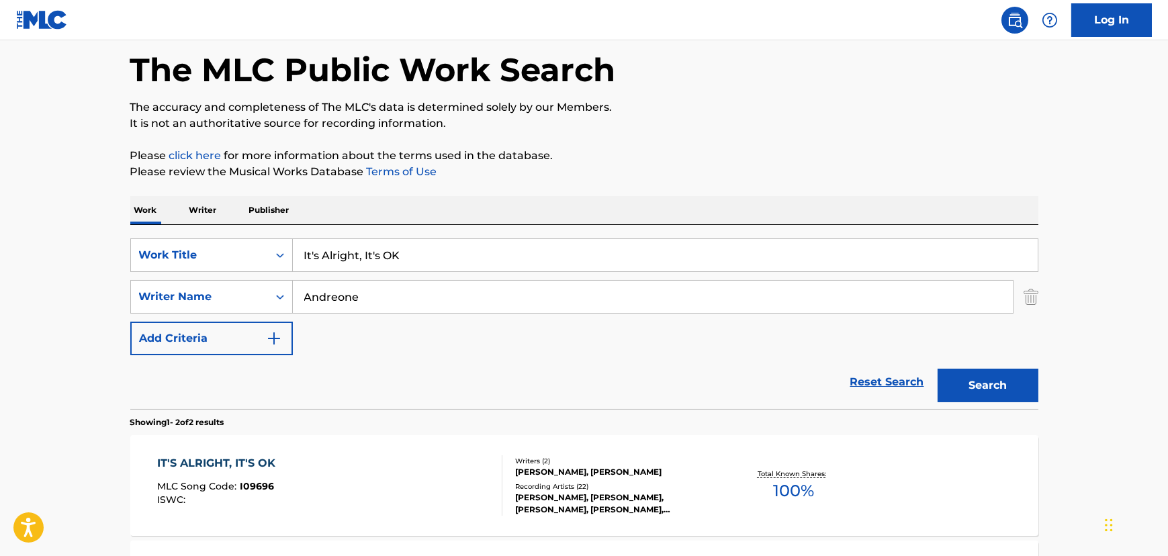
click at [388, 257] on input "It's Alright, It's OK" at bounding box center [665, 255] width 745 height 32
paste input "You Make Me Remember"
type input "You Make Me Remember"
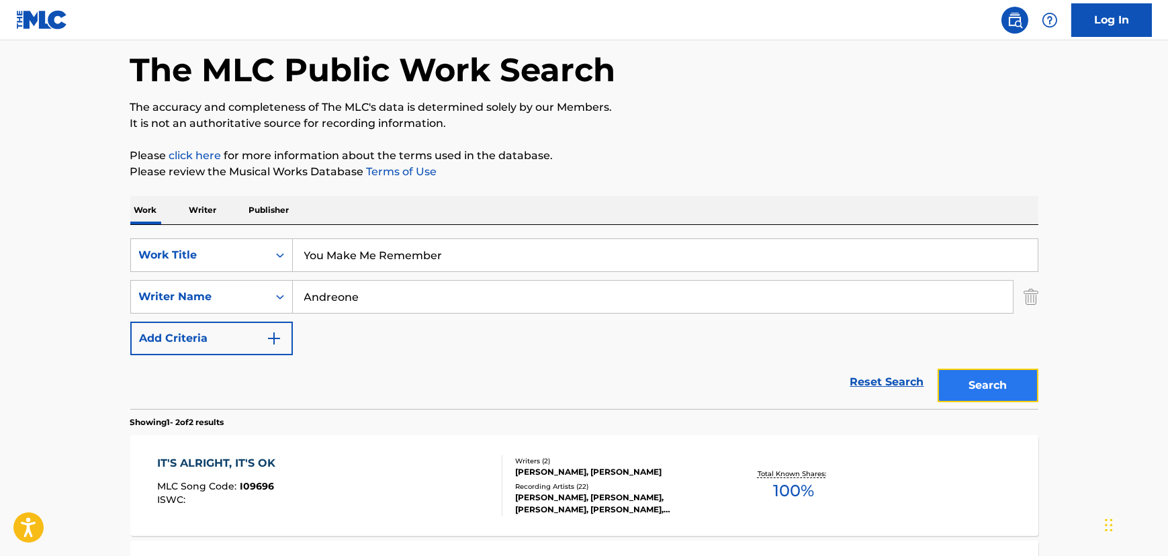
click at [972, 376] on button "Search" at bounding box center [988, 386] width 101 height 34
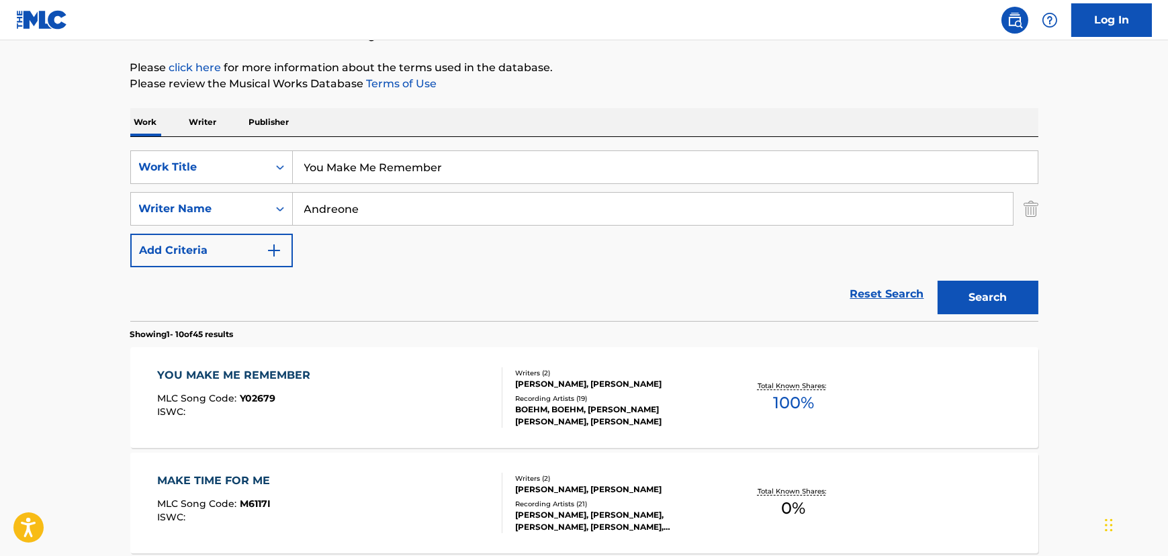
scroll to position [305, 0]
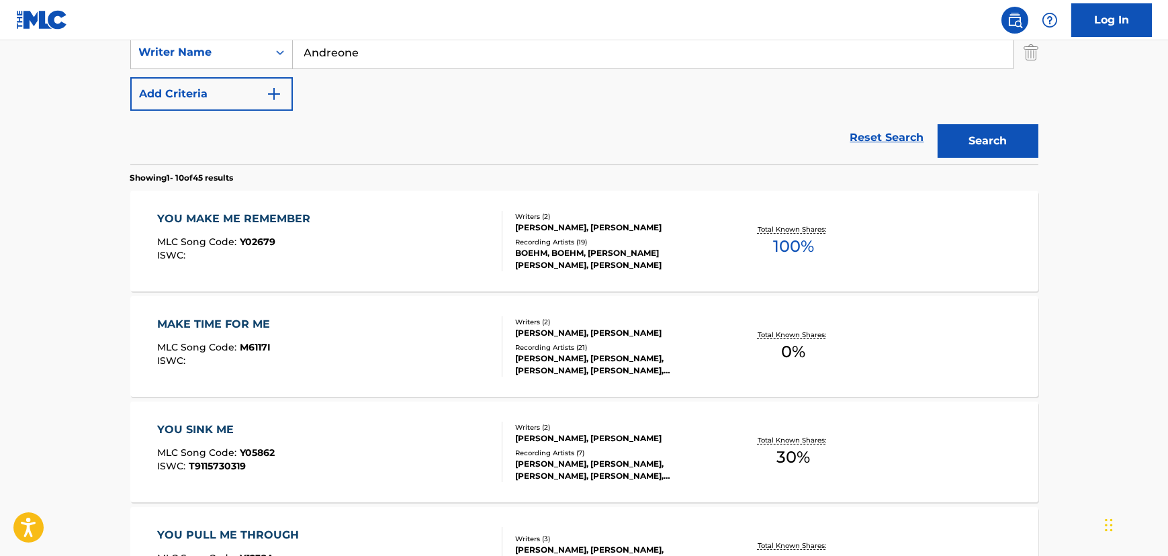
click at [412, 261] on div "YOU MAKE ME REMEMBER MLC Song Code : Y02679 ISWC :" at bounding box center [329, 241] width 345 height 60
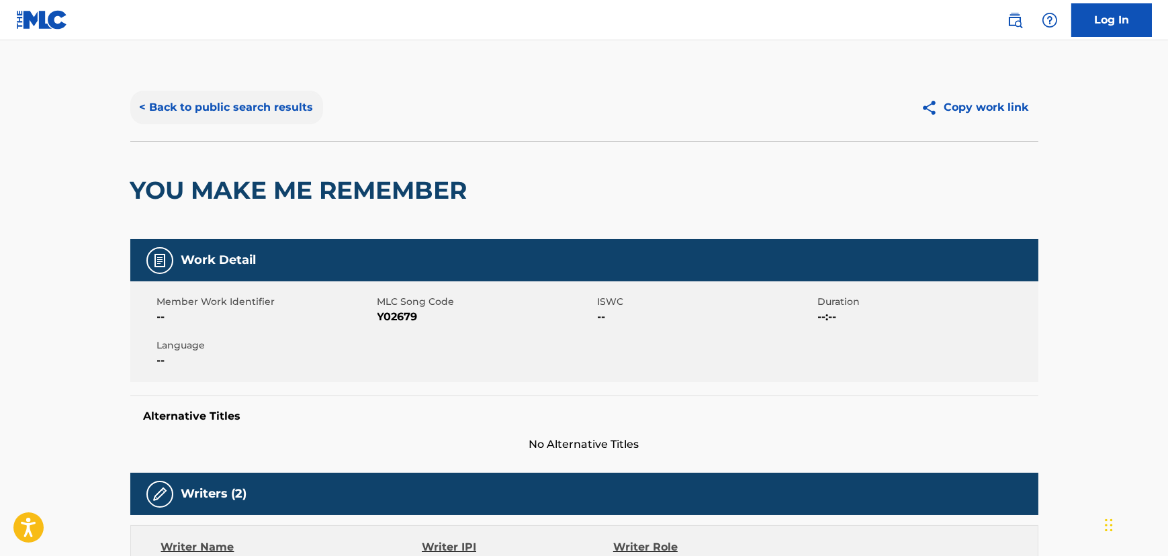
click at [235, 121] on button "< Back to public search results" at bounding box center [226, 108] width 193 height 34
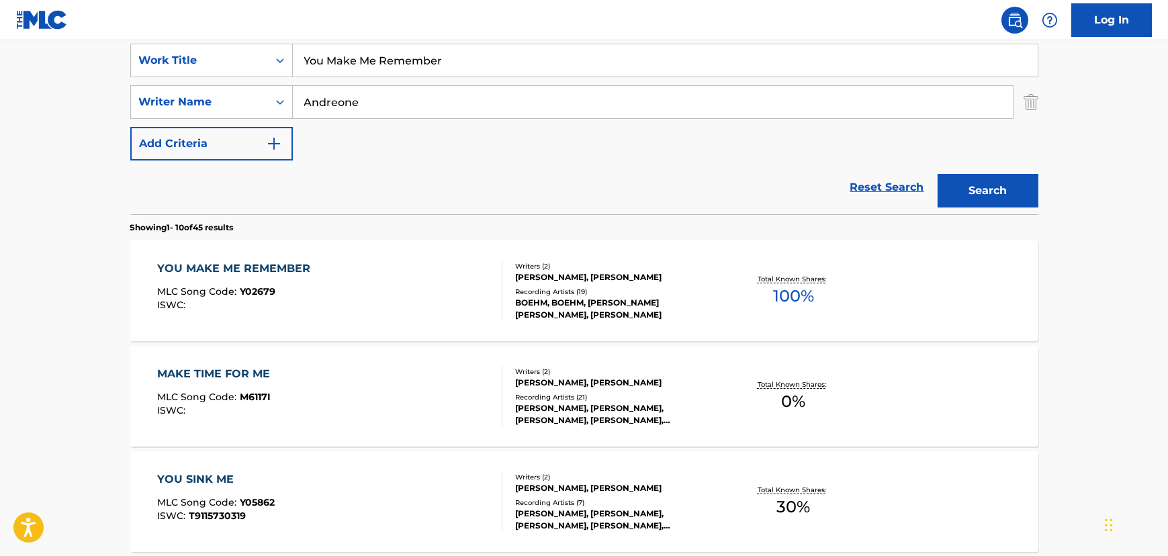
scroll to position [237, 0]
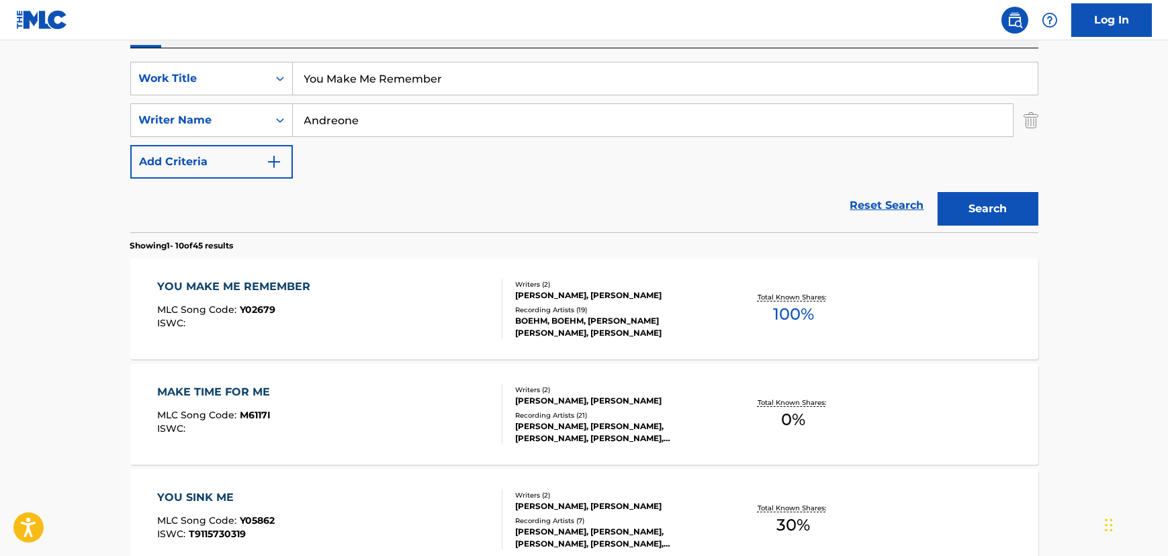
click at [347, 73] on input "You Make Me Remember" at bounding box center [665, 78] width 745 height 32
paste input "Bow Down"
type input "Bow Down"
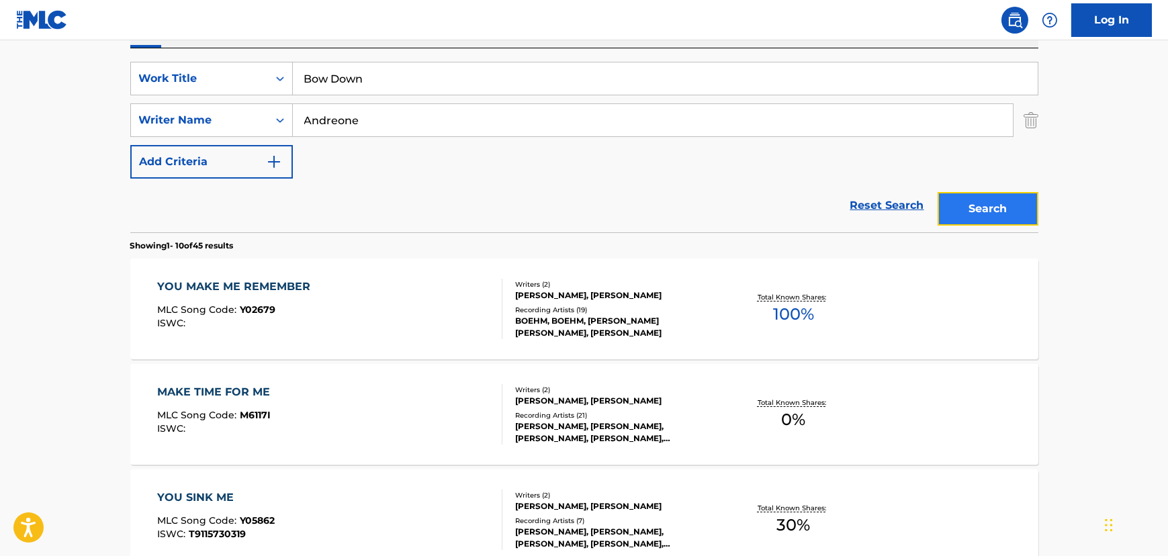
click at [958, 209] on button "Search" at bounding box center [988, 209] width 101 height 34
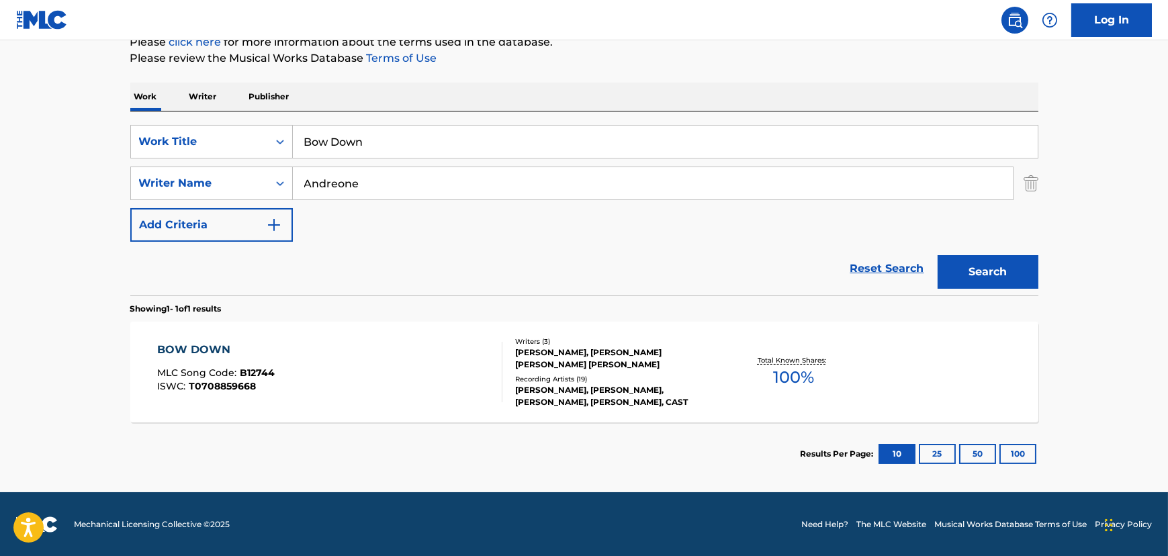
click at [353, 384] on div "BOW DOWN MLC Song Code : B12744 ISWC : T0708859668" at bounding box center [329, 372] width 345 height 60
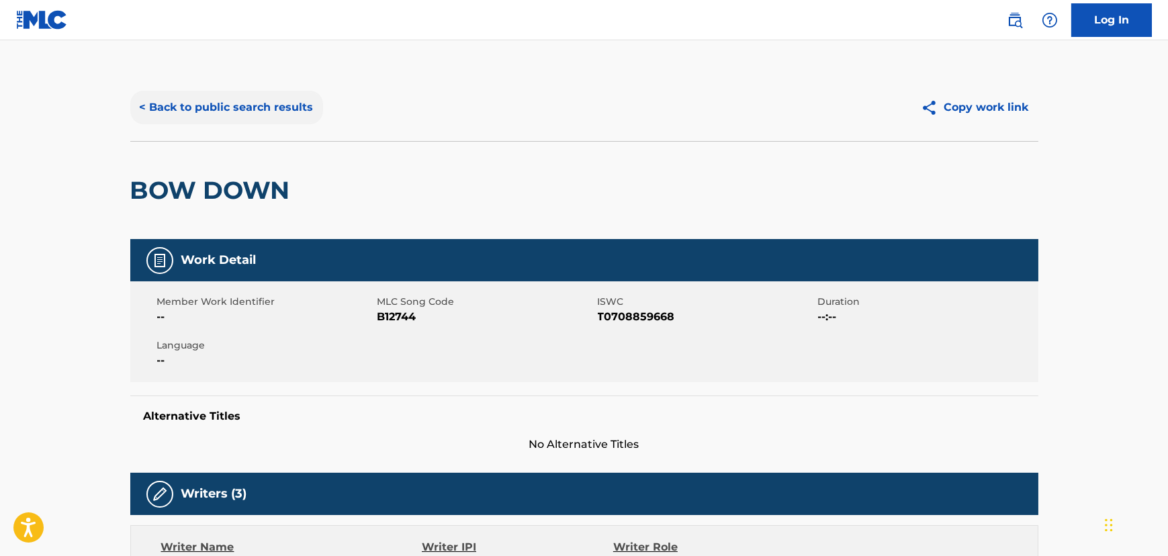
click at [201, 112] on button "< Back to public search results" at bounding box center [226, 108] width 193 height 34
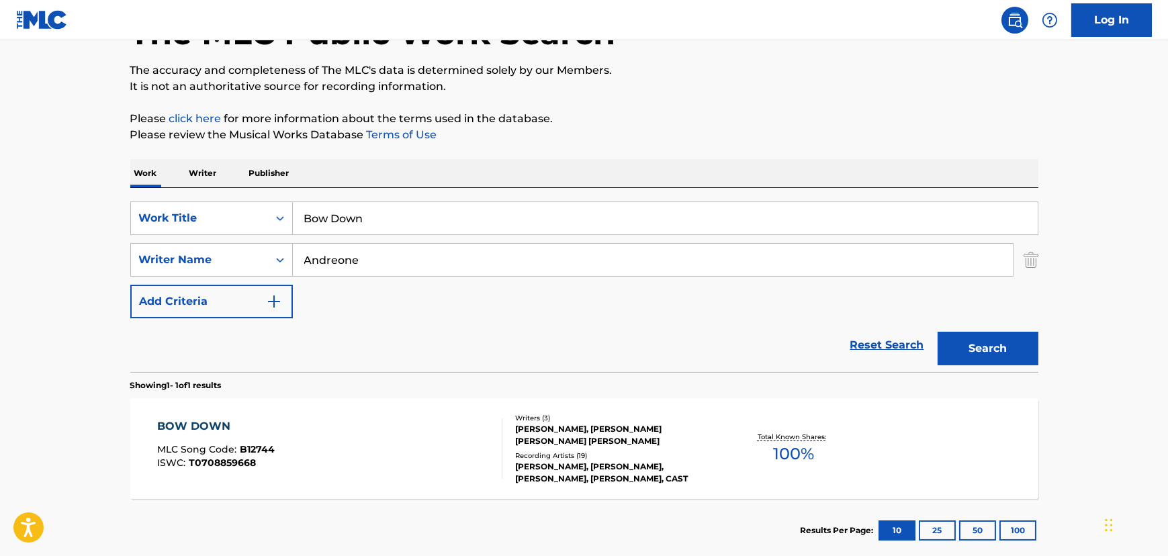
click at [368, 208] on input "Bow Down" at bounding box center [665, 218] width 745 height 32
paste input "Pretty Freak"
type input "Pretty Freak"
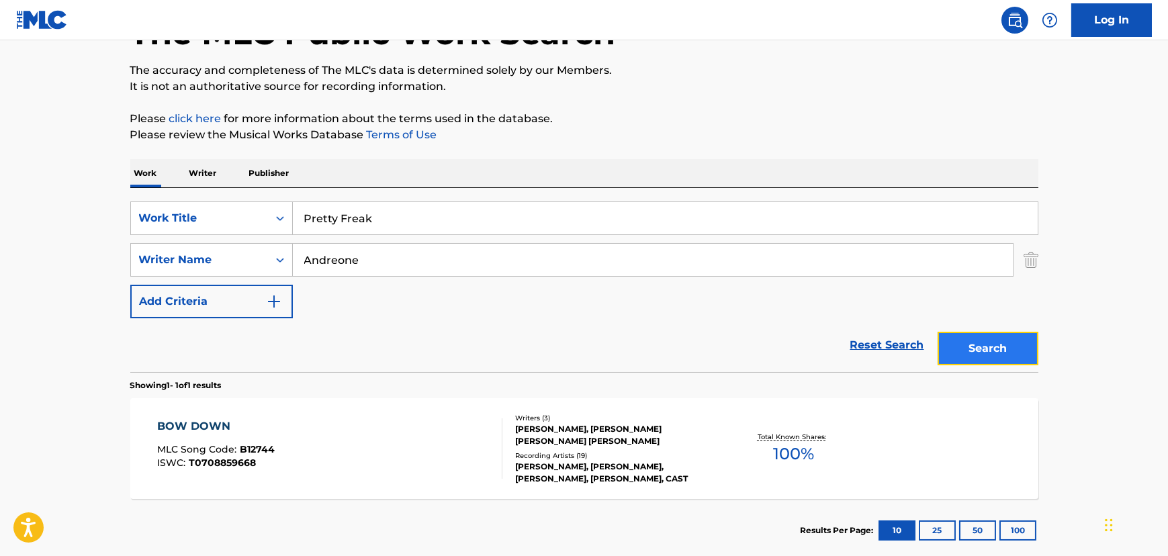
click at [1008, 337] on button "Search" at bounding box center [988, 349] width 101 height 34
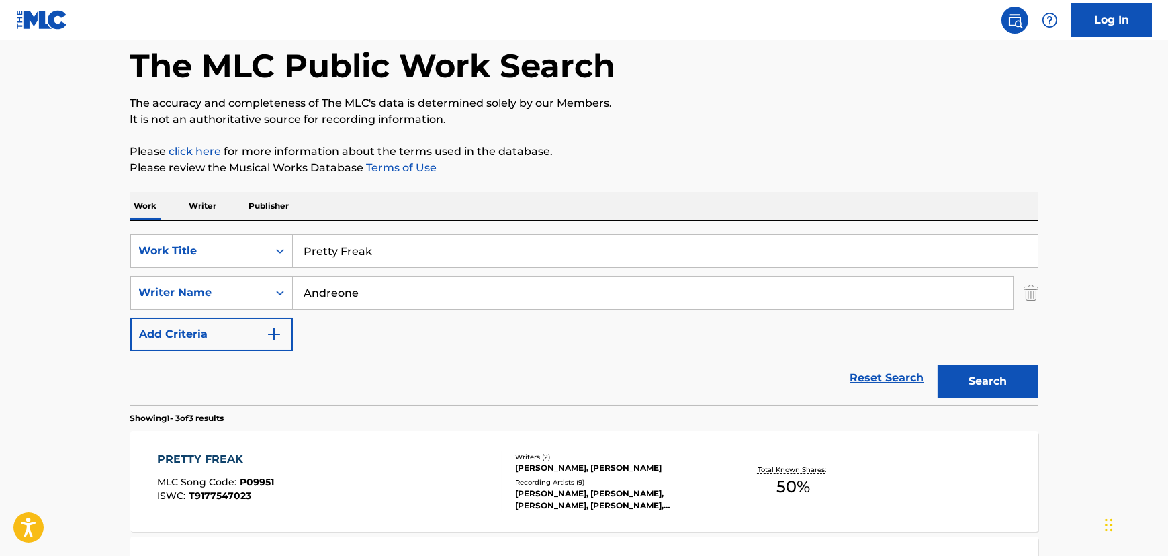
scroll to position [183, 0]
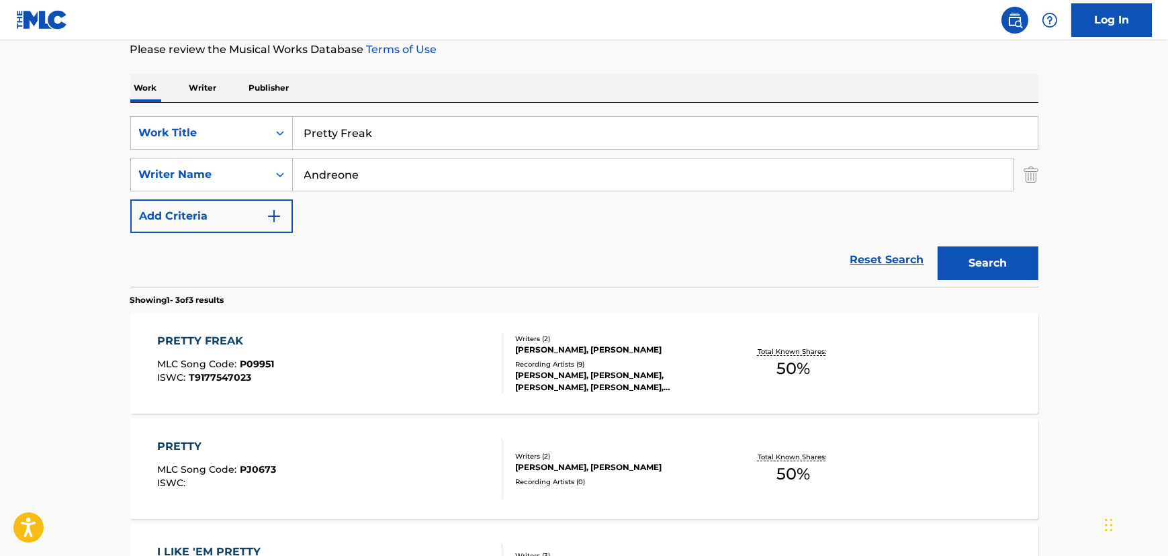
click at [297, 342] on div "PRETTY FREAK MLC Song Code : P09951 ISWC : T9177547023" at bounding box center [329, 363] width 345 height 60
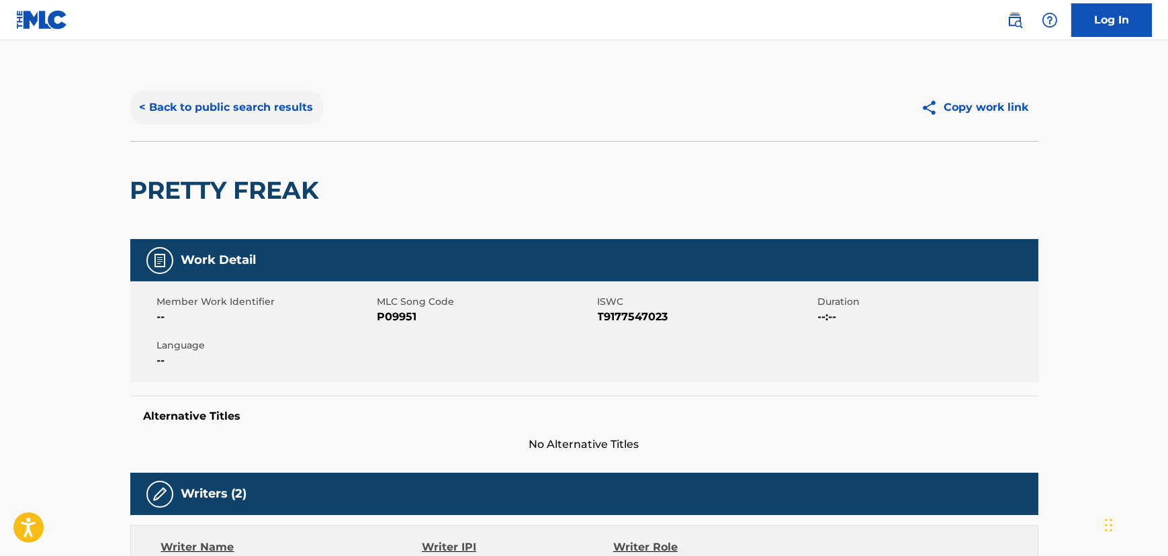
click at [216, 96] on button "< Back to public search results" at bounding box center [226, 108] width 193 height 34
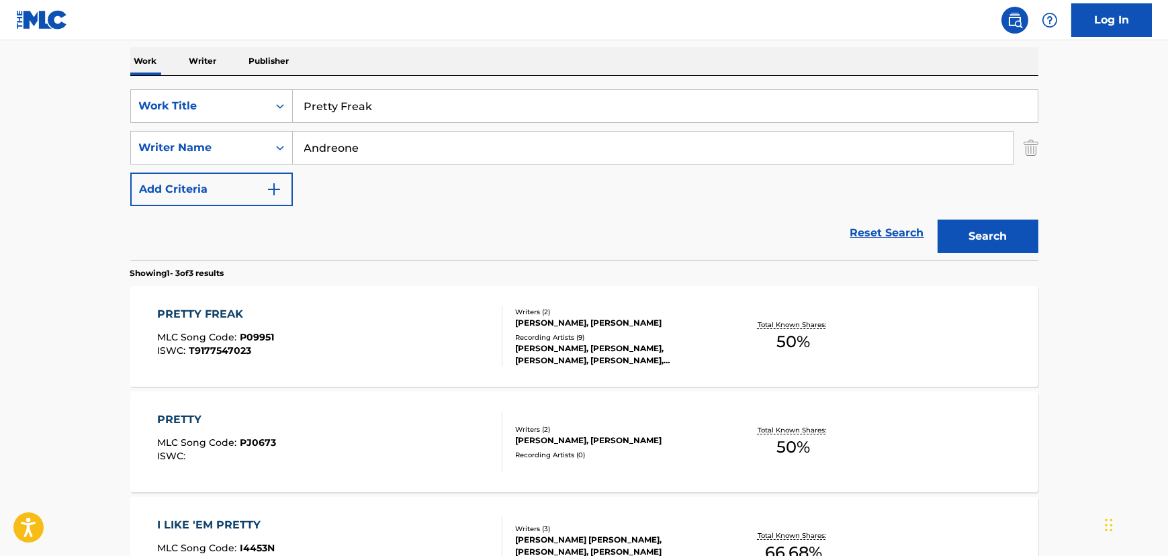
scroll to position [385, 0]
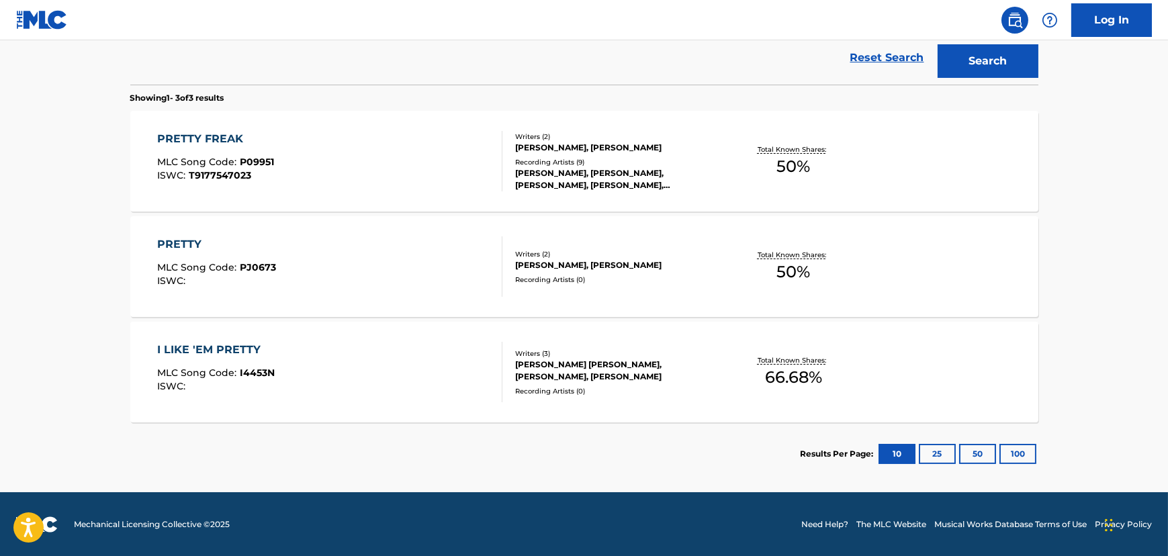
click at [318, 131] on div "PRETTY FREAK MLC Song Code : P09951 ISWC : T9177547023" at bounding box center [329, 161] width 345 height 60
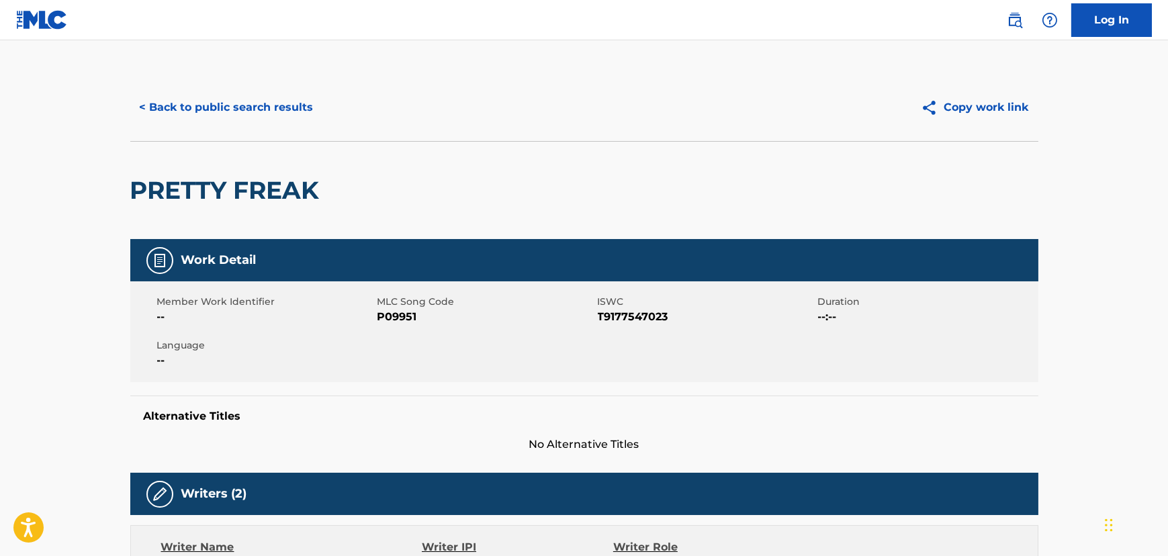
click at [298, 126] on div "< Back to public search results Copy work link" at bounding box center [584, 107] width 908 height 67
click at [286, 109] on button "< Back to public search results" at bounding box center [226, 108] width 193 height 34
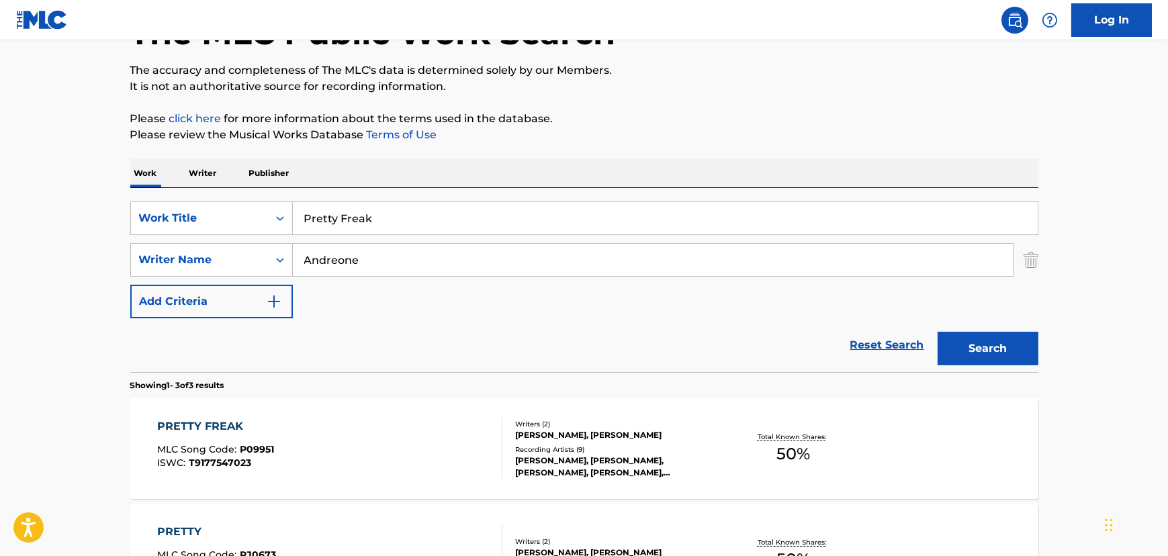
scroll to position [79, 0]
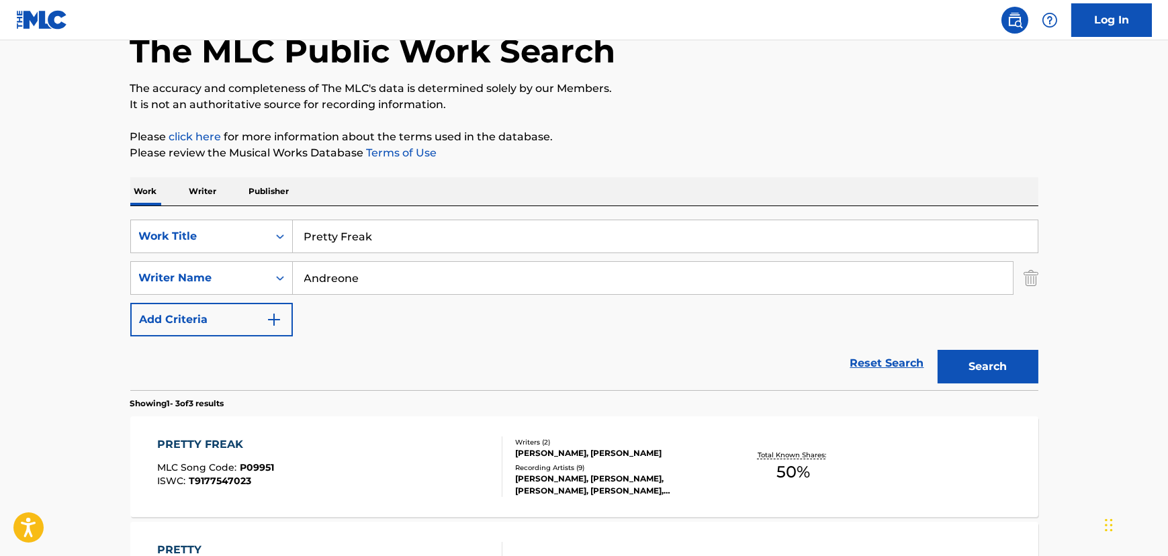
click at [396, 278] on input "Andreone" at bounding box center [653, 278] width 720 height 32
click at [369, 228] on input "Pretty Freak" at bounding box center [665, 236] width 745 height 32
paste input "Starstruck Bastard"
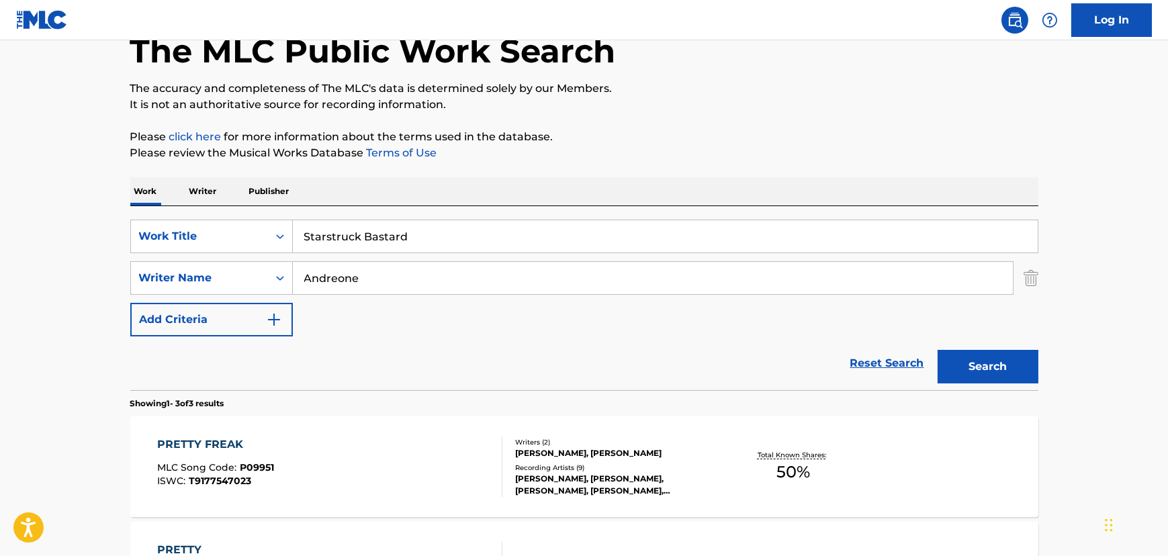
type input "Starstruck Bastard"
click at [338, 275] on input "Andreone" at bounding box center [653, 278] width 720 height 32
click at [968, 357] on button "Search" at bounding box center [988, 367] width 101 height 34
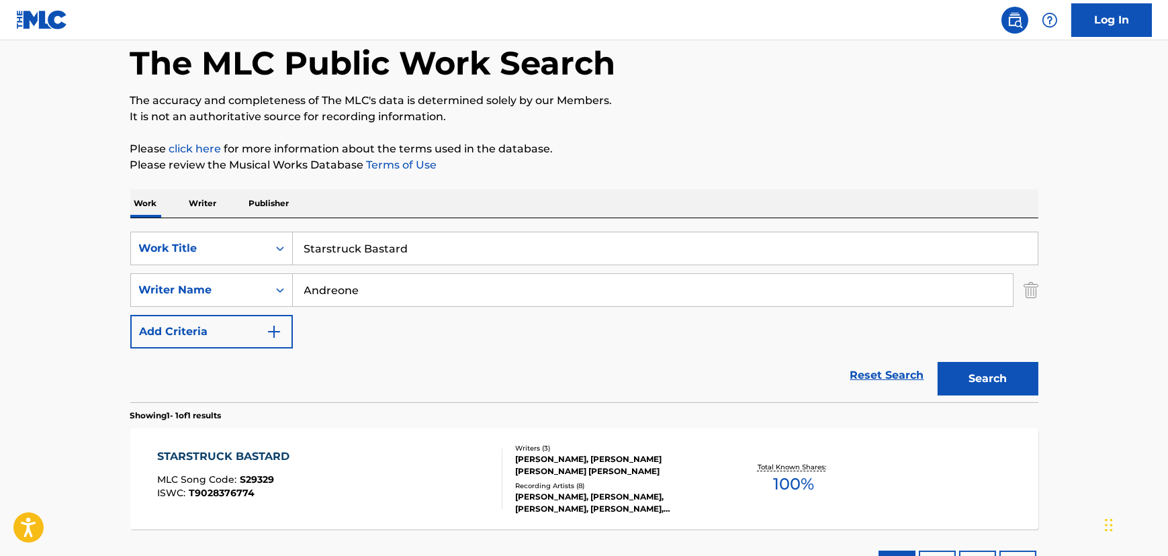
scroll to position [174, 0]
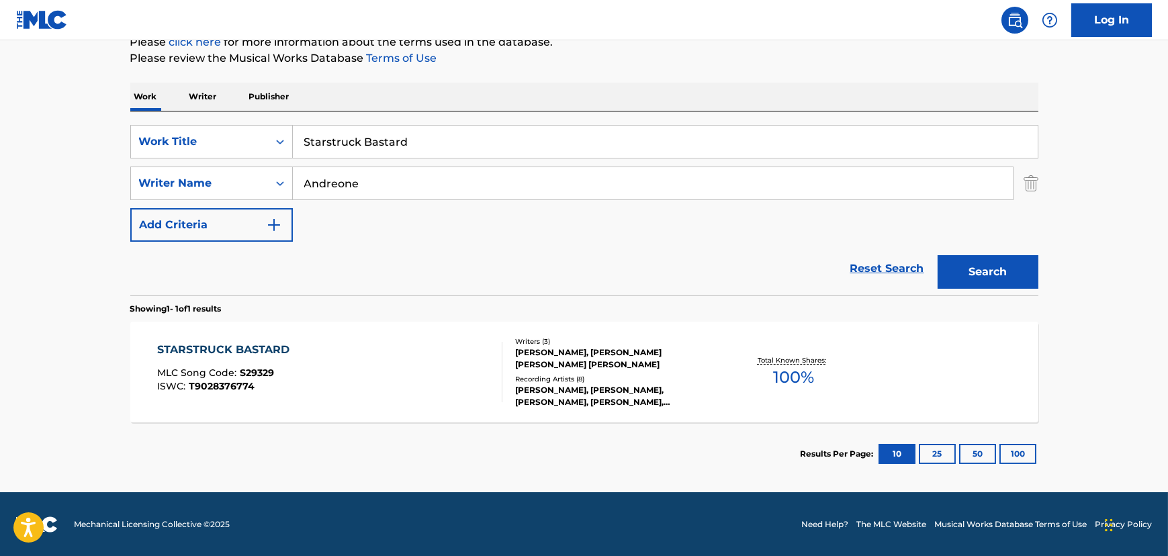
click at [365, 329] on div "STARSTRUCK BASTARD MLC Song Code : S29329 ISWC : T9028376774 Writers ( 3 ) [PER…" at bounding box center [584, 372] width 908 height 101
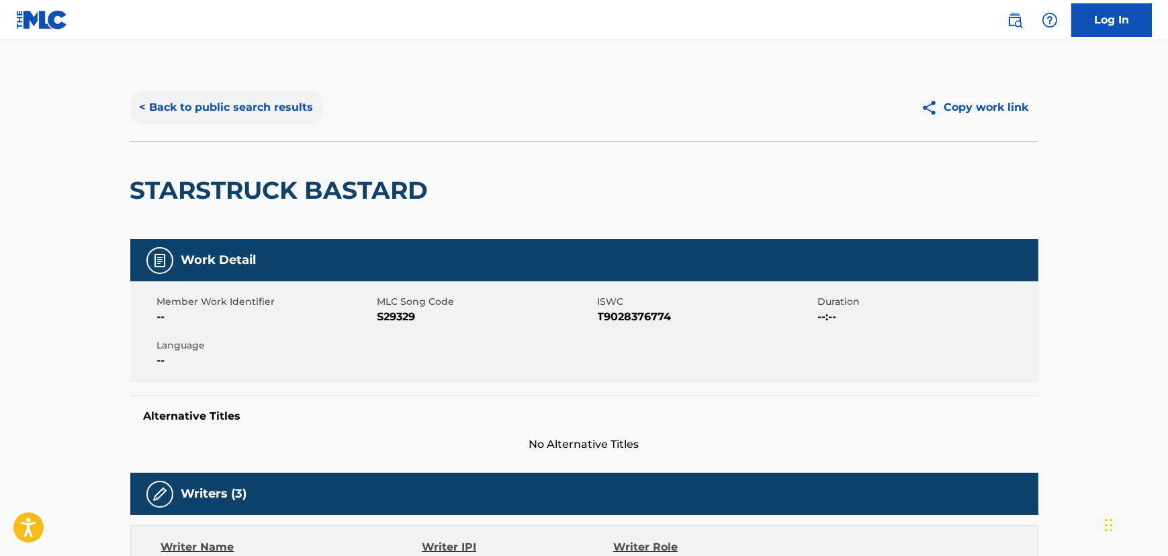
click at [206, 91] on button "< Back to public search results" at bounding box center [226, 108] width 193 height 34
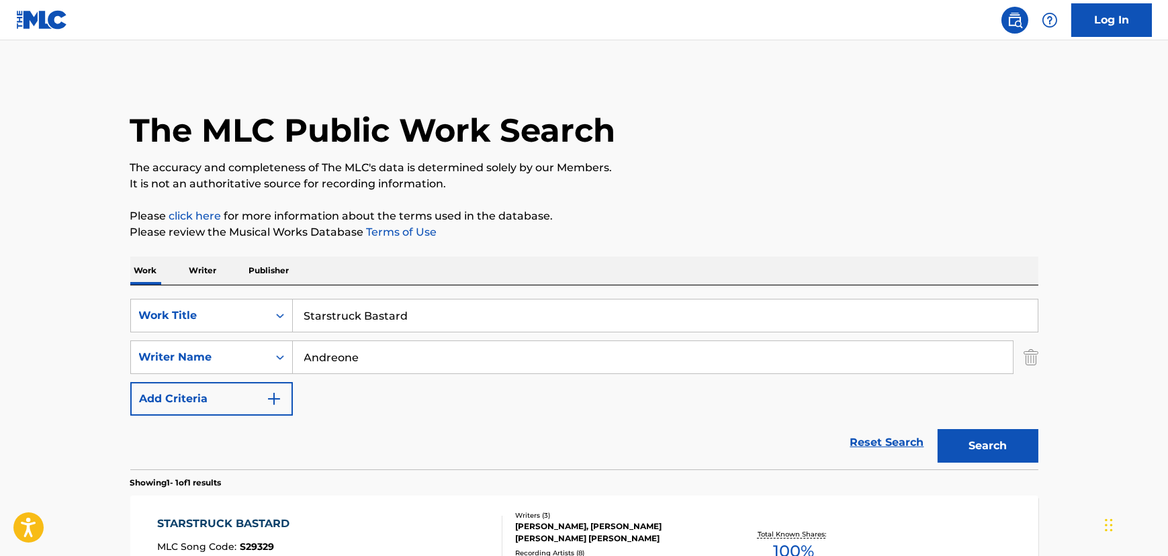
scroll to position [97, 0]
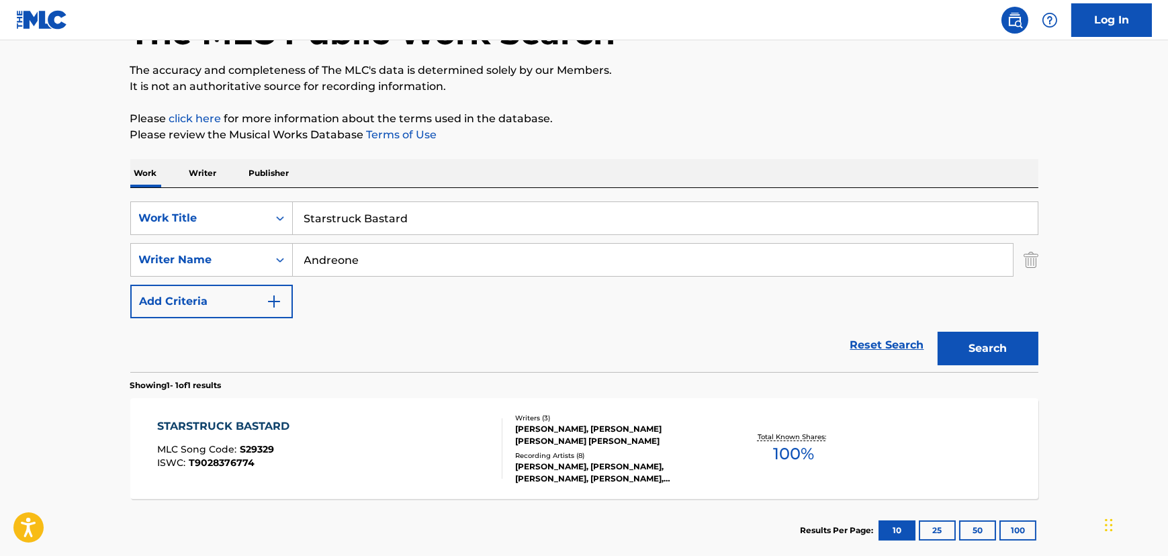
click at [351, 209] on input "Starstruck Bastard" at bounding box center [665, 218] width 745 height 32
paste input "ilver Stallion"
type input "Silver Stallion"
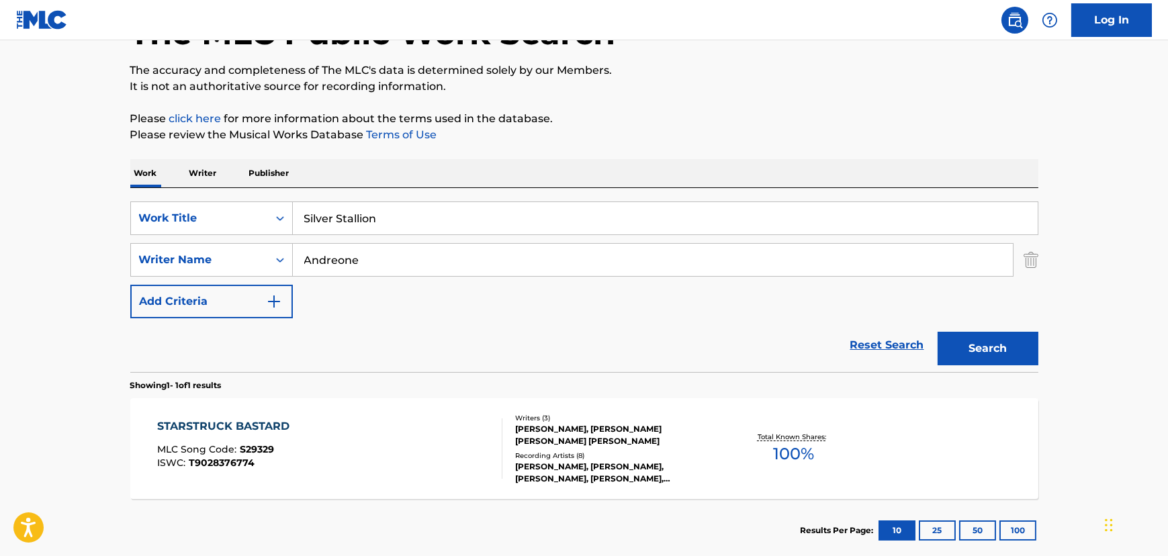
click at [323, 265] on input "Andreone" at bounding box center [653, 260] width 720 height 32
type input "[PERSON_NAME]"
click at [938, 332] on button "Search" at bounding box center [988, 349] width 101 height 34
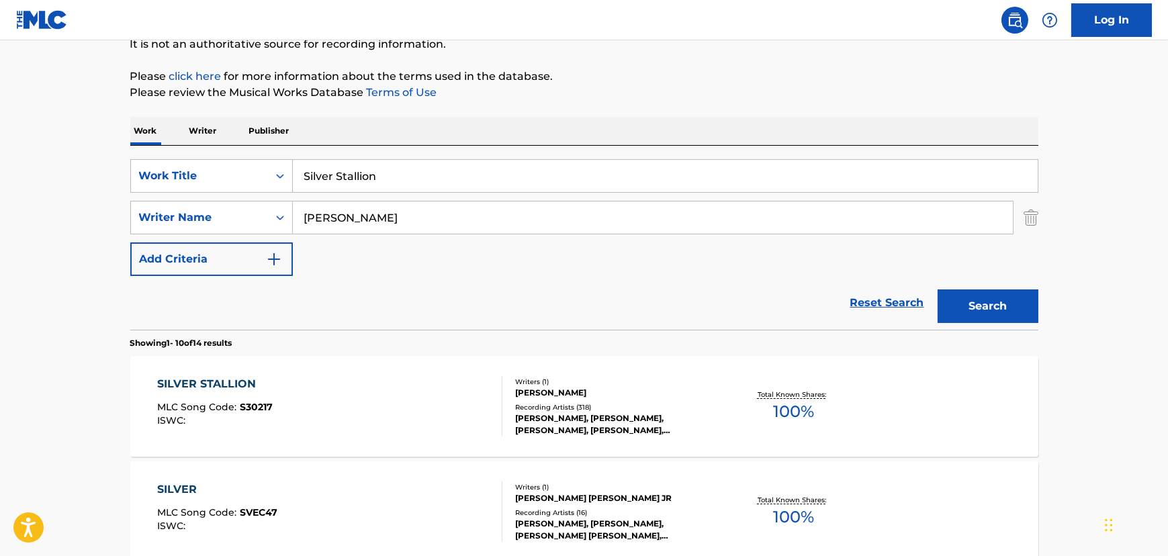
scroll to position [159, 0]
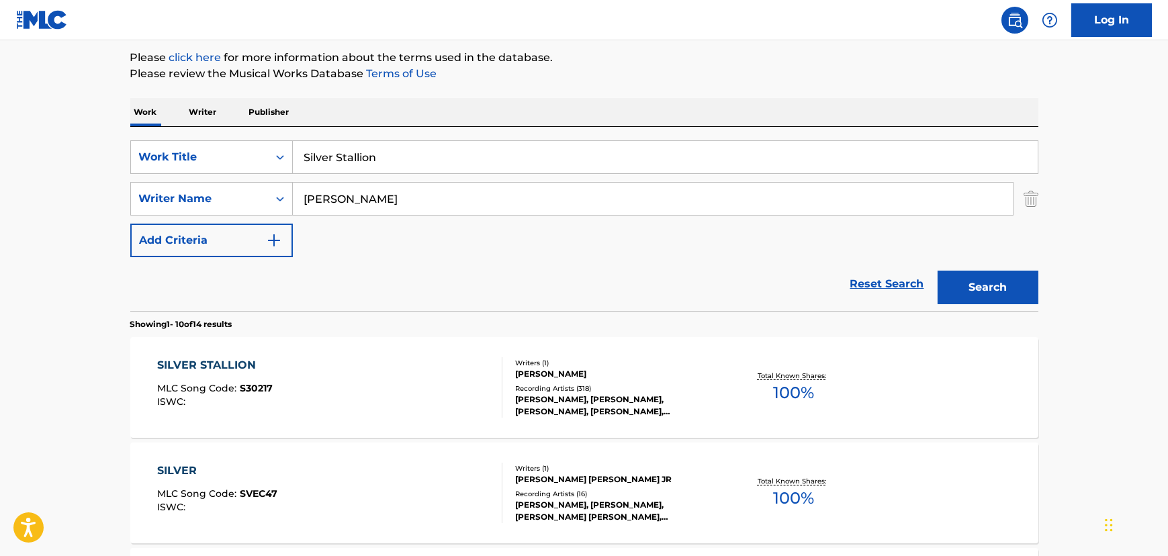
click at [327, 361] on div "SILVER STALLION MLC Song Code : S30217 ISWC :" at bounding box center [329, 387] width 345 height 60
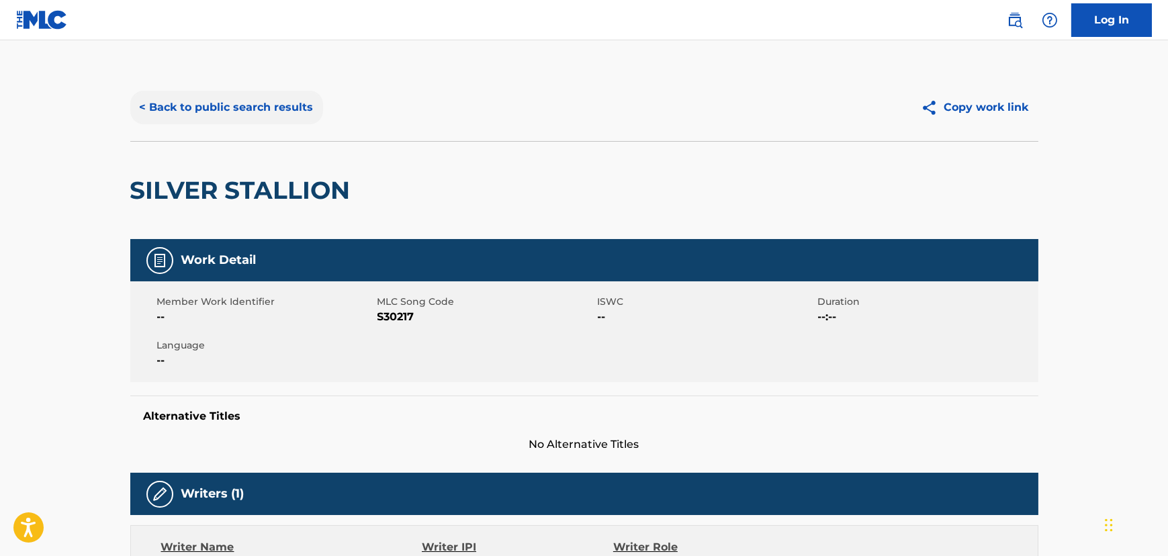
click at [154, 93] on button "< Back to public search results" at bounding box center [226, 108] width 193 height 34
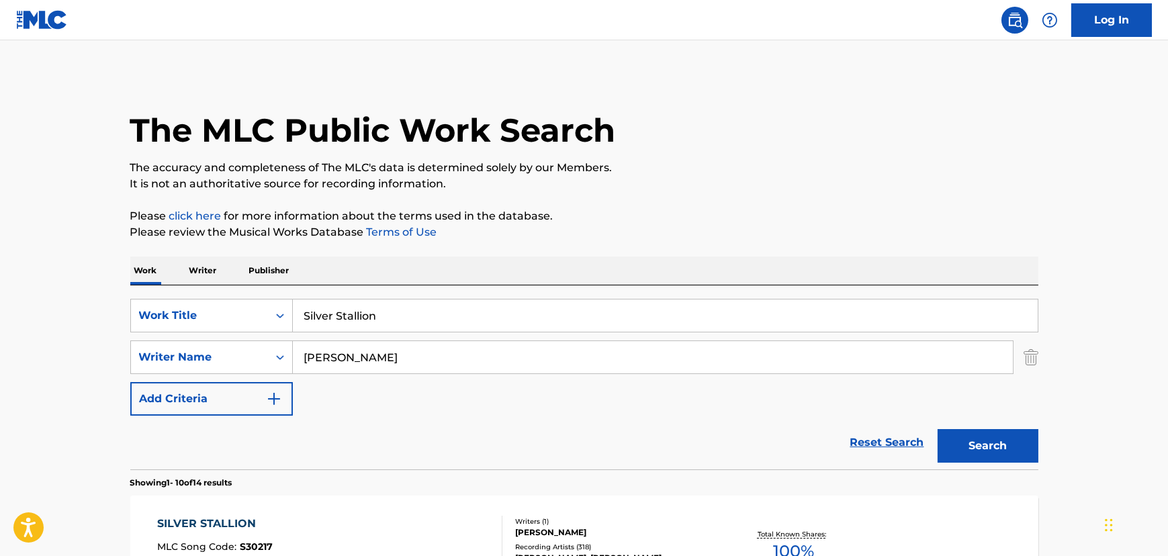
scroll to position [159, 0]
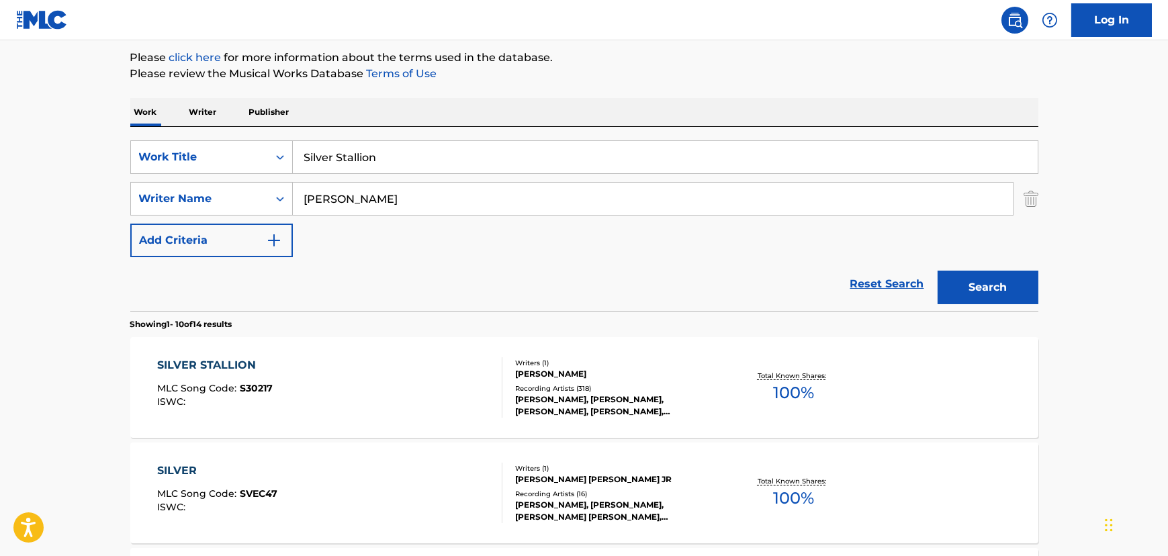
click at [318, 154] on input "Silver Stallion" at bounding box center [665, 157] width 745 height 32
paste input "The Moon's A Harsh Mistress"
click at [327, 161] on input "The Moon's A Harsh Mistress" at bounding box center [665, 157] width 745 height 32
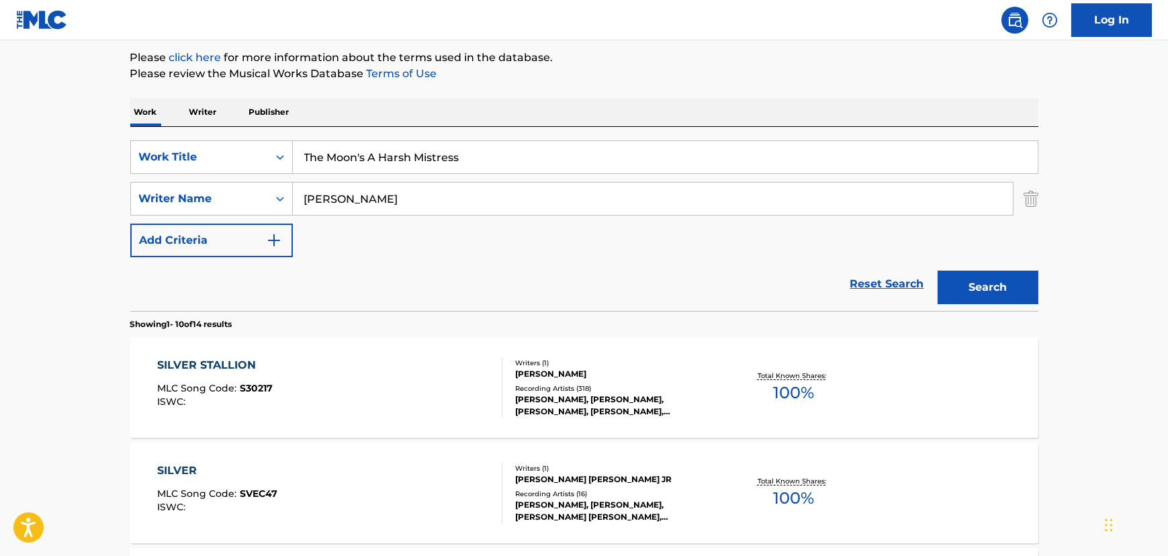
click at [327, 161] on input "The Moon's A Harsh Mistress" at bounding box center [665, 157] width 745 height 32
type input "The Moon's A Harsh Mistress"
click at [313, 201] on input "[PERSON_NAME]" at bounding box center [653, 199] width 720 height 32
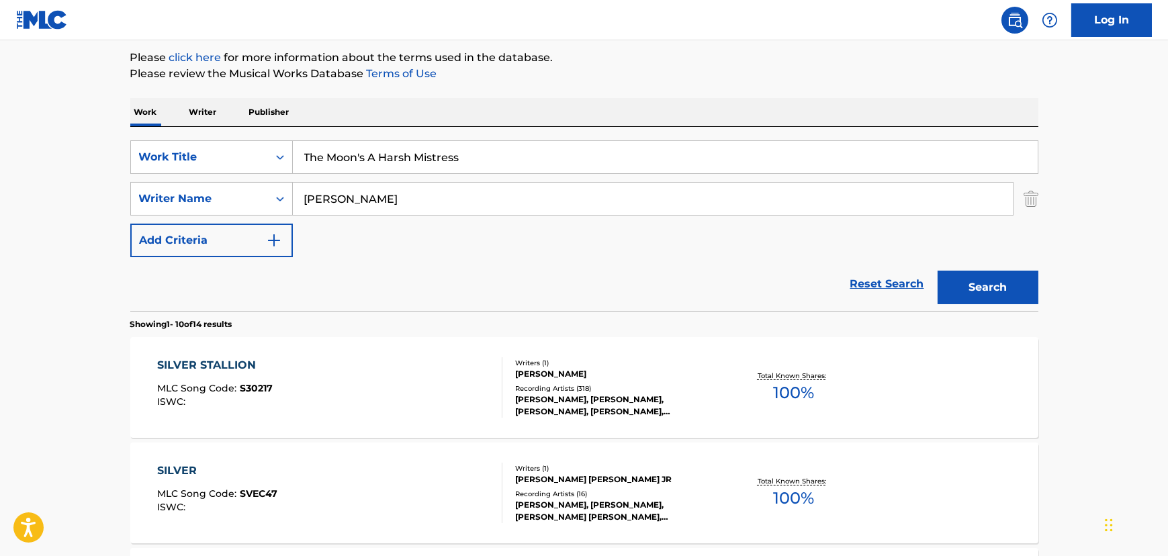
type input "[PERSON_NAME]"
click at [938, 271] on button "Search" at bounding box center [988, 288] width 101 height 34
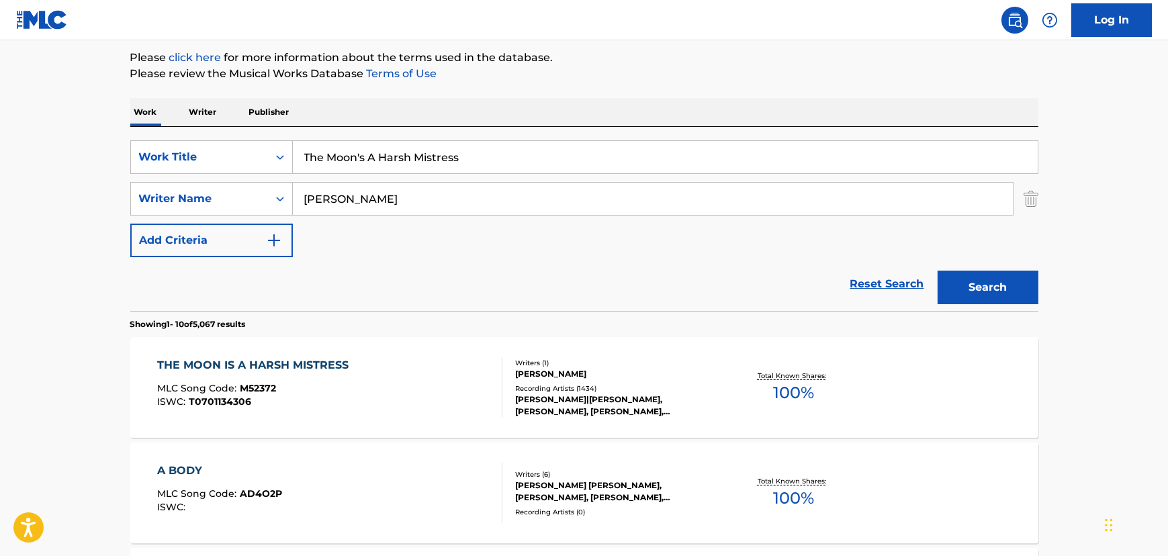
click at [337, 407] on div "THE MOON IS A HARSH MISTRESS MLC Song Code : M52372 ISWC : T0701134306" at bounding box center [256, 387] width 198 height 60
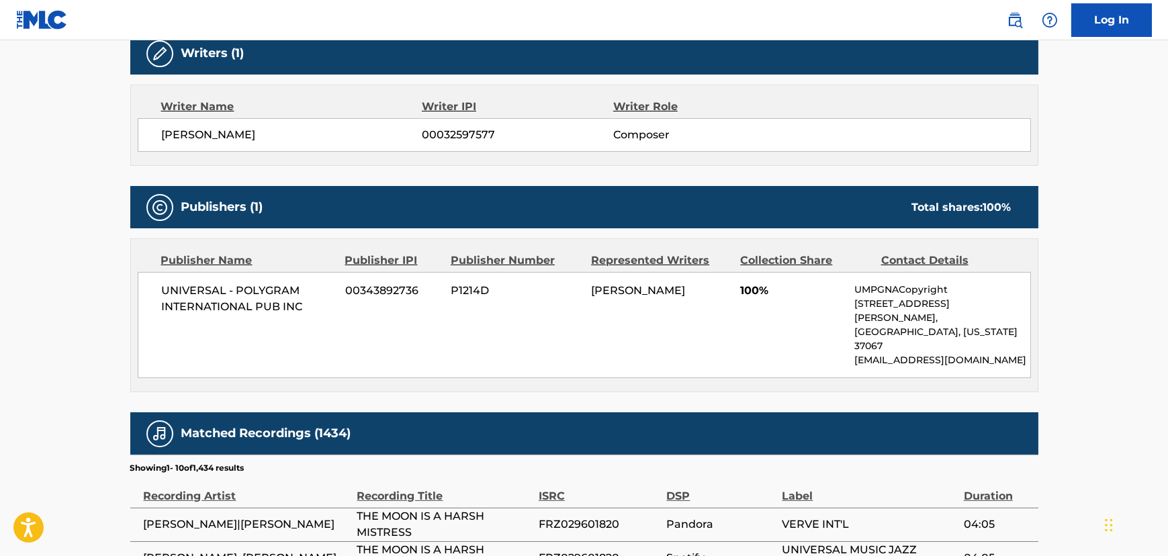
scroll to position [550, 0]
